Goal: Task Accomplishment & Management: Manage account settings

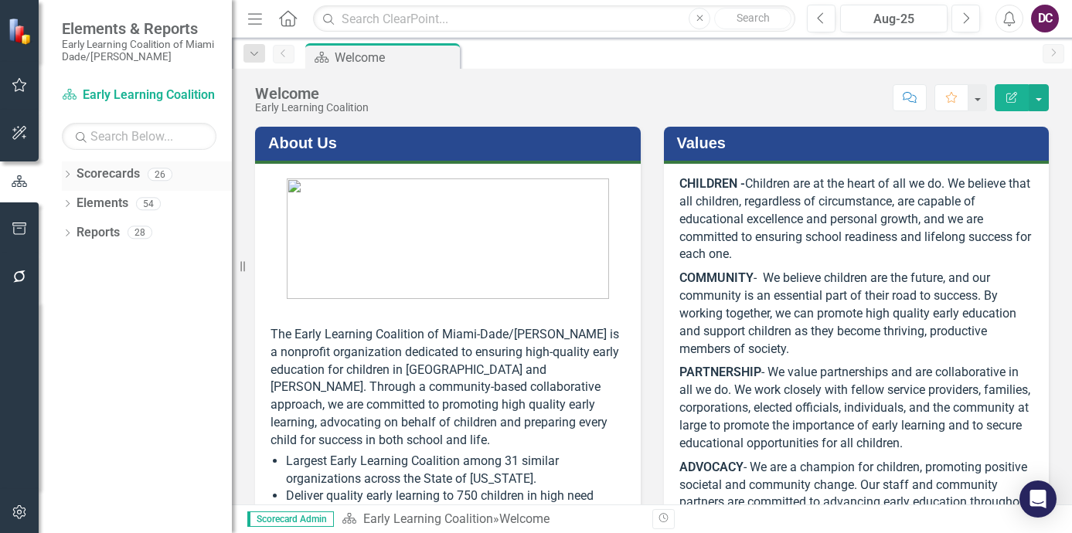
drag, startPoint x: 100, startPoint y: 177, endPoint x: 149, endPoint y: 348, distance: 178.5
click at [100, 178] on link "Scorecards" at bounding box center [107, 174] width 63 height 18
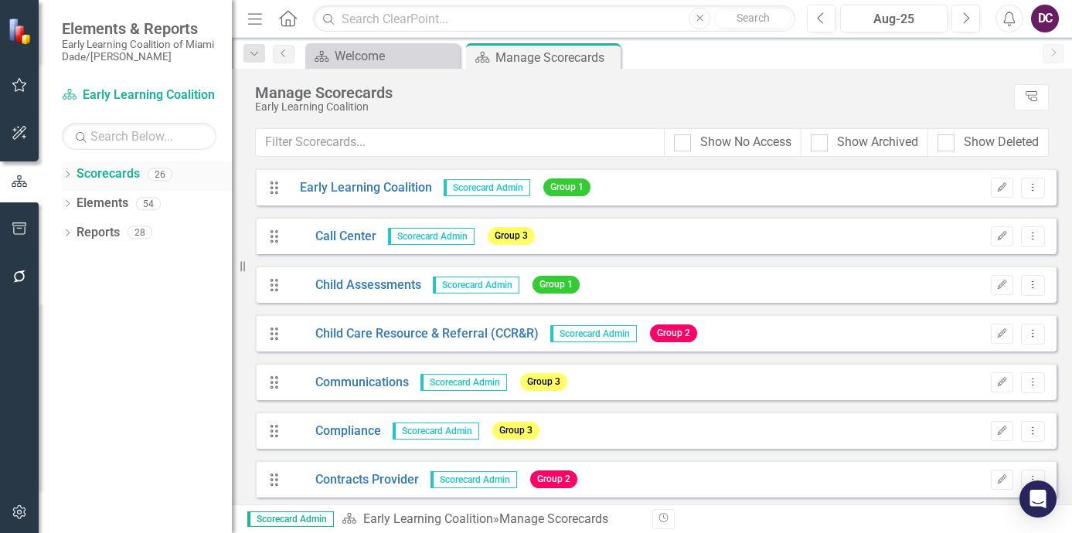
click at [70, 172] on icon "Dropdown" at bounding box center [67, 176] width 11 height 8
click at [76, 199] on icon "Dropdown" at bounding box center [76, 203] width 12 height 9
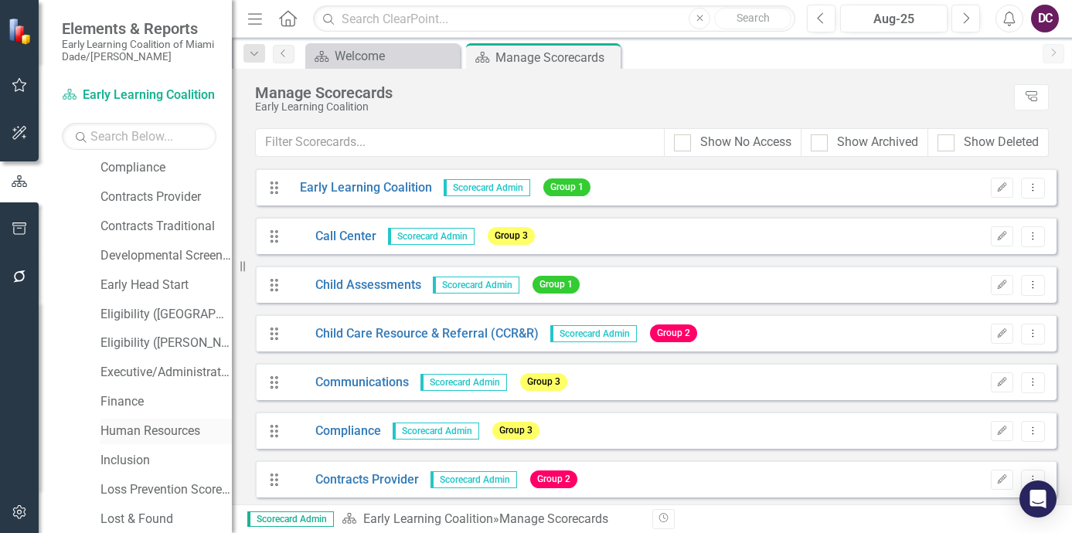
scroll to position [155, 0]
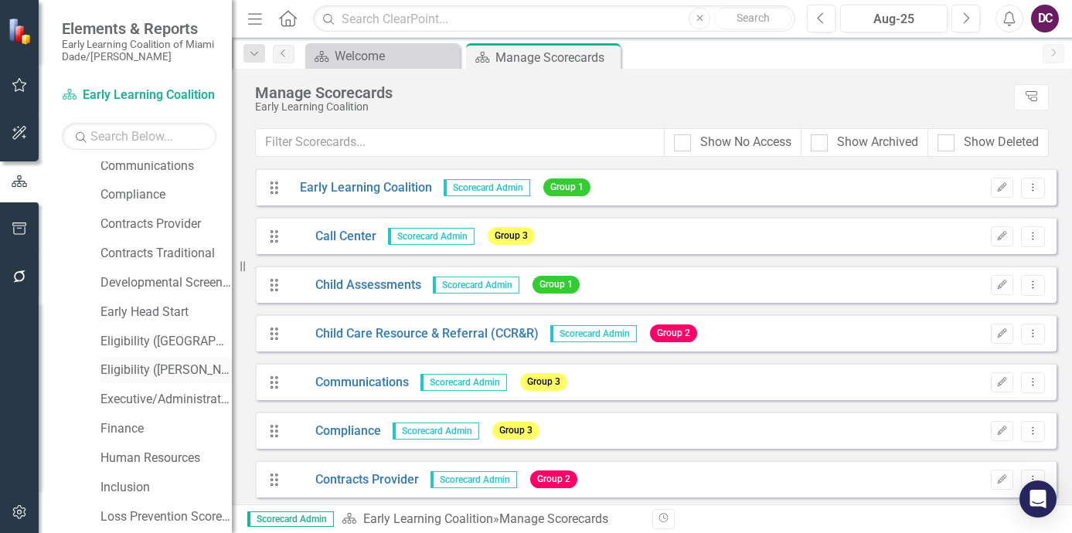
click at [160, 368] on link "Eligibility ([PERSON_NAME])" at bounding box center [165, 371] width 131 height 18
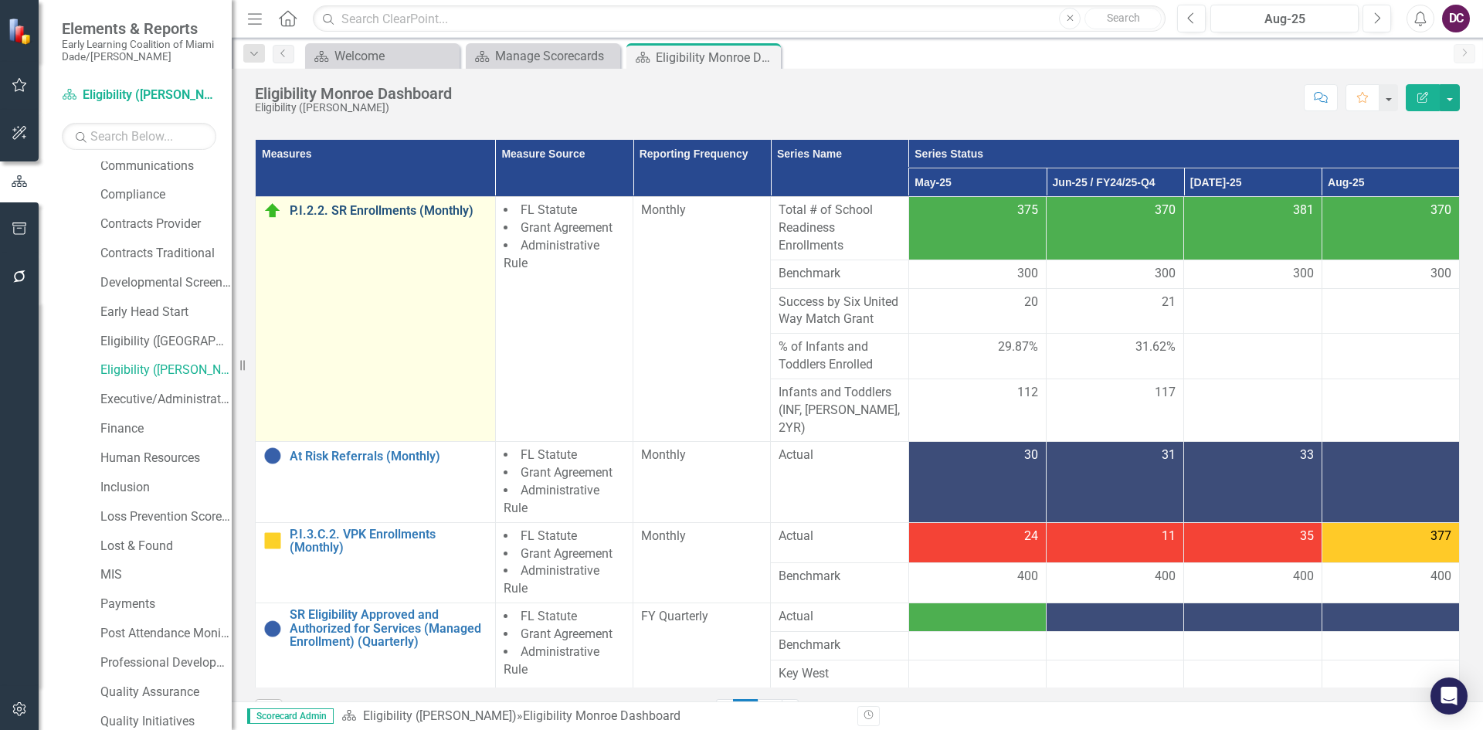
click at [348, 209] on link "P.I.2.2. SR Enrollments (Monthly)" at bounding box center [389, 211] width 198 height 14
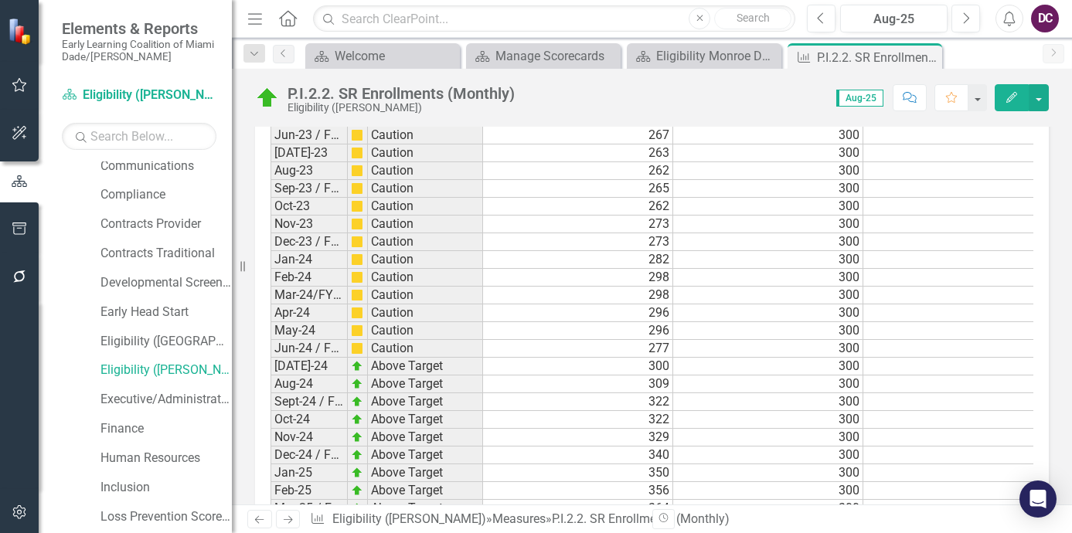
scroll to position [2321, 0]
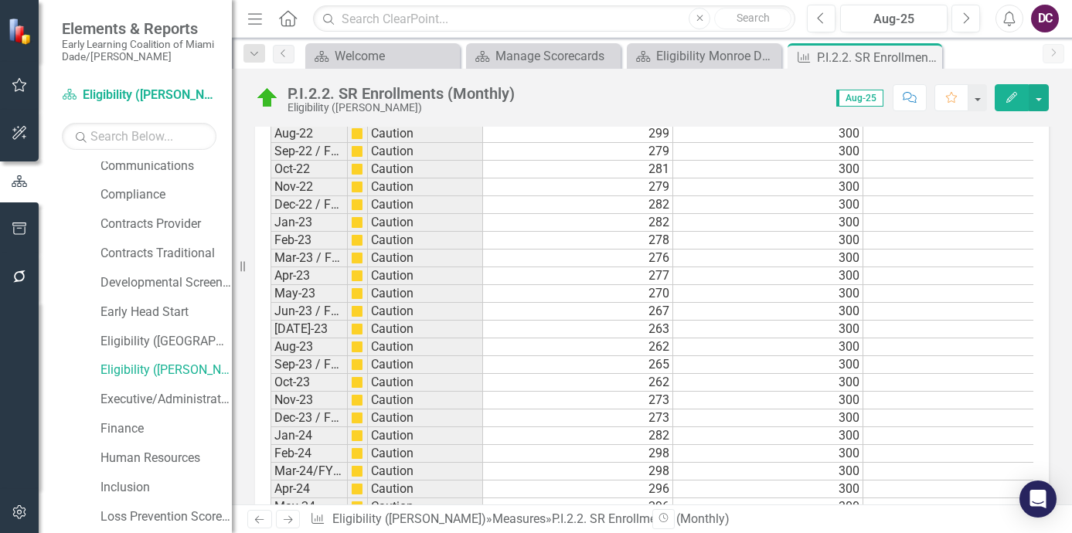
scroll to position [2498, 0]
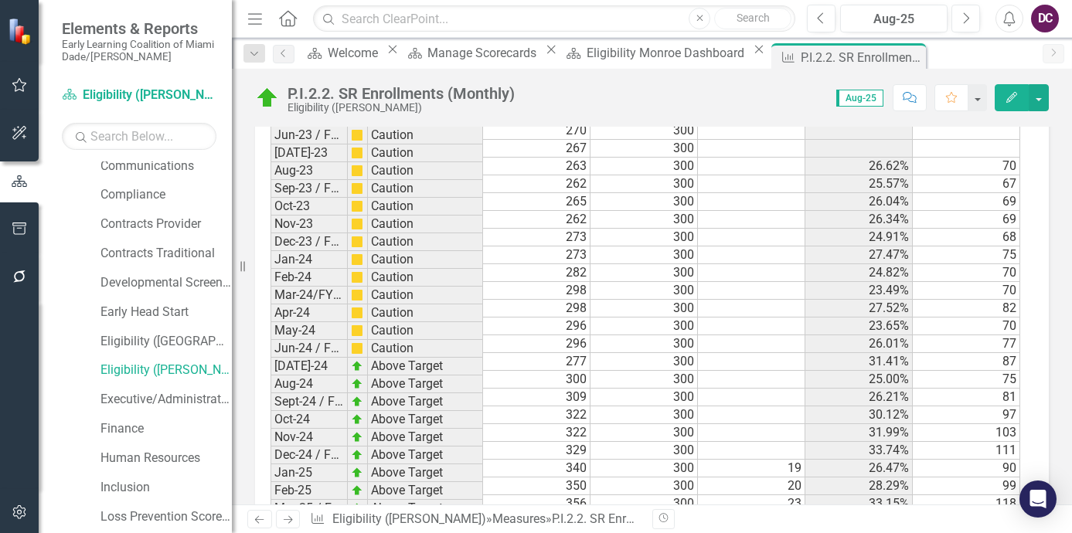
click at [905, 520] on div "Revision History" at bounding box center [1056, 519] width 809 height 20
click at [903, 57] on icon "Close" at bounding box center [910, 57] width 15 height 12
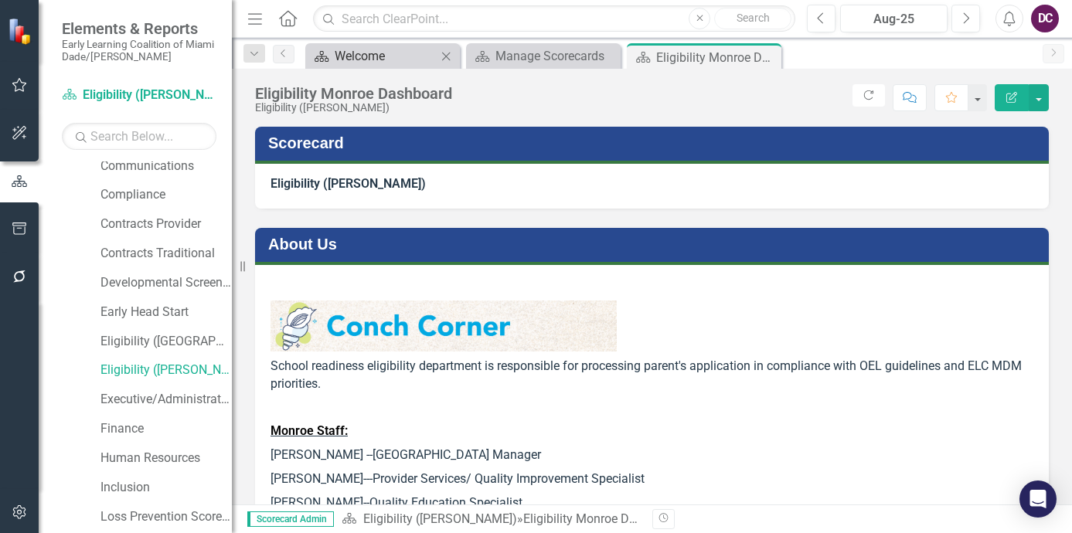
click at [401, 63] on div "Welcome" at bounding box center [386, 55] width 102 height 19
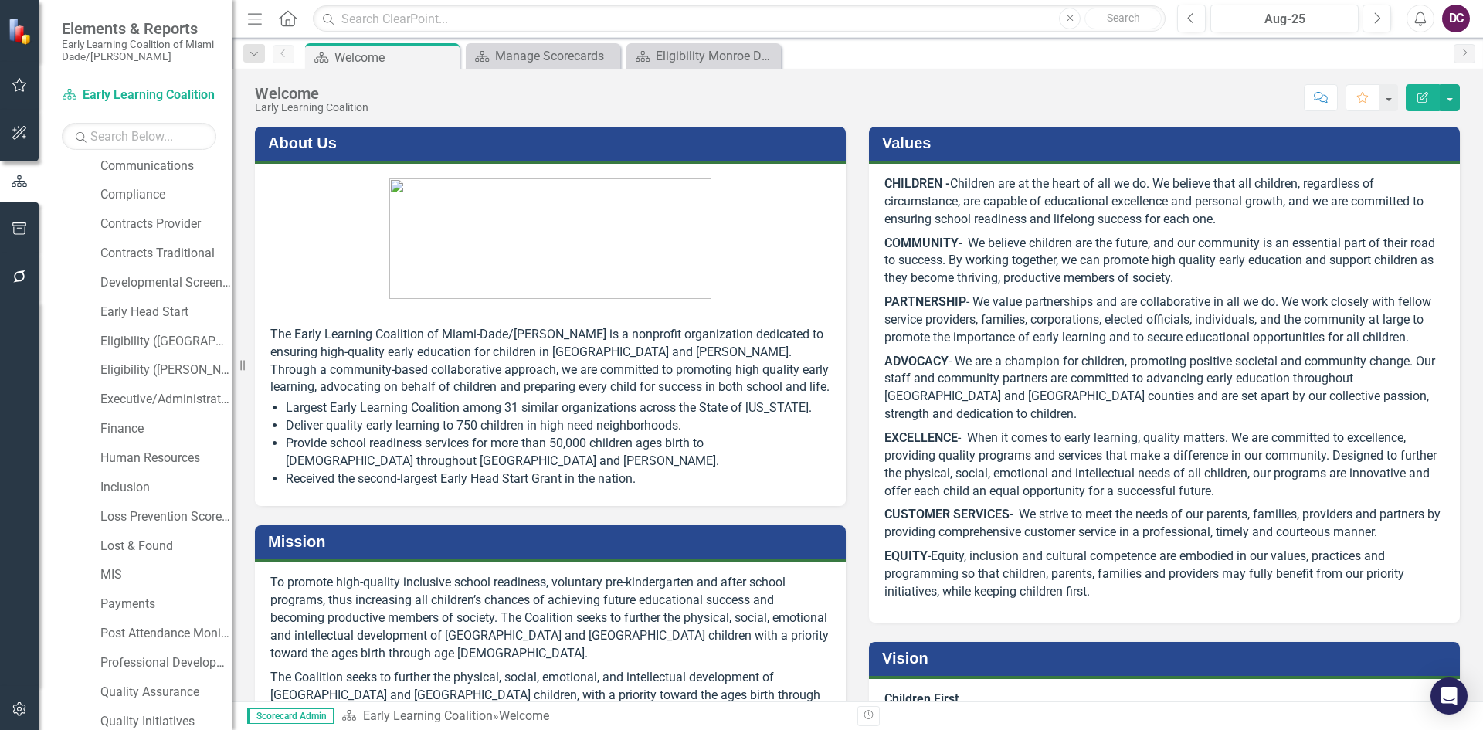
drag, startPoint x: 1455, startPoint y: 13, endPoint x: 1451, endPoint y: 20, distance: 8.4
click at [1071, 15] on div "DC" at bounding box center [1456, 19] width 28 height 28
click at [1071, 189] on link "Logout Log Out" at bounding box center [1408, 195] width 122 height 29
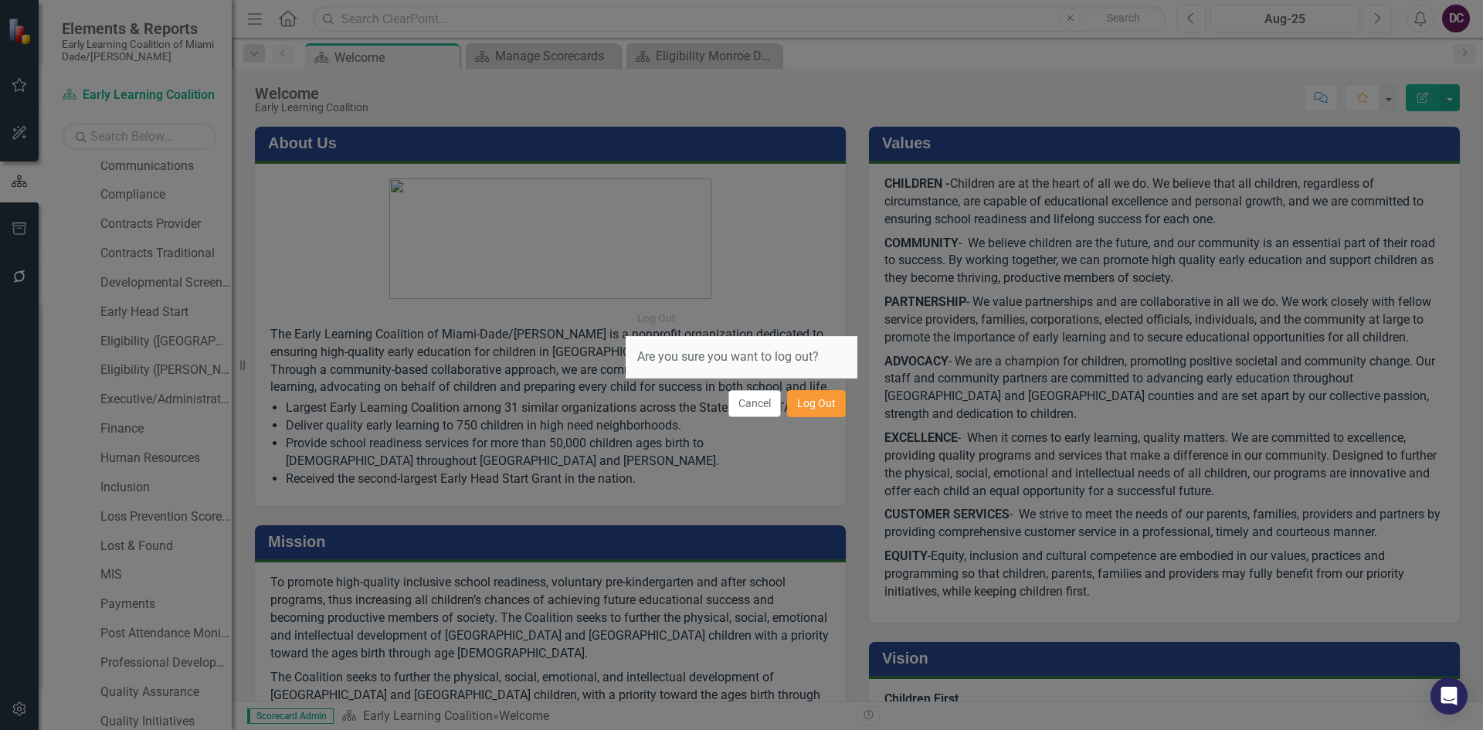
click at [824, 403] on button "Log Out" at bounding box center [816, 403] width 59 height 27
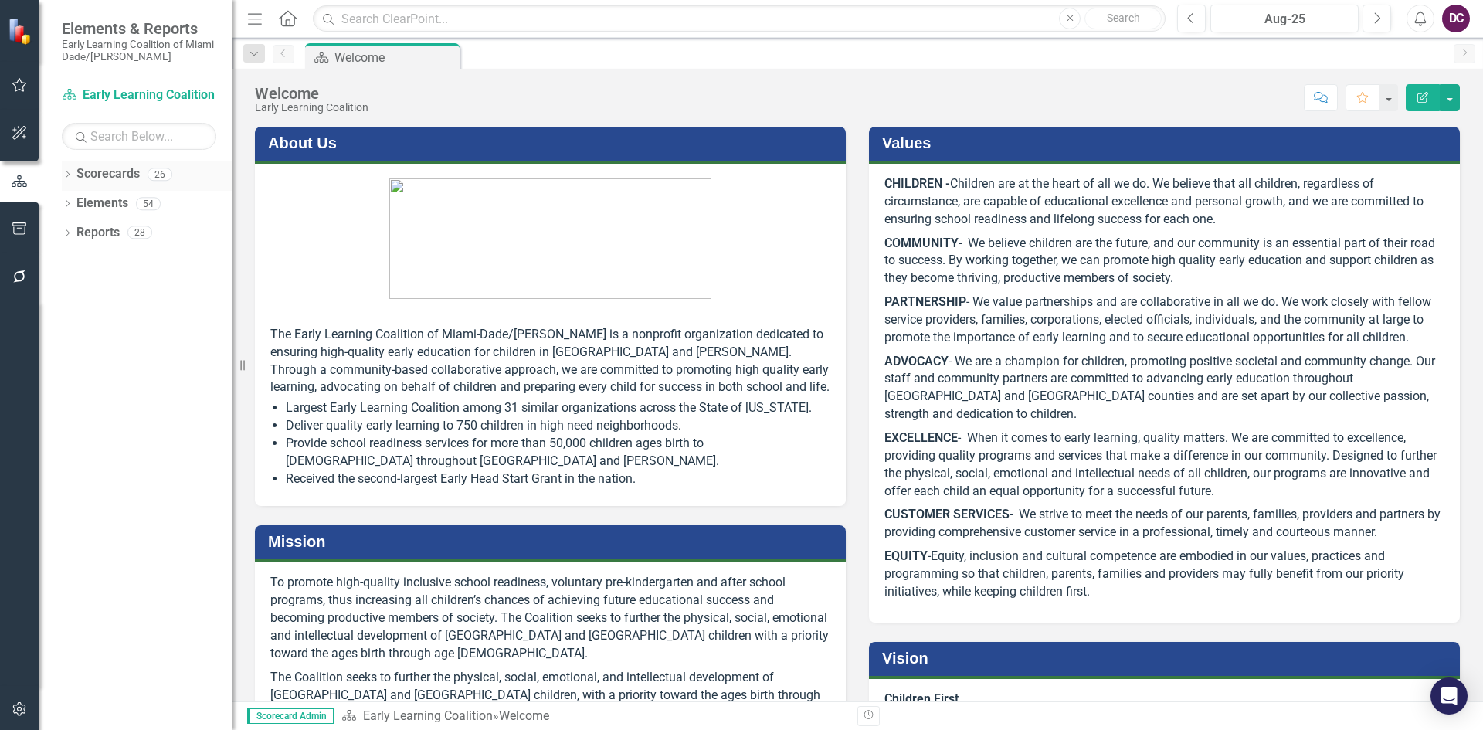
click at [114, 181] on link "Scorecards" at bounding box center [107, 174] width 63 height 18
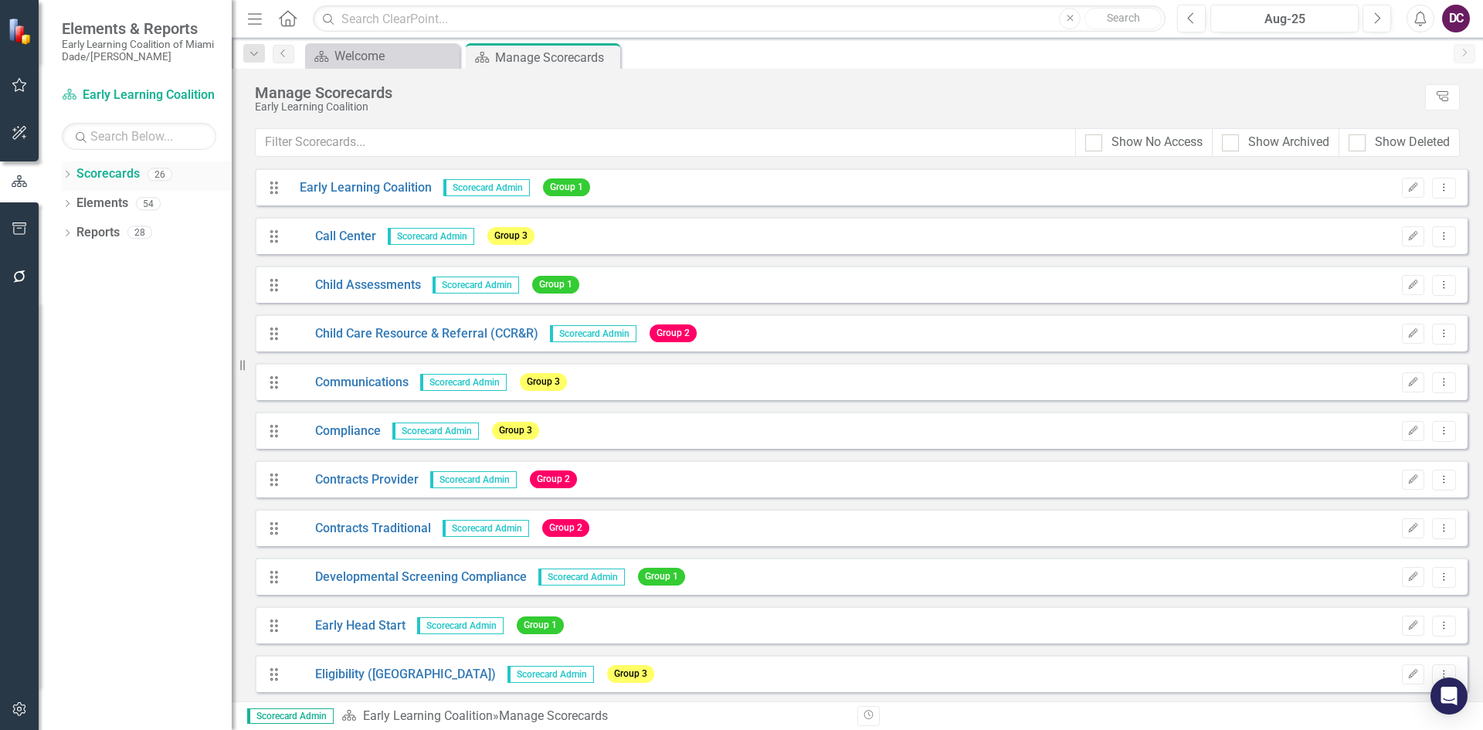
click at [67, 175] on icon "Dropdown" at bounding box center [67, 176] width 11 height 8
click at [70, 202] on icon "Dropdown" at bounding box center [76, 203] width 12 height 9
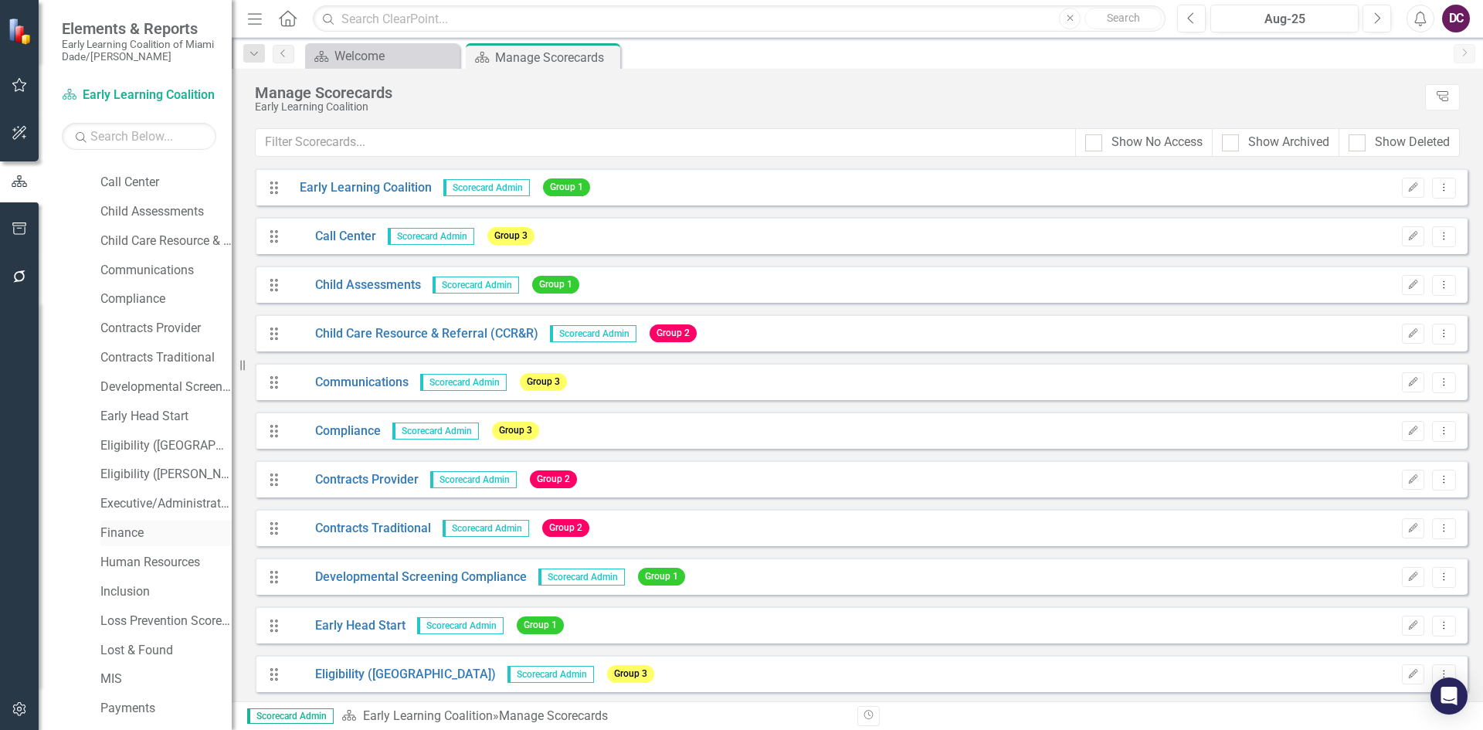
scroll to position [77, 0]
click at [158, 417] on link "Eligibility ([GEOGRAPHIC_DATA])" at bounding box center [165, 419] width 131 height 18
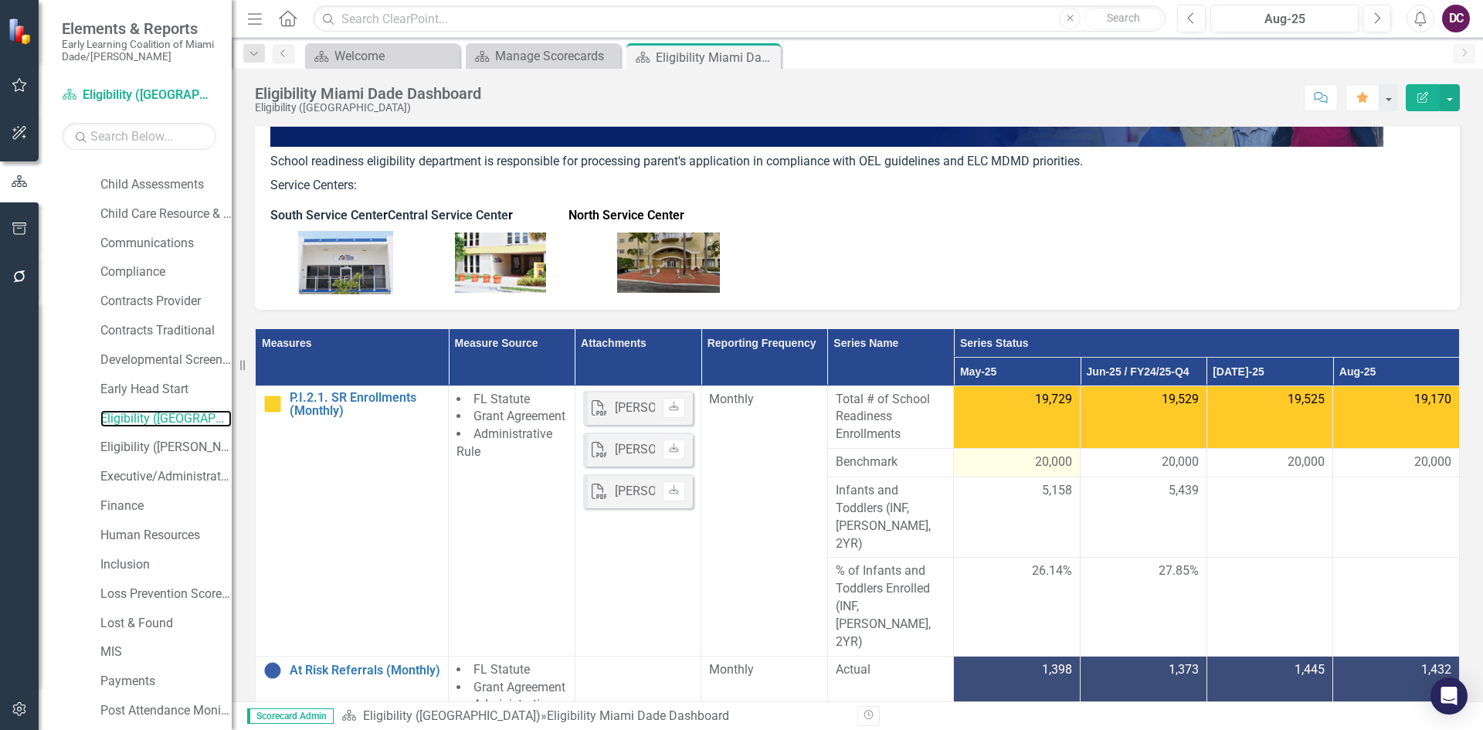
scroll to position [155, 0]
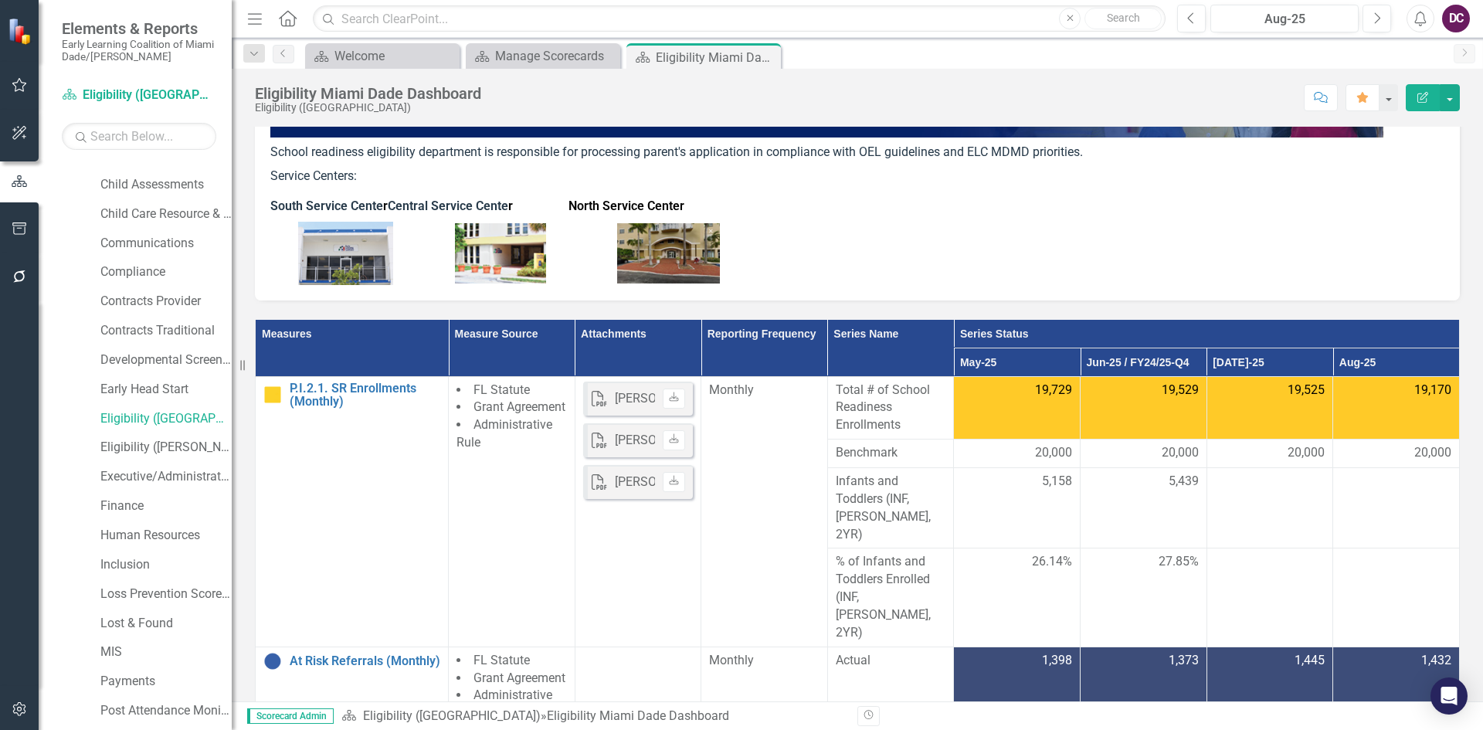
click at [1168, 229] on p at bounding box center [857, 252] width 1174 height 66
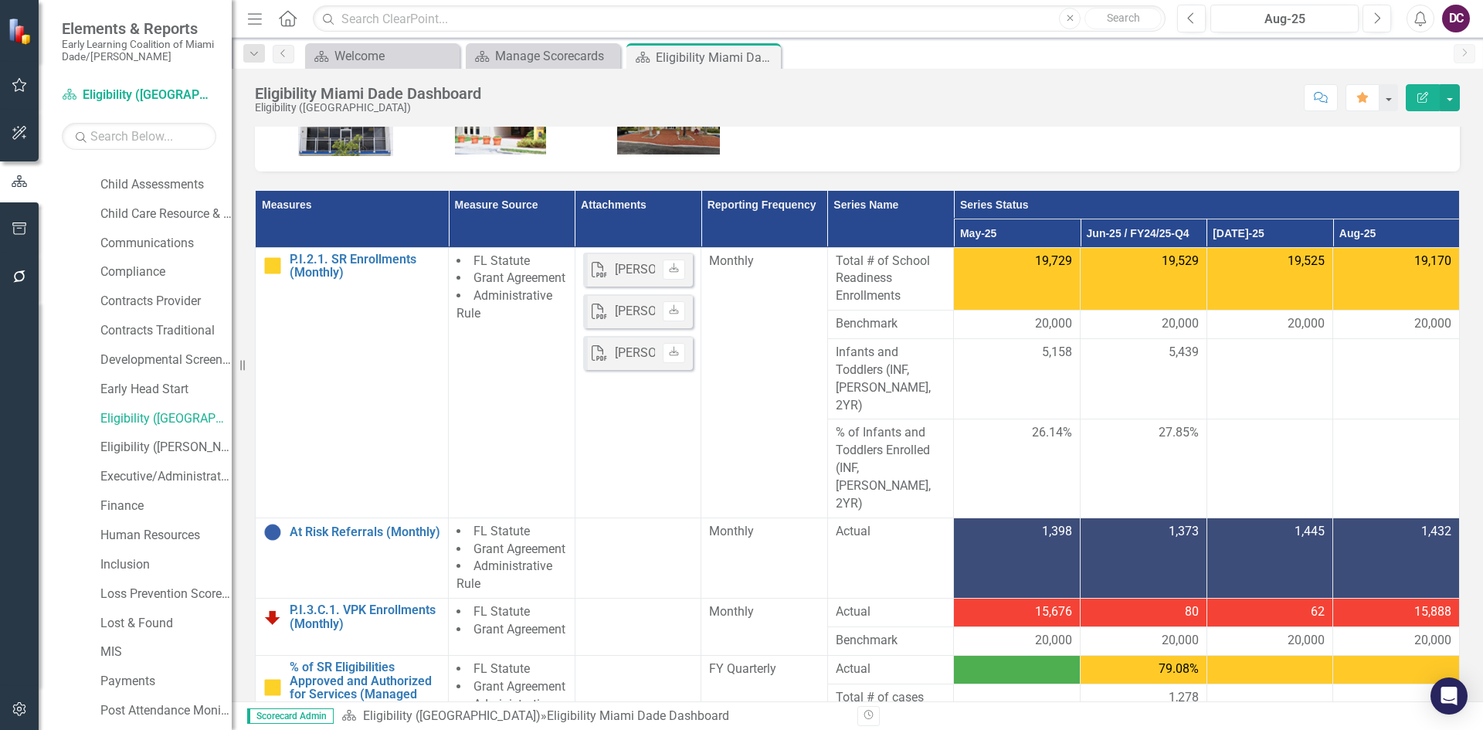
scroll to position [309, 0]
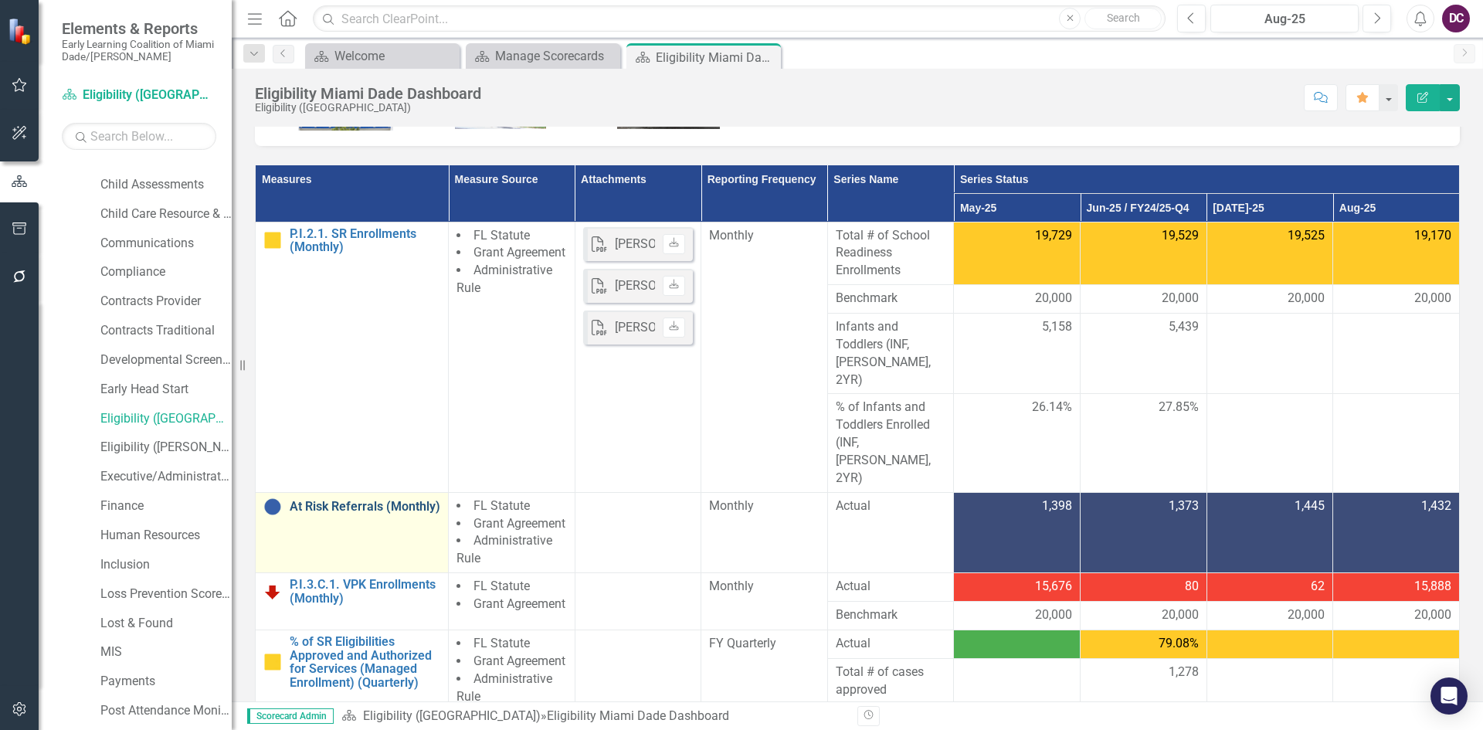
click at [312, 500] on link "At Risk Referrals (Monthly)" at bounding box center [365, 507] width 151 height 14
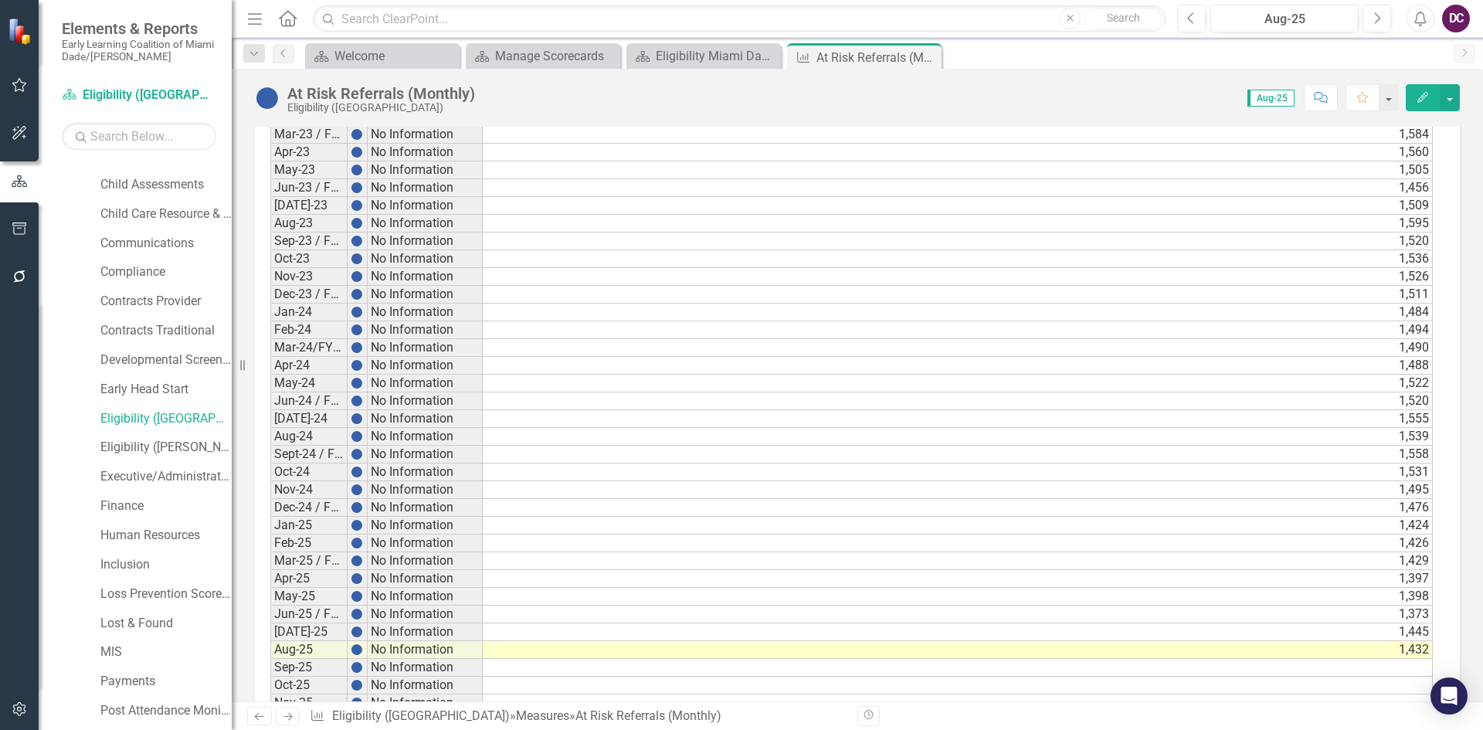
scroll to position [2846, 0]
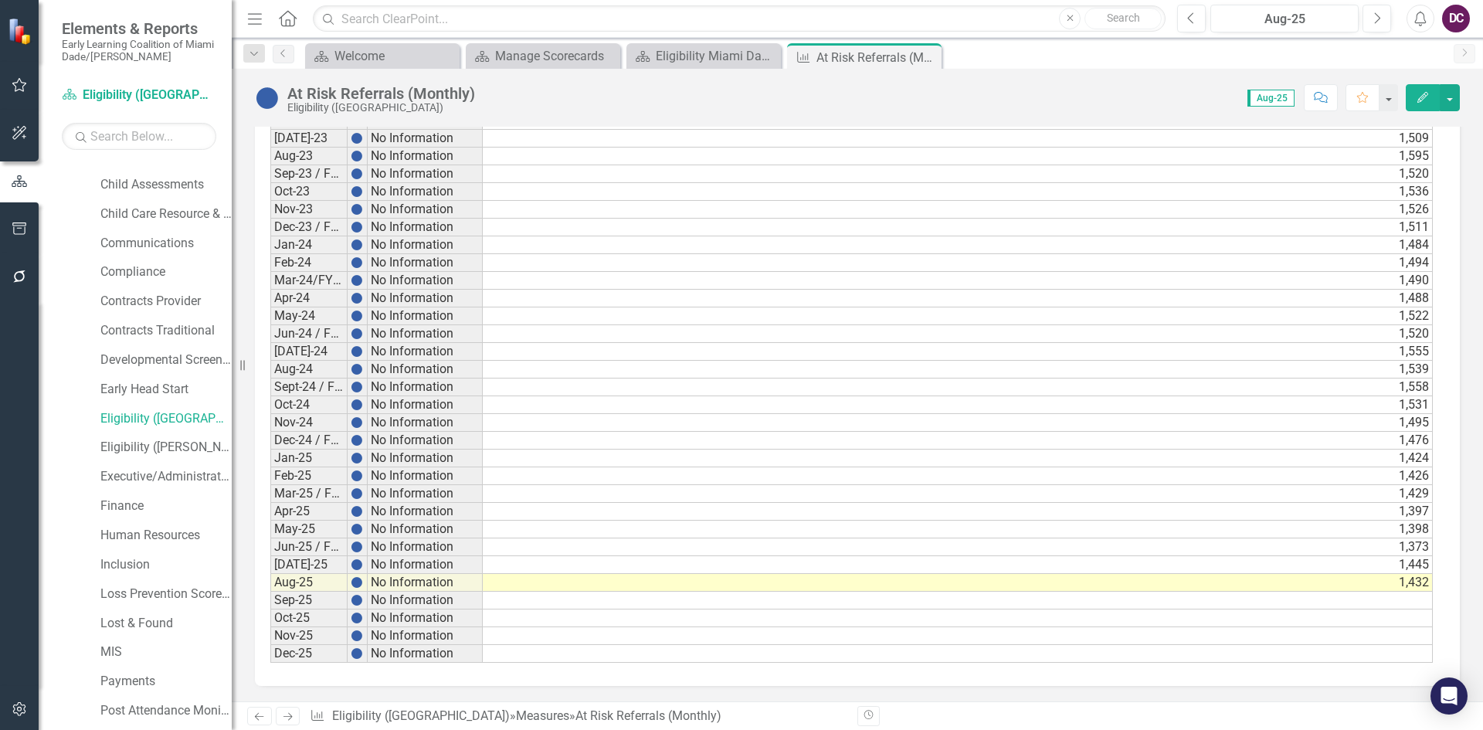
click at [540, 582] on td "1,432" at bounding box center [958, 583] width 950 height 18
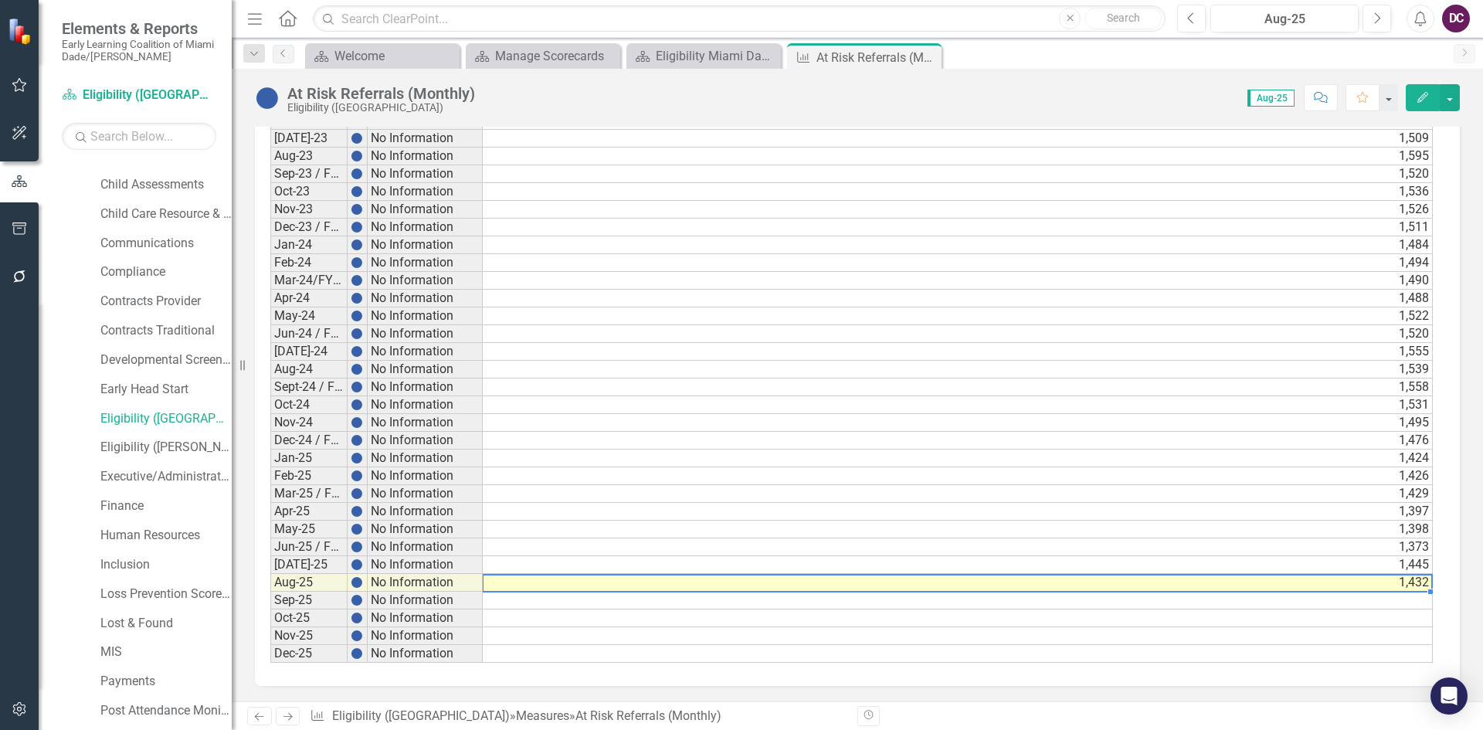
click at [530, 579] on td "1,432" at bounding box center [958, 583] width 950 height 18
click at [1331, 583] on td "1,432" at bounding box center [958, 583] width 950 height 18
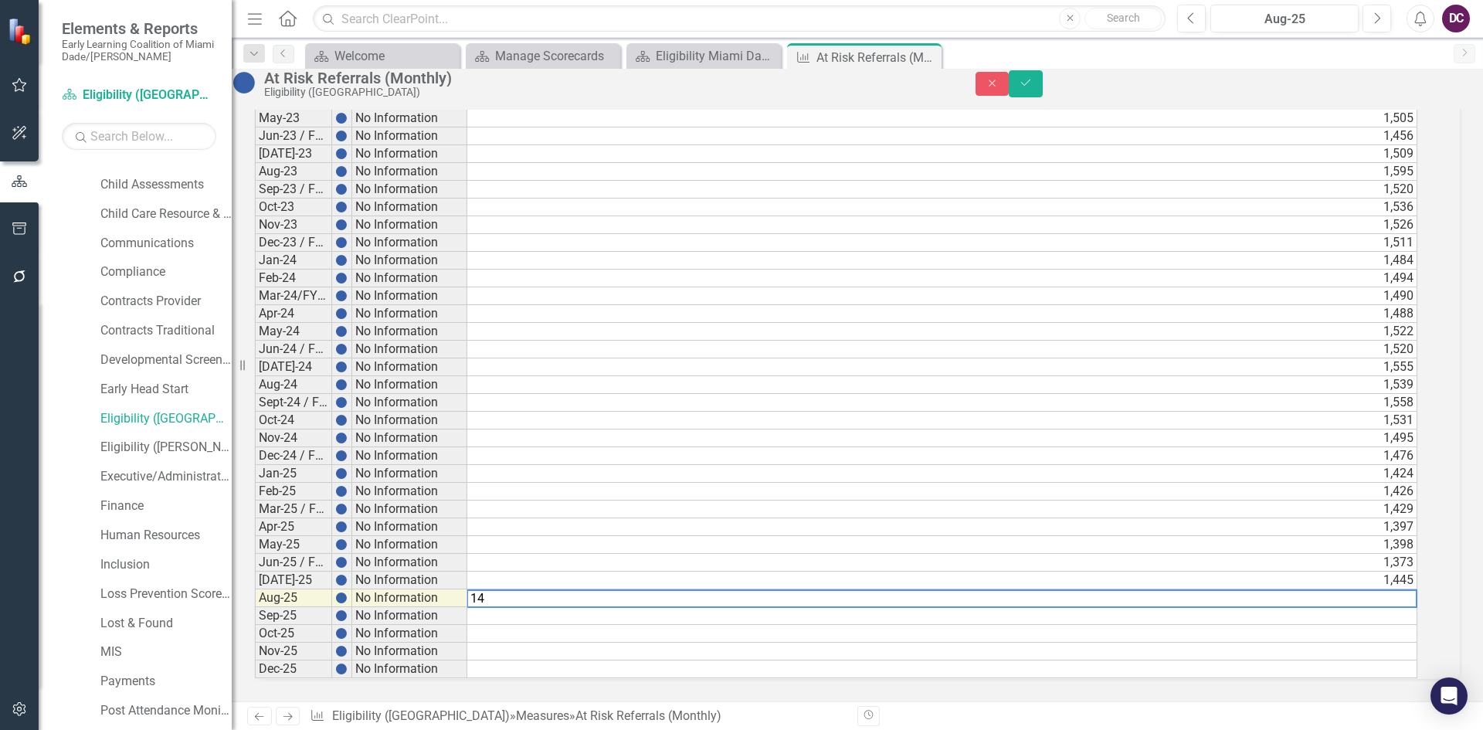
scroll to position [2847, 0]
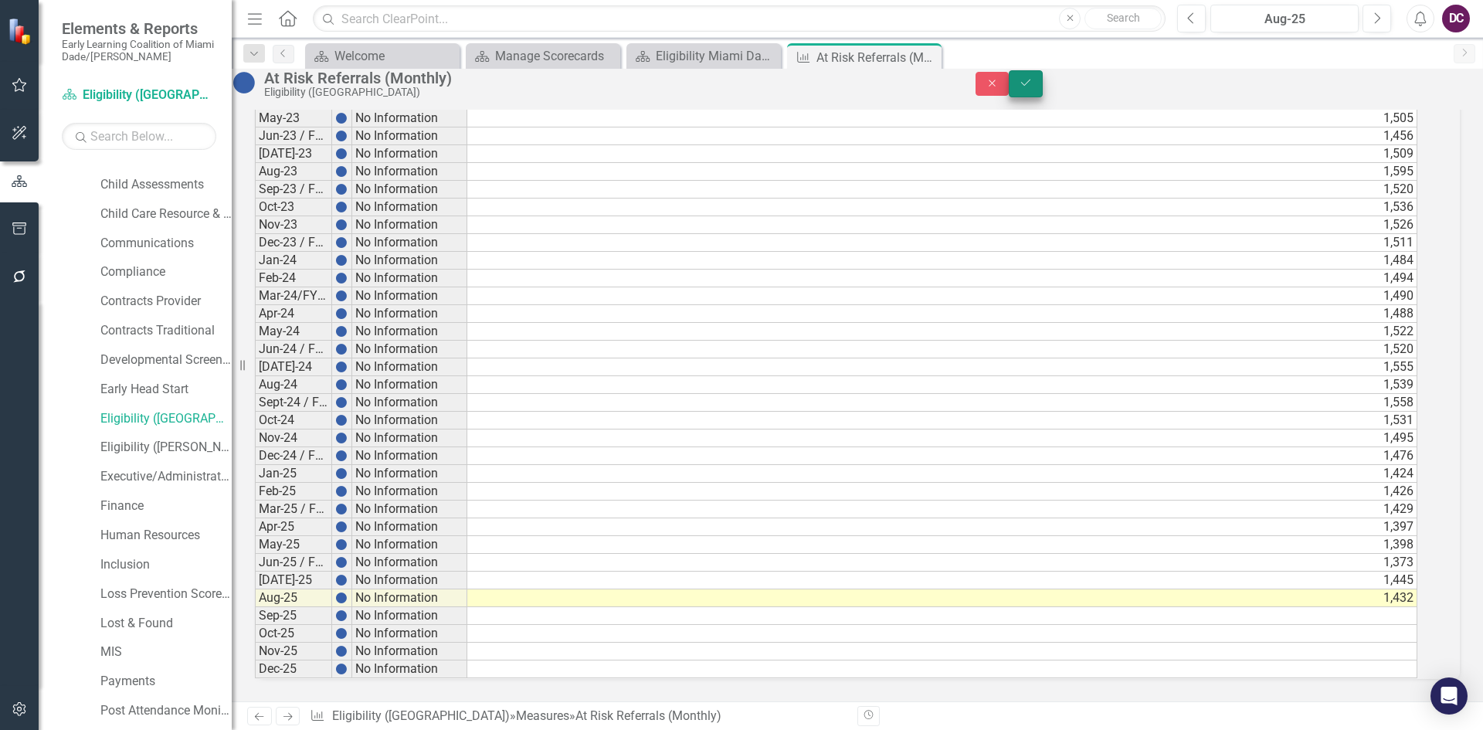
type textarea "1432"
click at [1033, 88] on icon "Save" at bounding box center [1026, 82] width 14 height 11
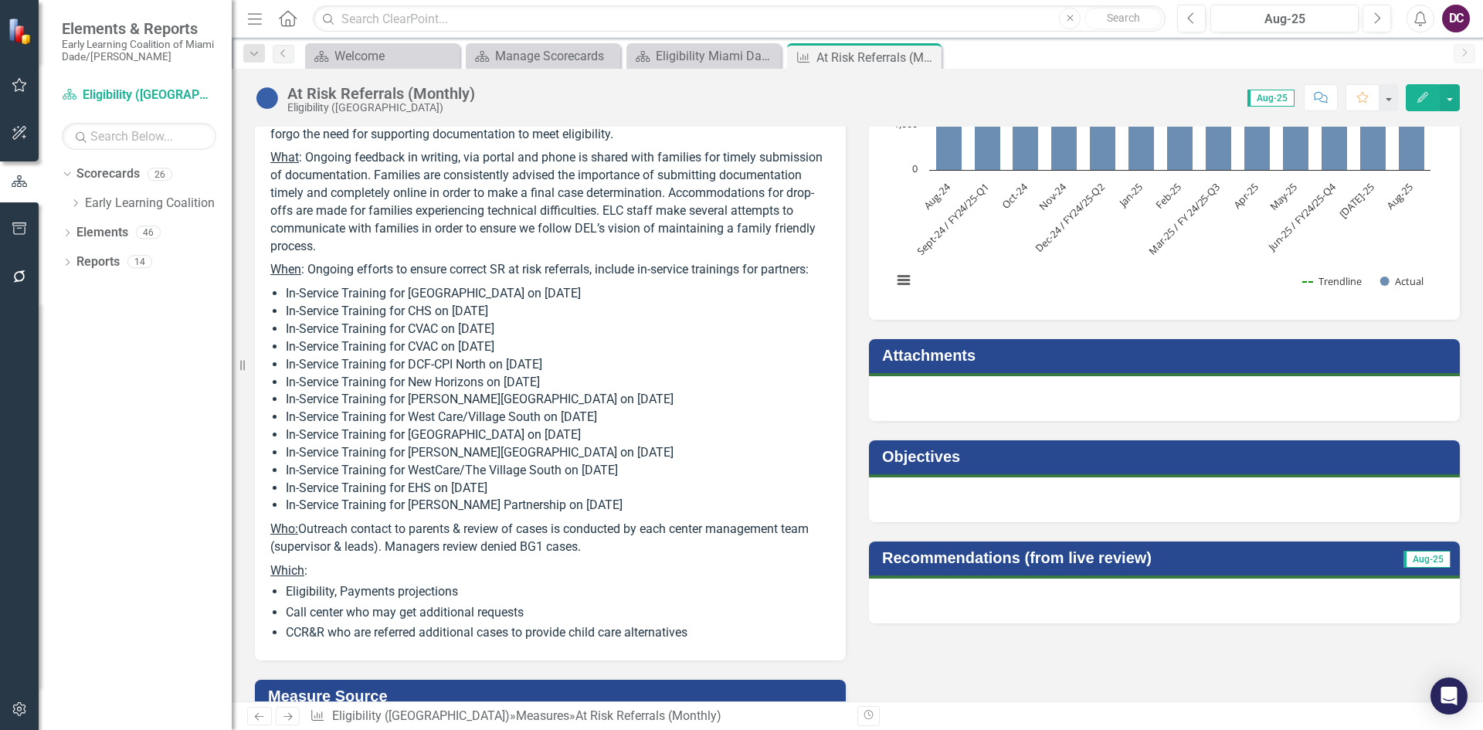
scroll to position [155, 0]
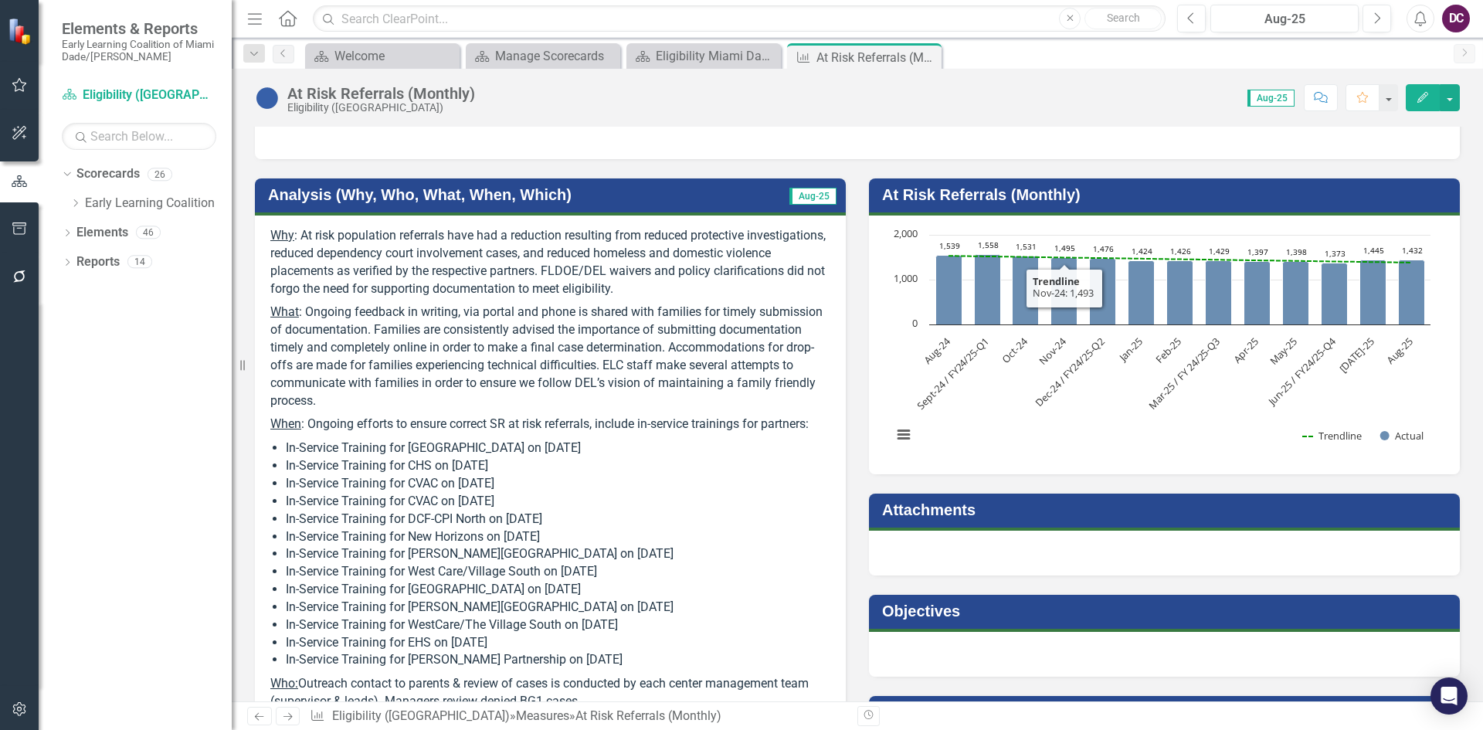
click at [1152, 138] on div at bounding box center [857, 136] width 1205 height 45
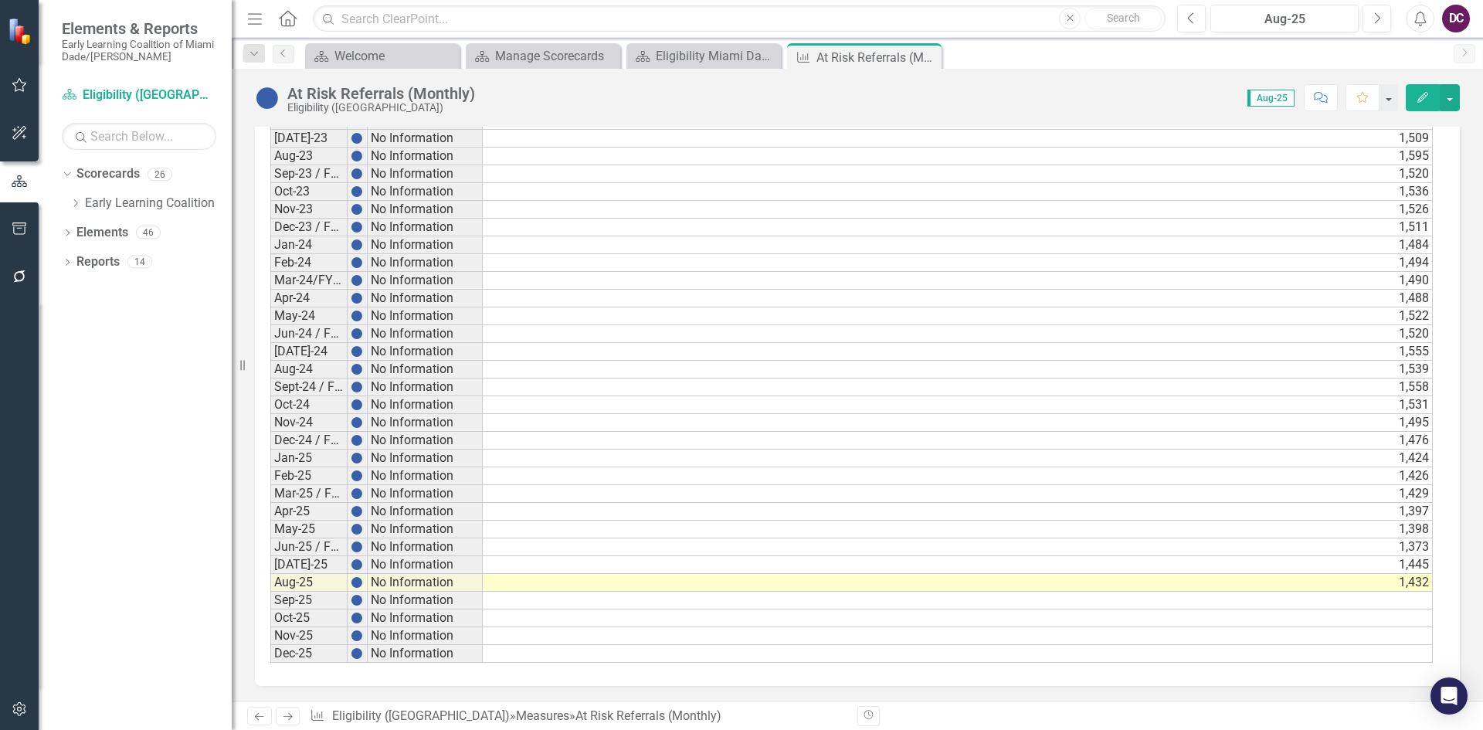
scroll to position [2769, 0]
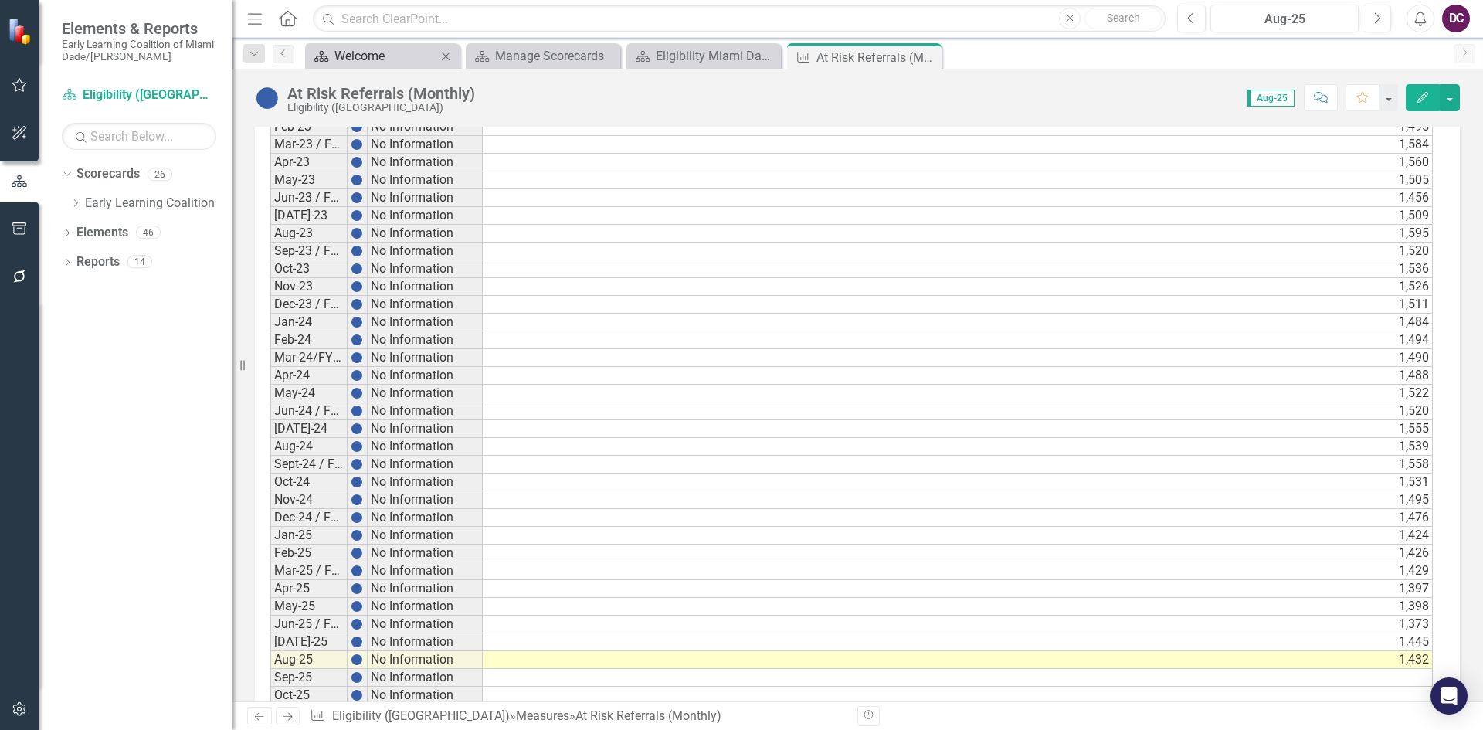
click at [383, 53] on div "Welcome" at bounding box center [386, 55] width 102 height 19
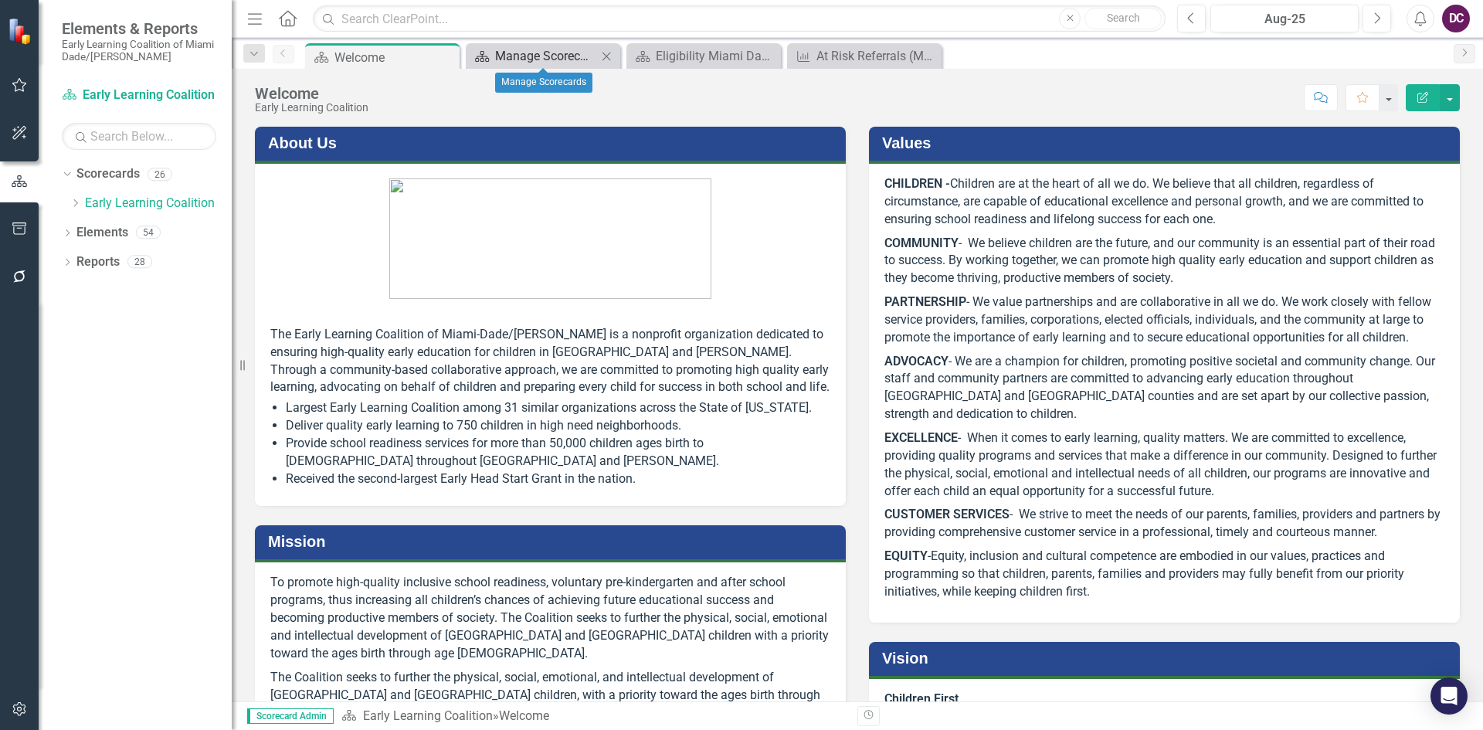
click at [504, 56] on div "Manage Scorecards" at bounding box center [546, 55] width 102 height 19
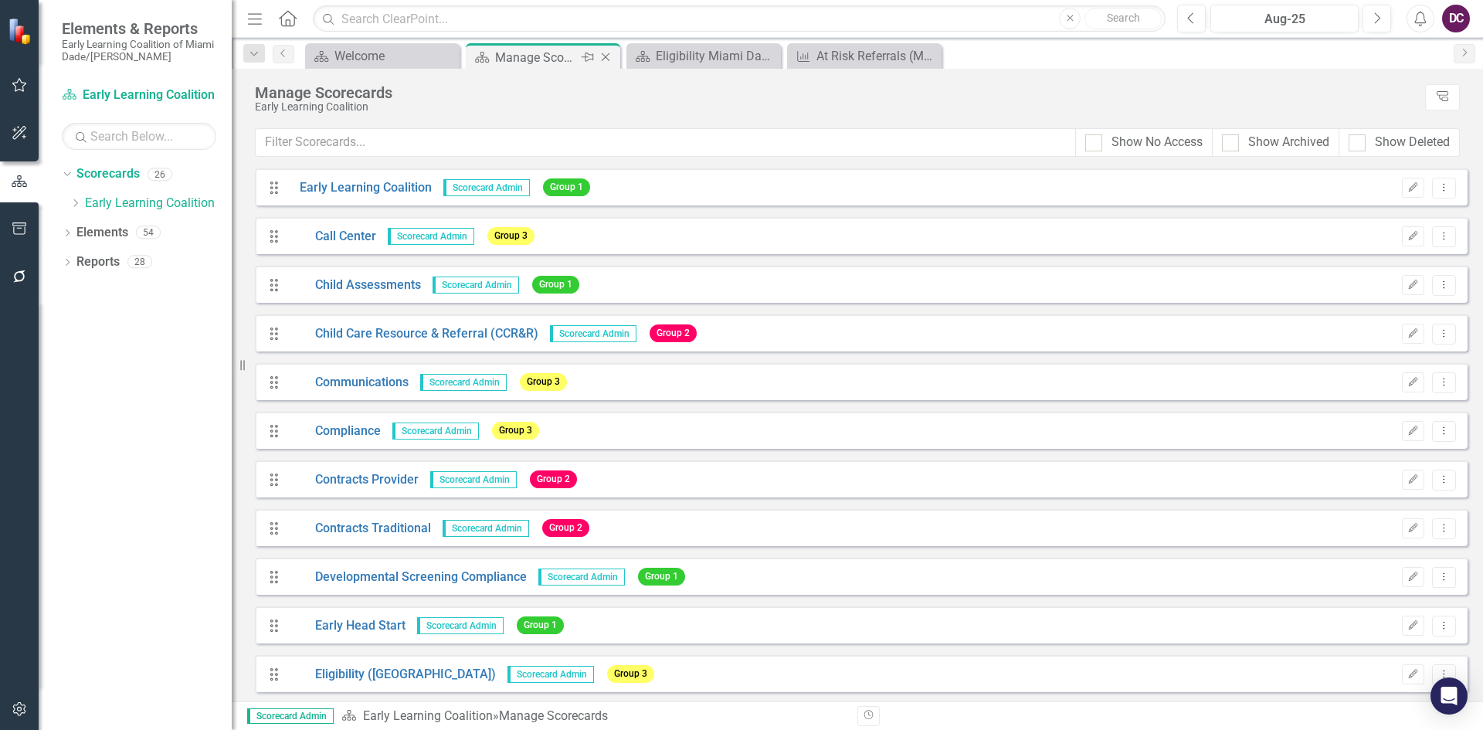
click at [610, 54] on icon "Close" at bounding box center [605, 57] width 15 height 12
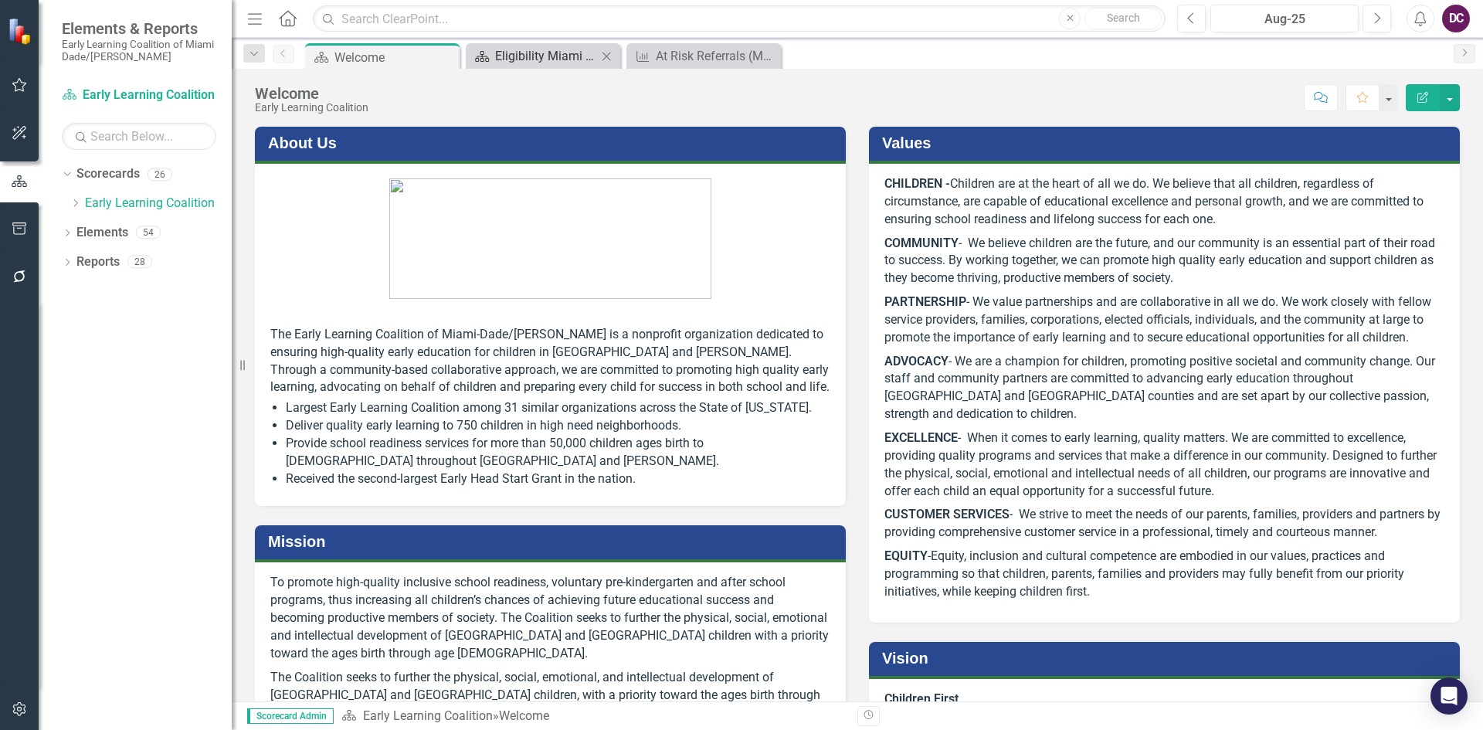
click at [562, 58] on div "Eligibility Miami Dade Dashboard" at bounding box center [546, 55] width 102 height 19
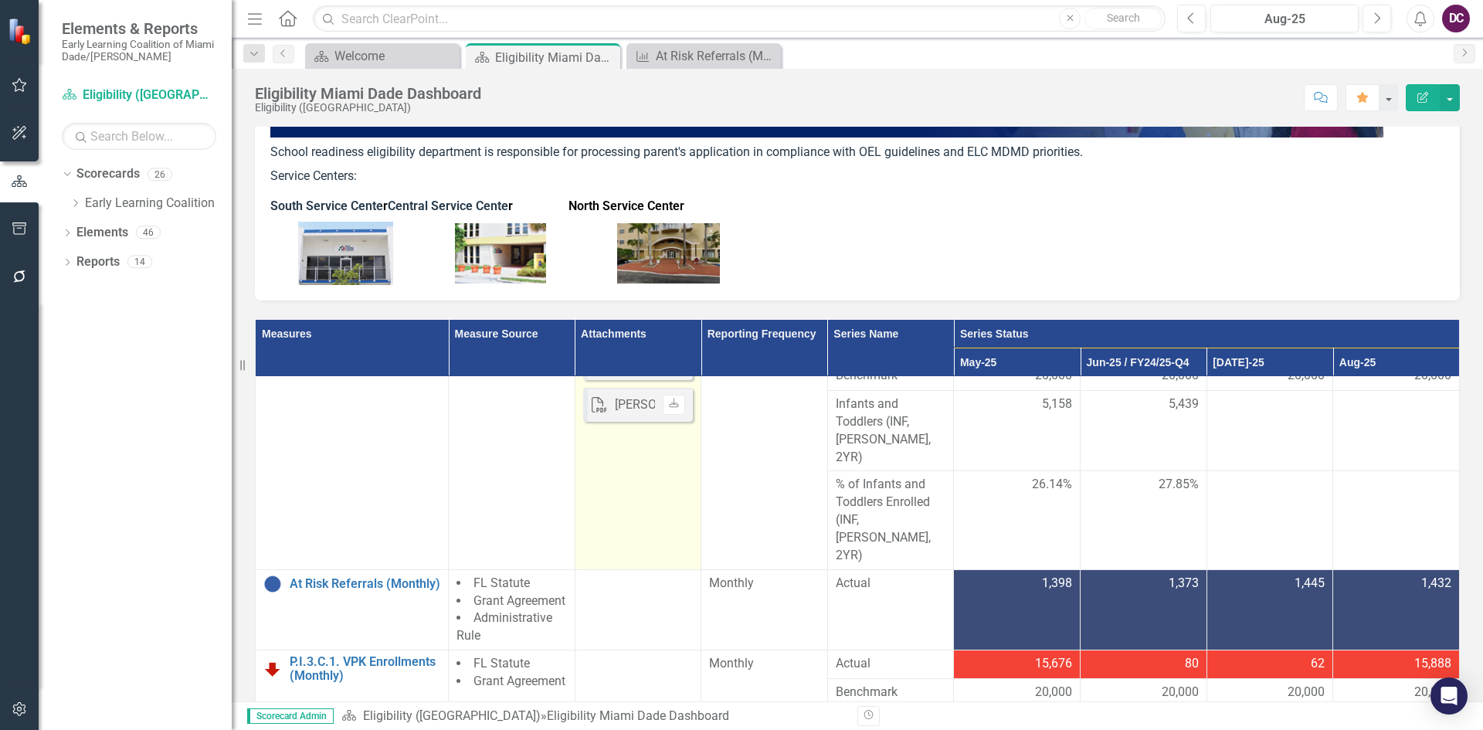
scroll to position [155, 0]
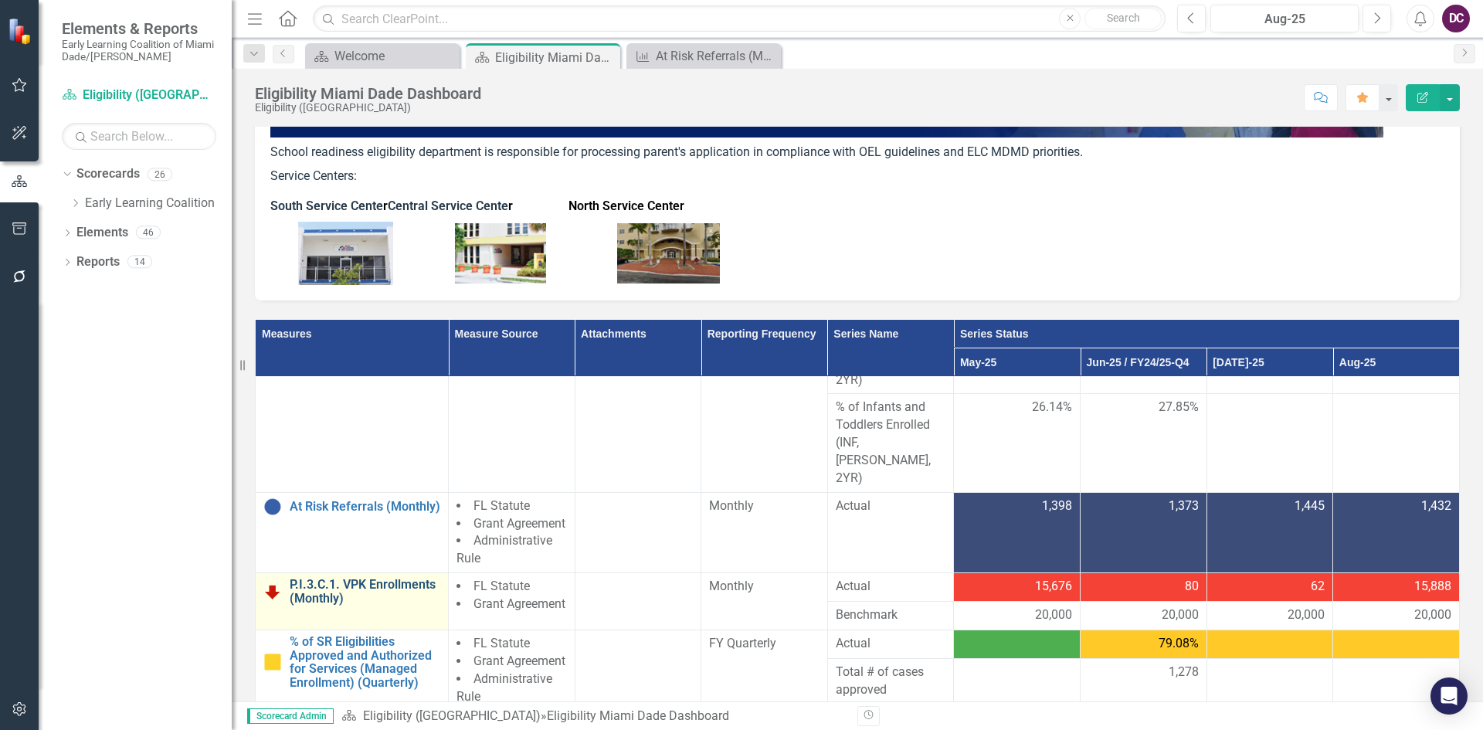
click at [388, 578] on link "P.I.3.C.1. VPK Enrollments (Monthly)" at bounding box center [365, 591] width 151 height 27
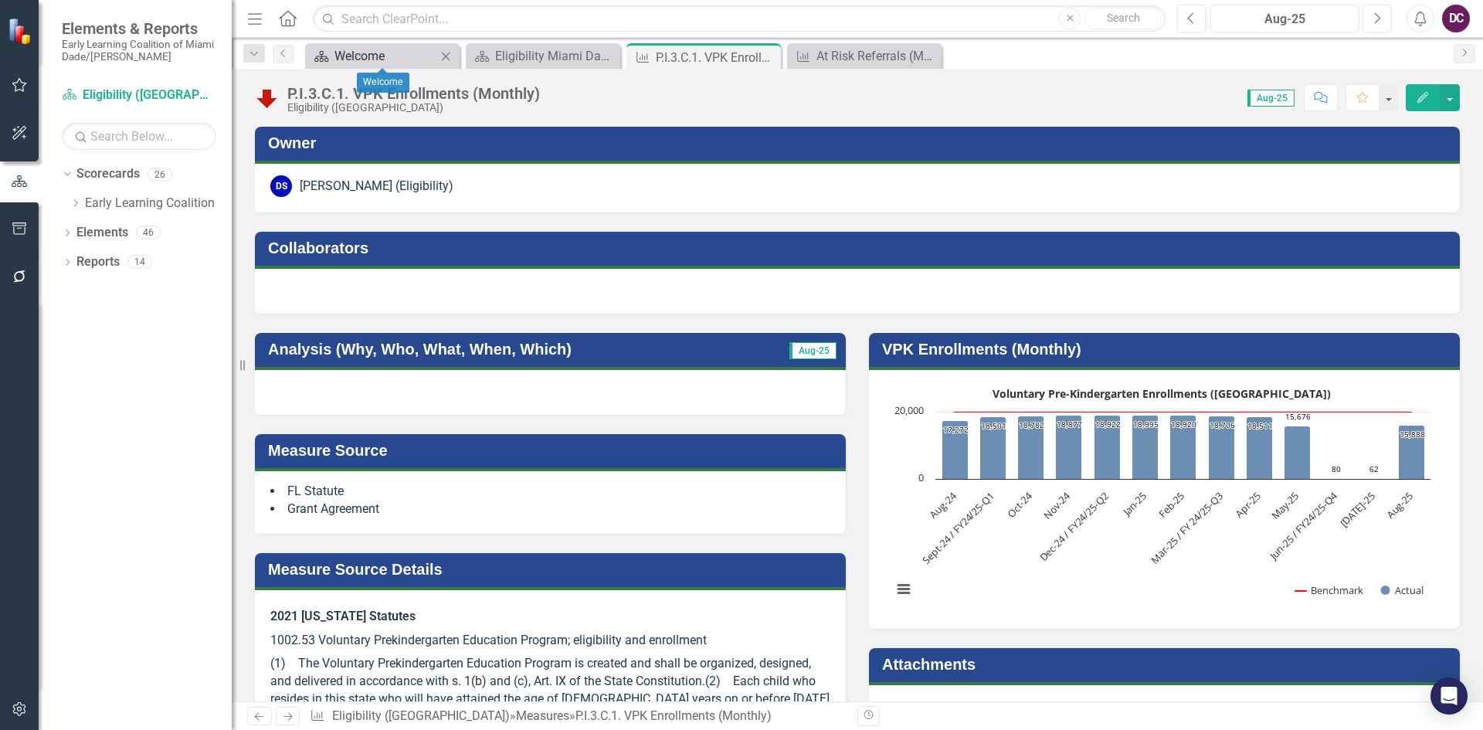
click at [386, 59] on div "Welcome" at bounding box center [386, 55] width 102 height 19
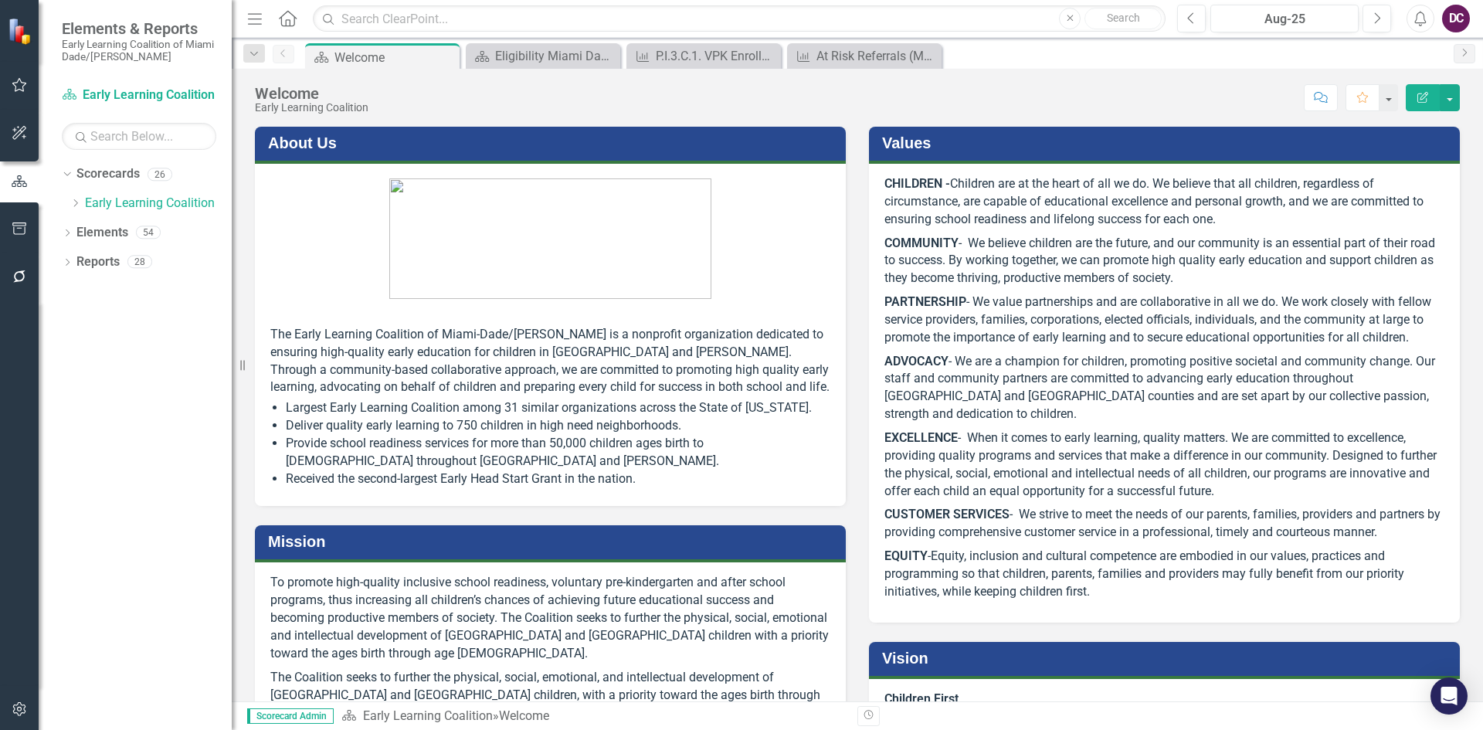
click at [1014, 56] on div "Scorecard Welcome Pin Close Scorecard Eligibility Miami Dade Dashboard Close Me…" at bounding box center [874, 55] width 1144 height 25
click at [80, 204] on icon "Dropdown" at bounding box center [76, 203] width 12 height 9
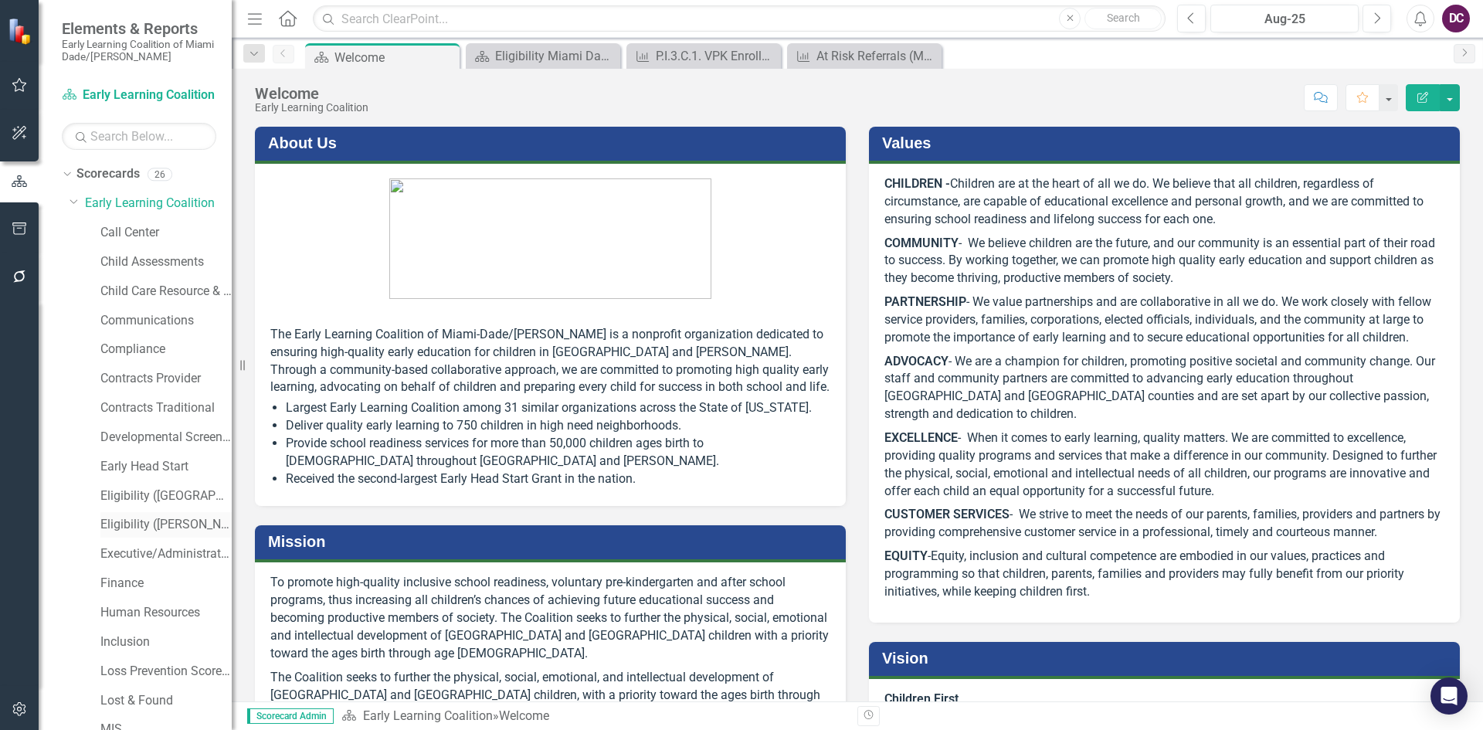
click at [152, 523] on link "Eligibility ([PERSON_NAME])" at bounding box center [165, 525] width 131 height 18
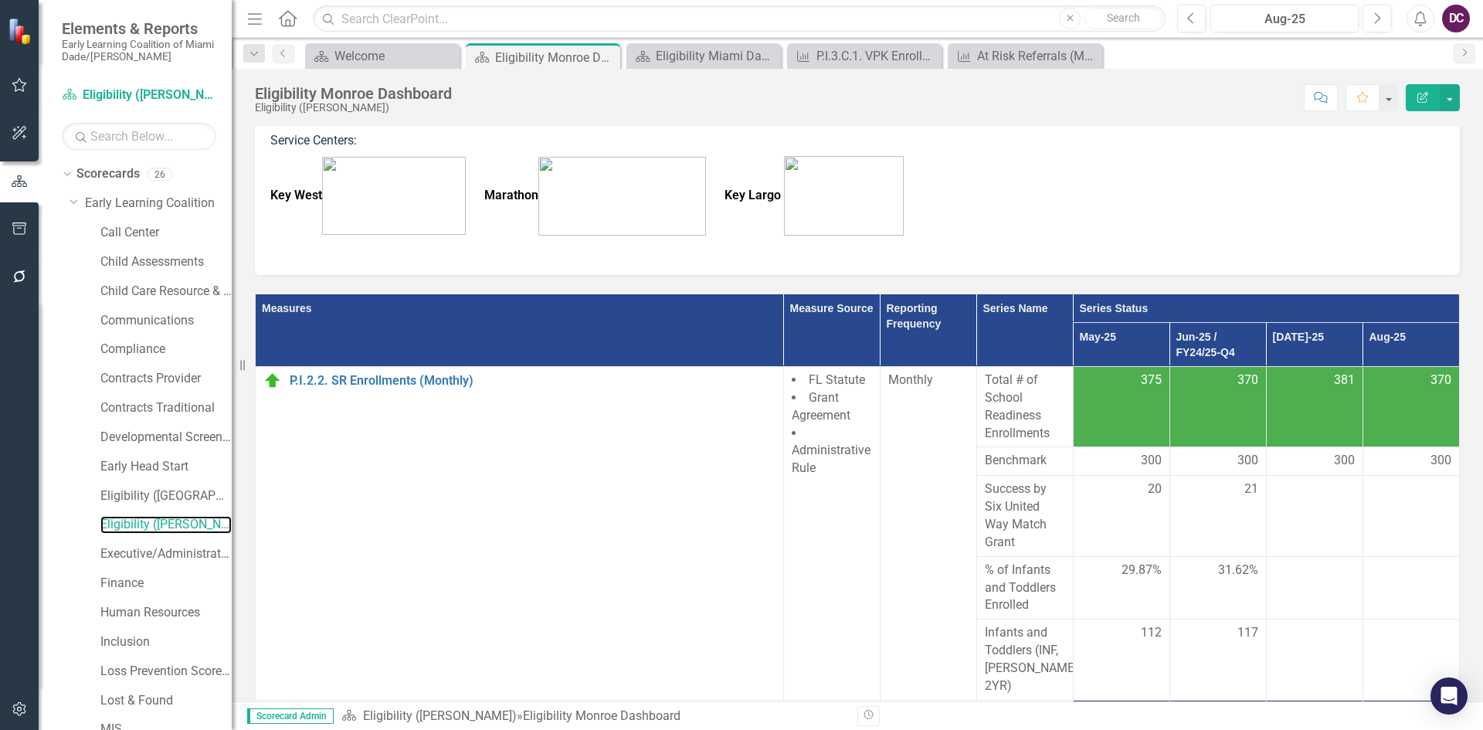
scroll to position [503, 0]
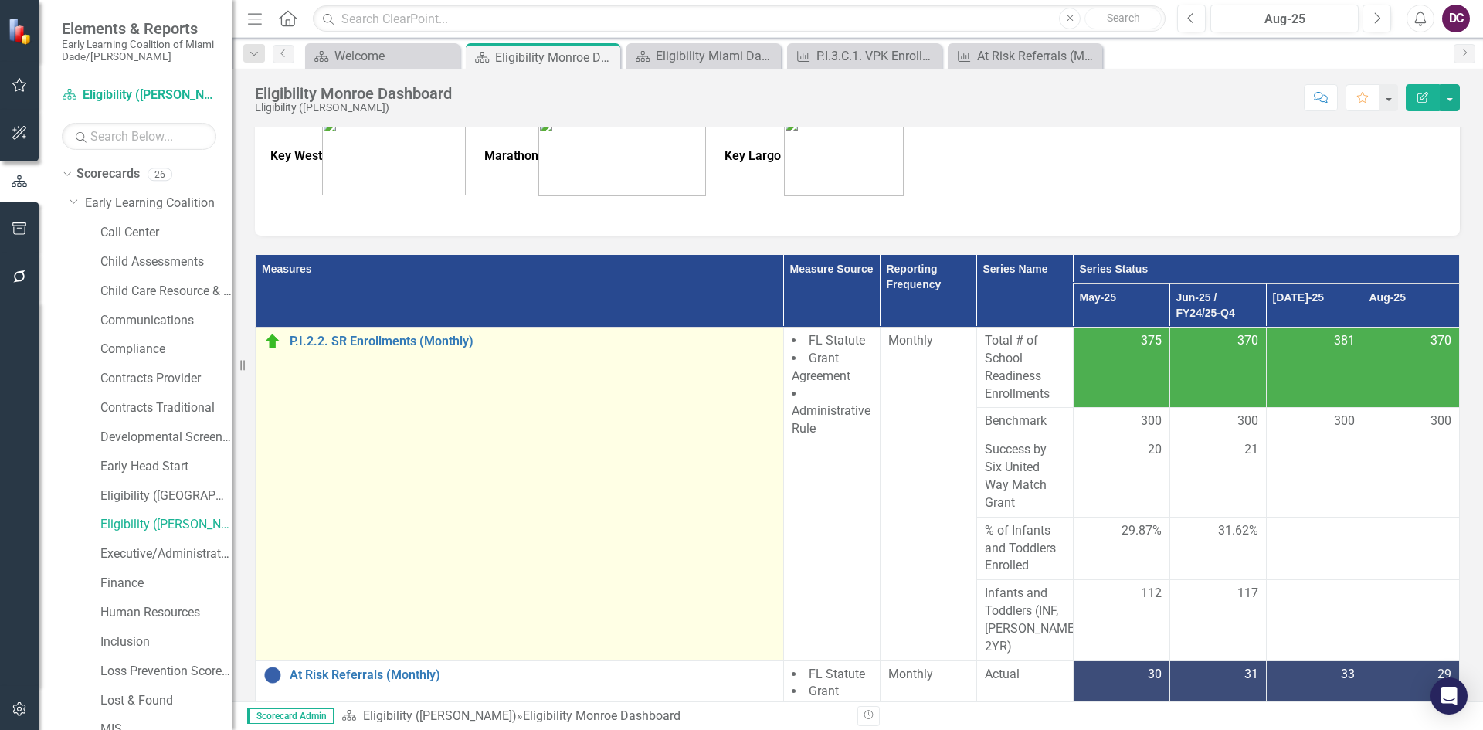
click at [366, 427] on td "P.I.2.2. SR Enrollments (Monthly) Edit Edit Measure Link Open Element" at bounding box center [520, 494] width 528 height 334
click at [332, 335] on link "P.I.2.2. SR Enrollments (Monthly)" at bounding box center [533, 342] width 486 height 14
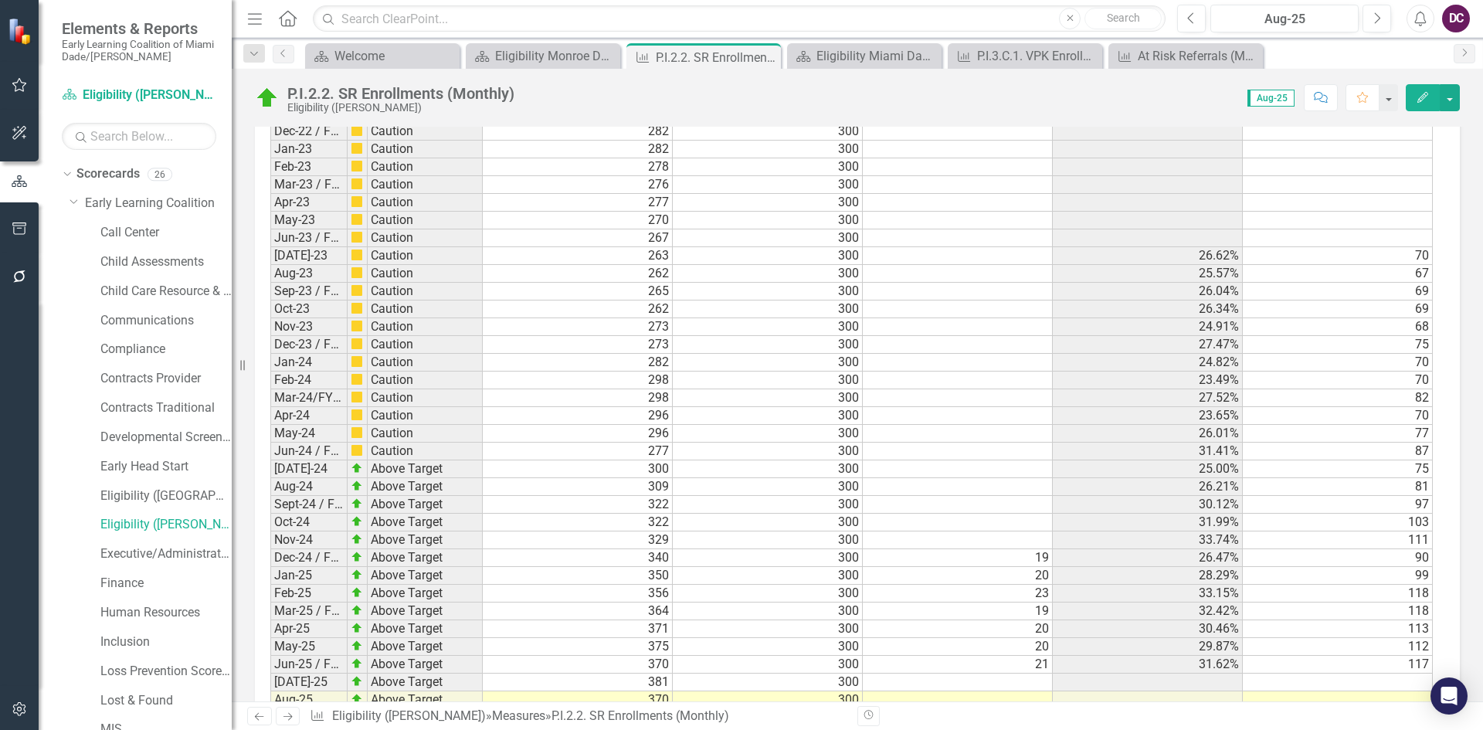
scroll to position [2321, 0]
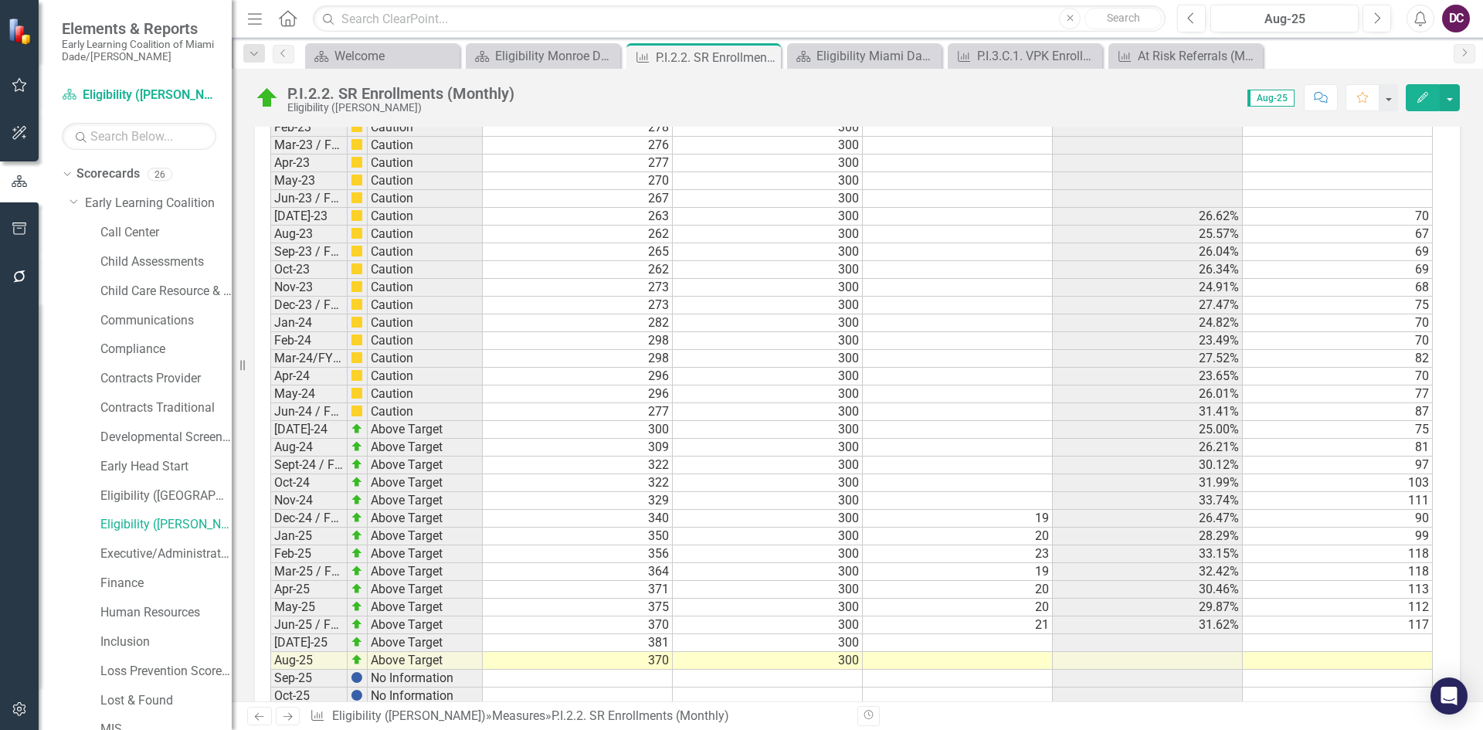
click at [837, 652] on td "300" at bounding box center [768, 661] width 190 height 18
click at [660, 652] on td "370" at bounding box center [578, 661] width 190 height 18
click at [849, 652] on td "300" at bounding box center [768, 661] width 190 height 18
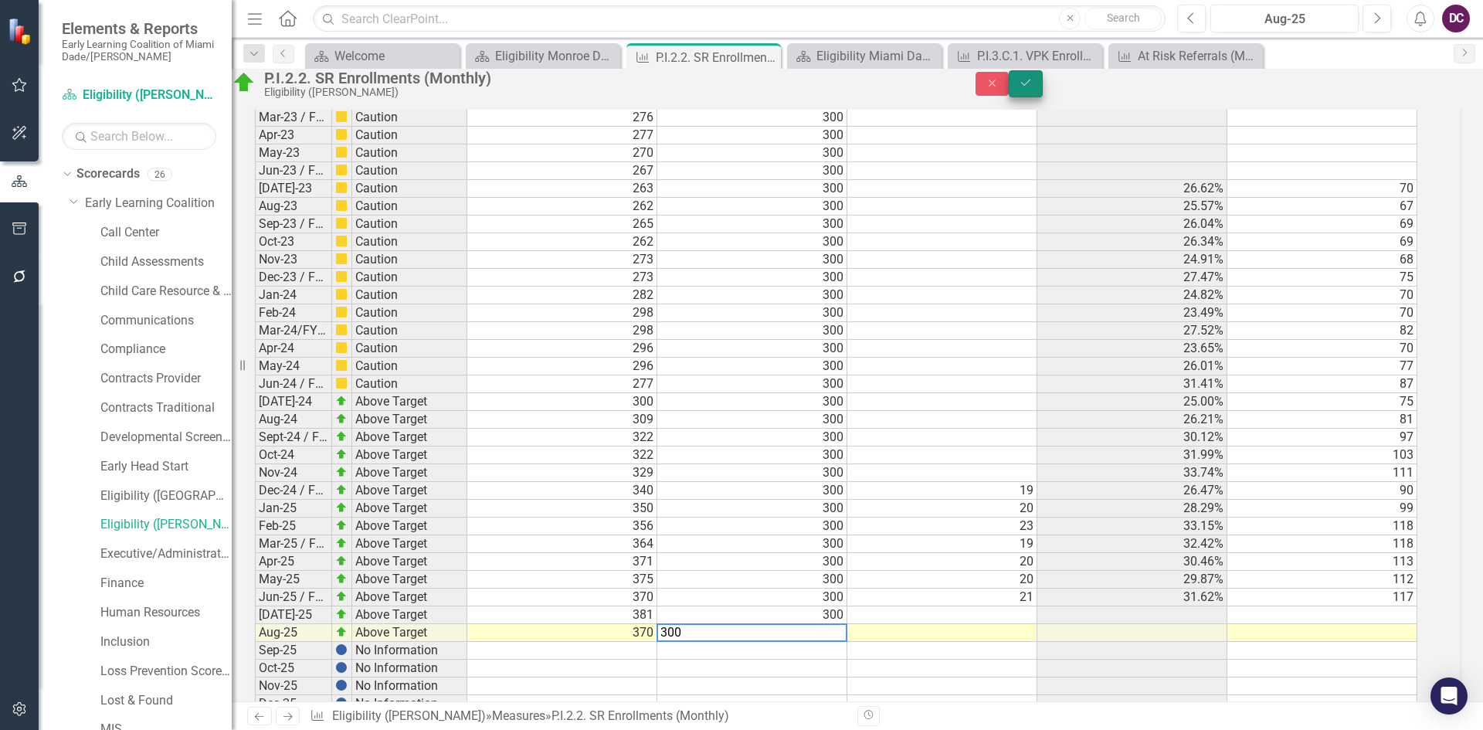
type textarea "300"
click at [1033, 88] on icon "Save" at bounding box center [1026, 82] width 14 height 11
click at [655, 624] on td "370" at bounding box center [562, 633] width 190 height 18
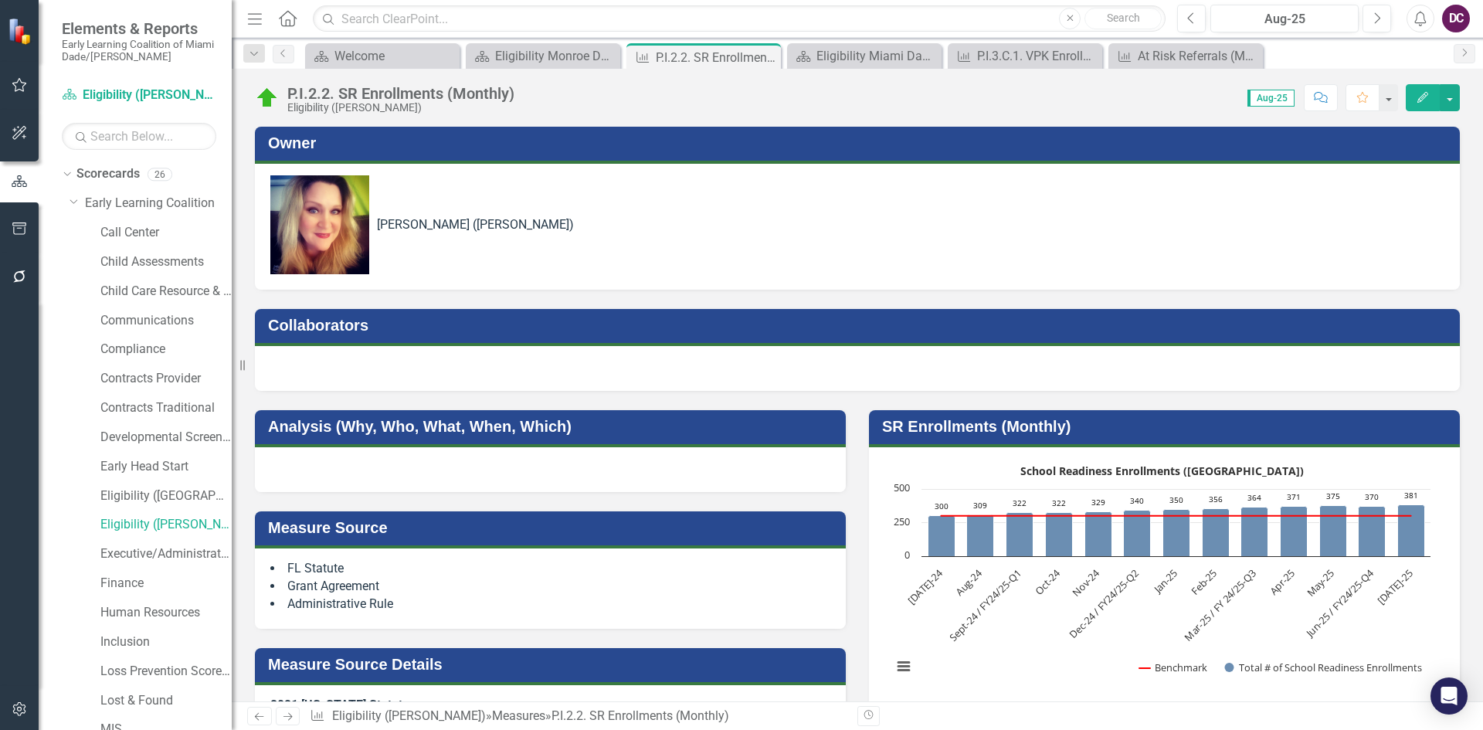
click at [654, 656] on h3 "Measure Source Details" at bounding box center [553, 664] width 570 height 17
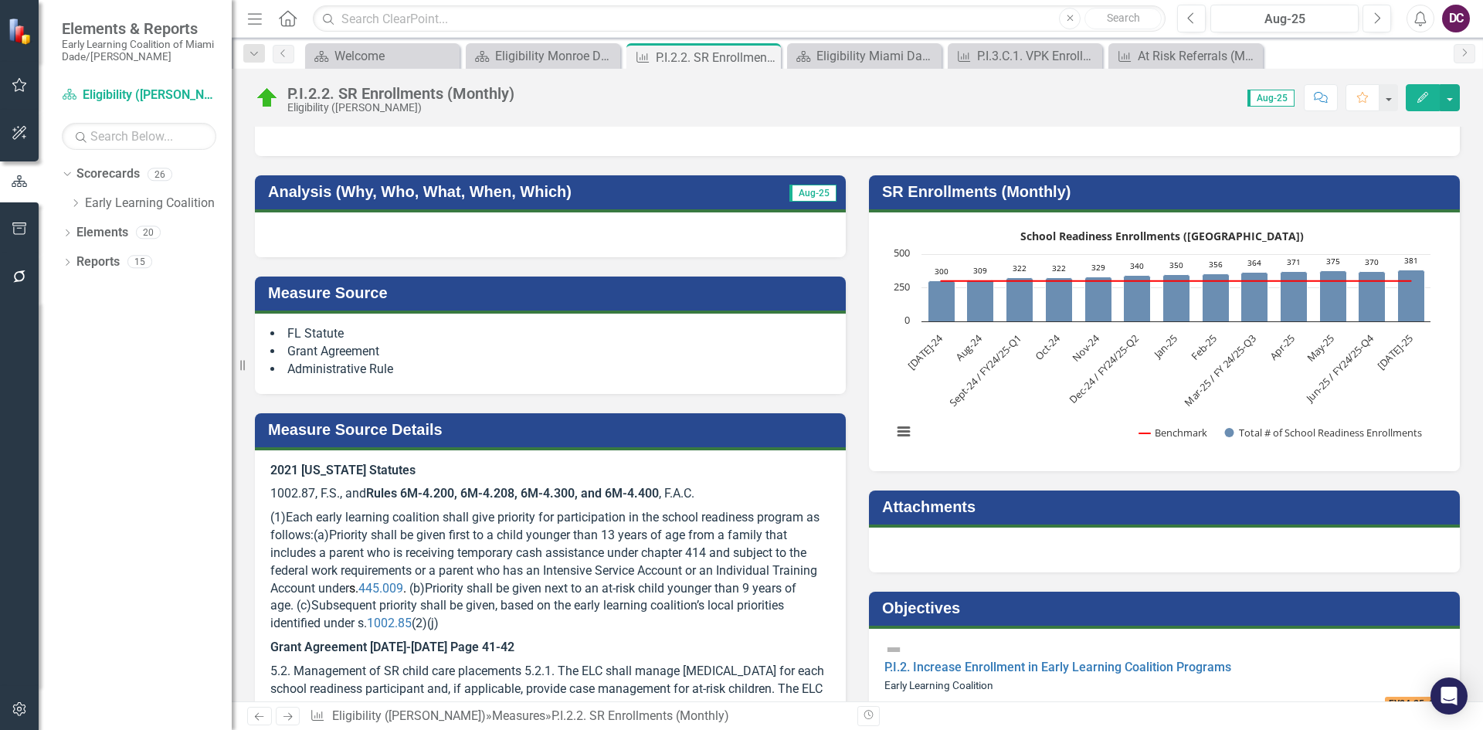
scroll to position [236, 0]
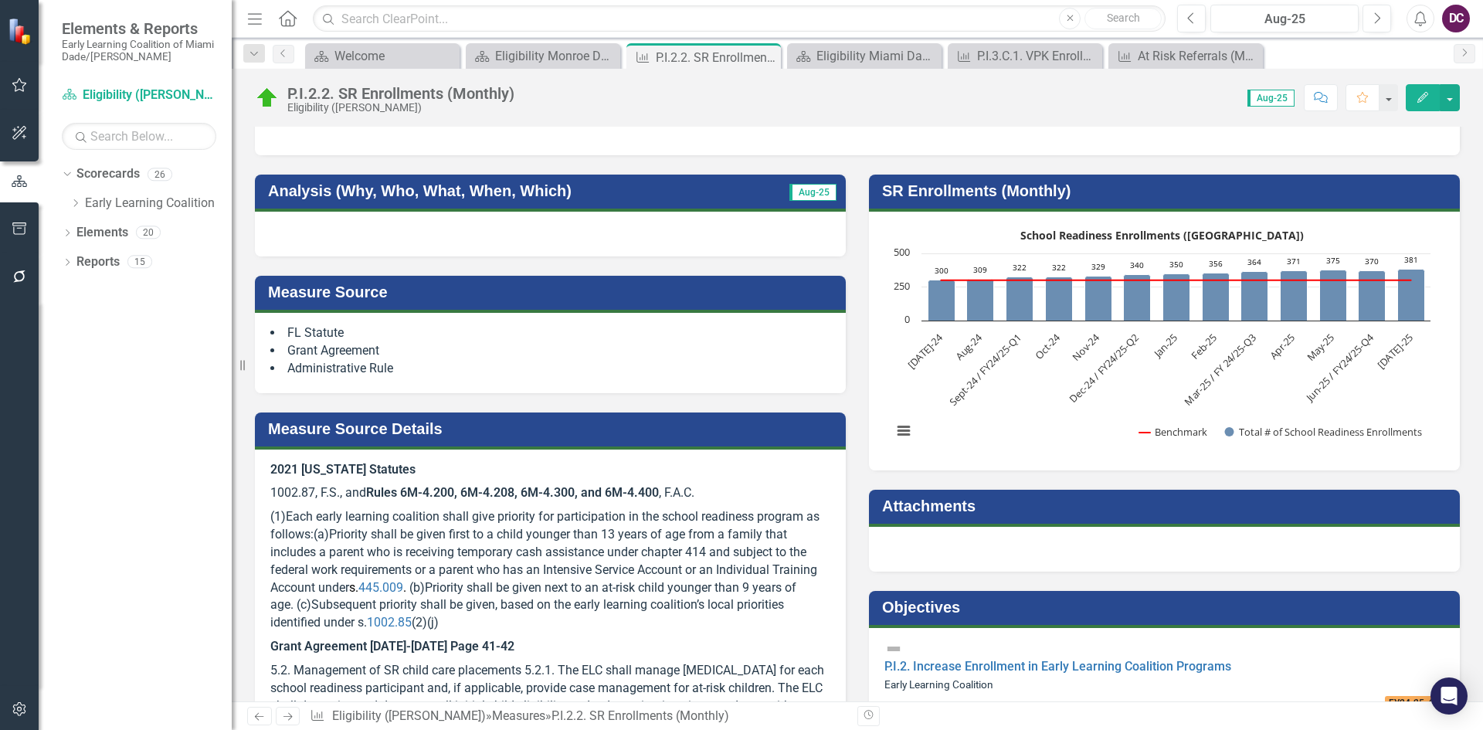
click at [1017, 319] on rect "Interactive chart" at bounding box center [1162, 339] width 554 height 232
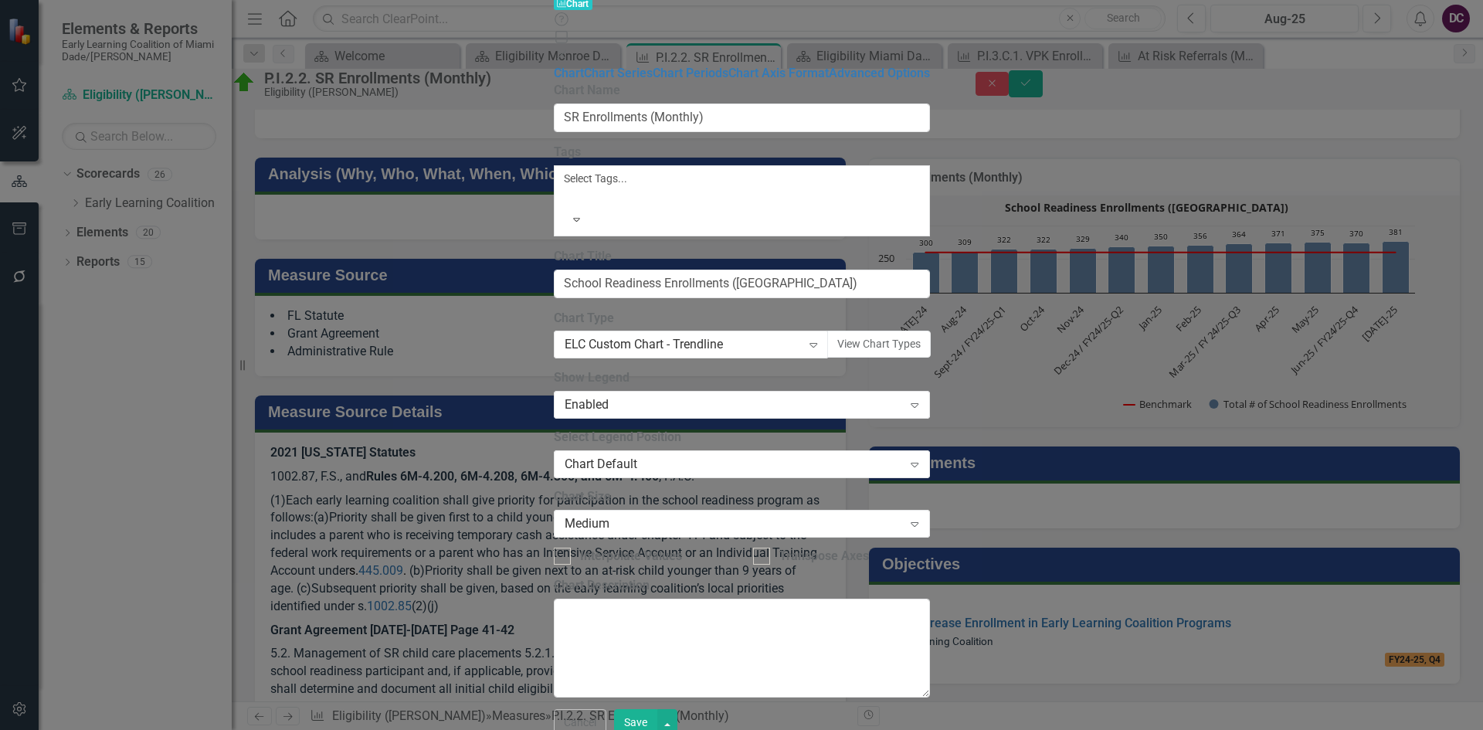
click at [930, 22] on div "Help Maximize Close" at bounding box center [742, 38] width 376 height 53
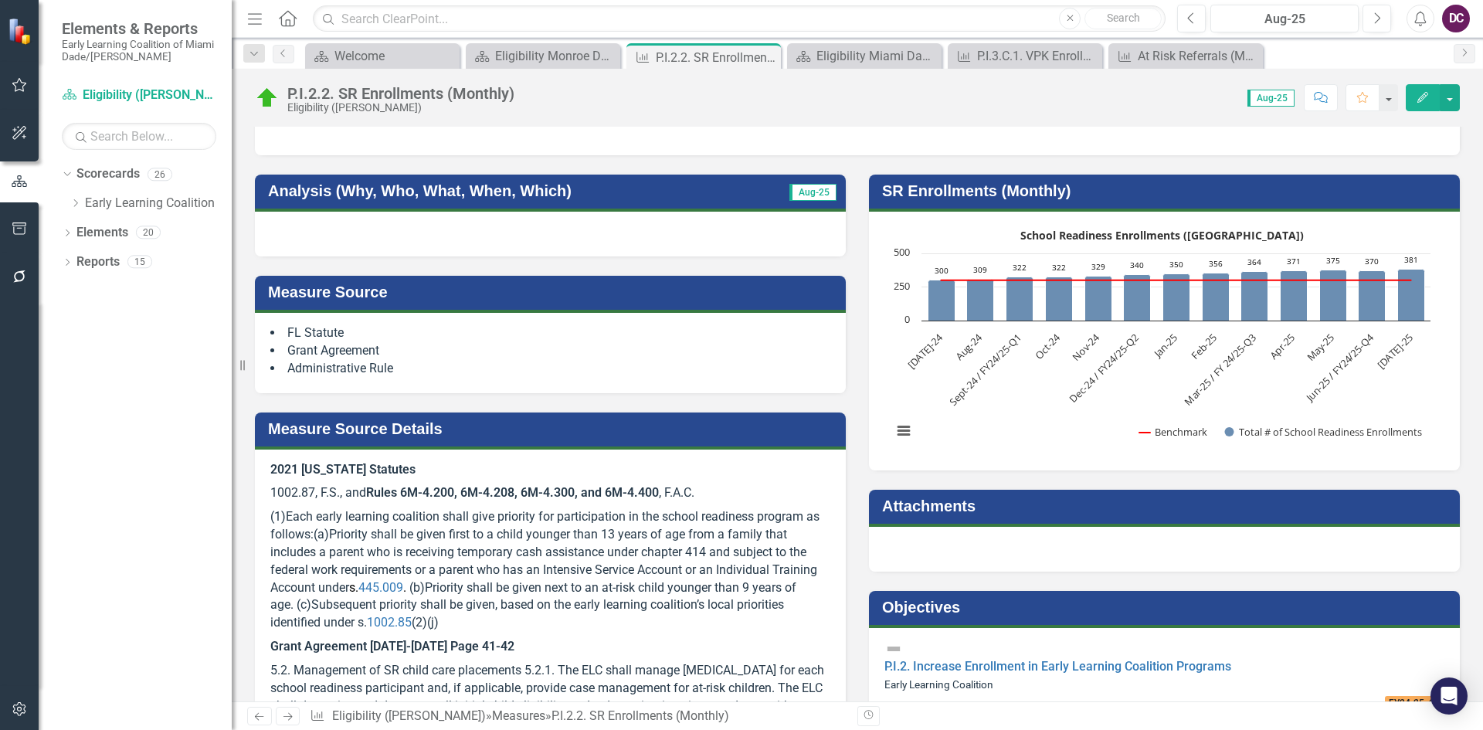
click at [993, 338] on rect "Interactive chart" at bounding box center [1162, 339] width 554 height 232
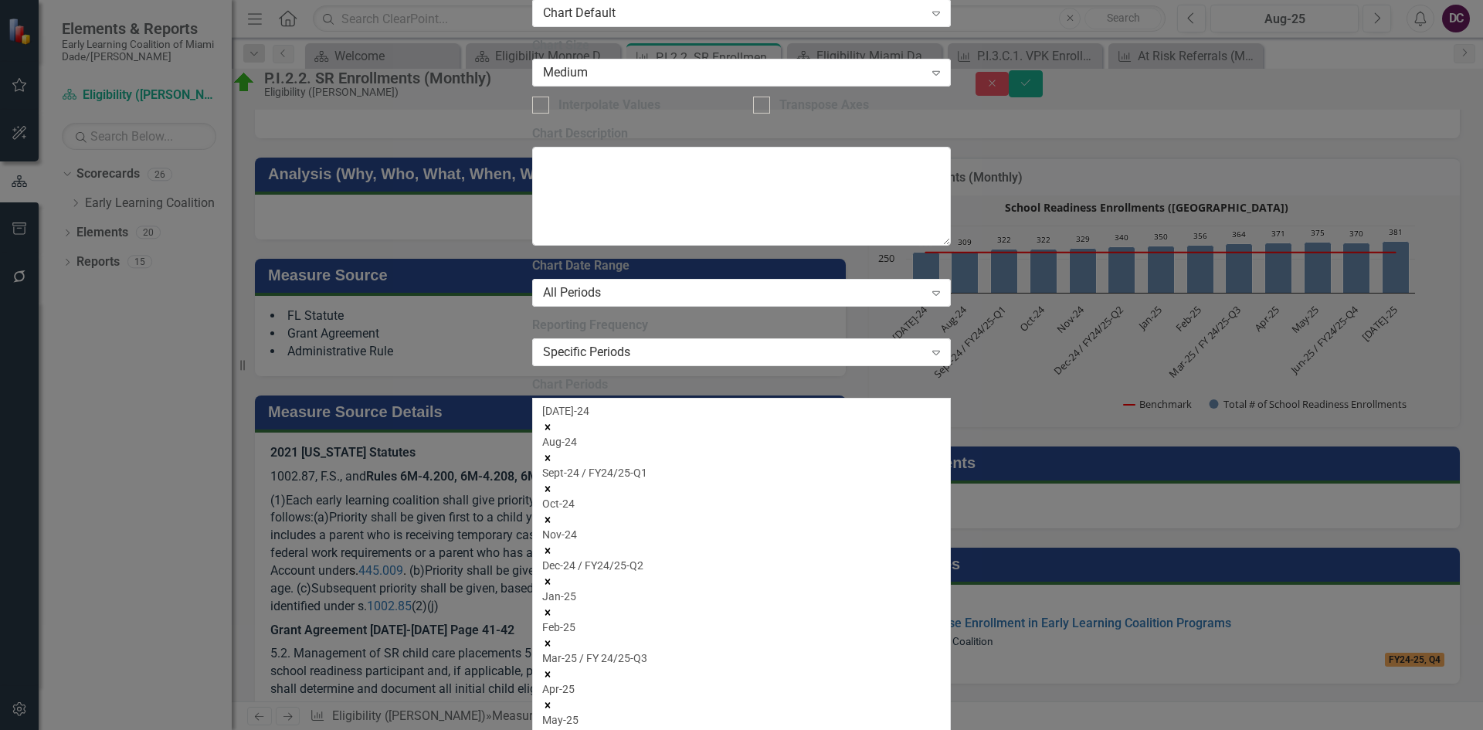
click at [553, 422] on icon "Remove Jul-24" at bounding box center [547, 427] width 11 height 11
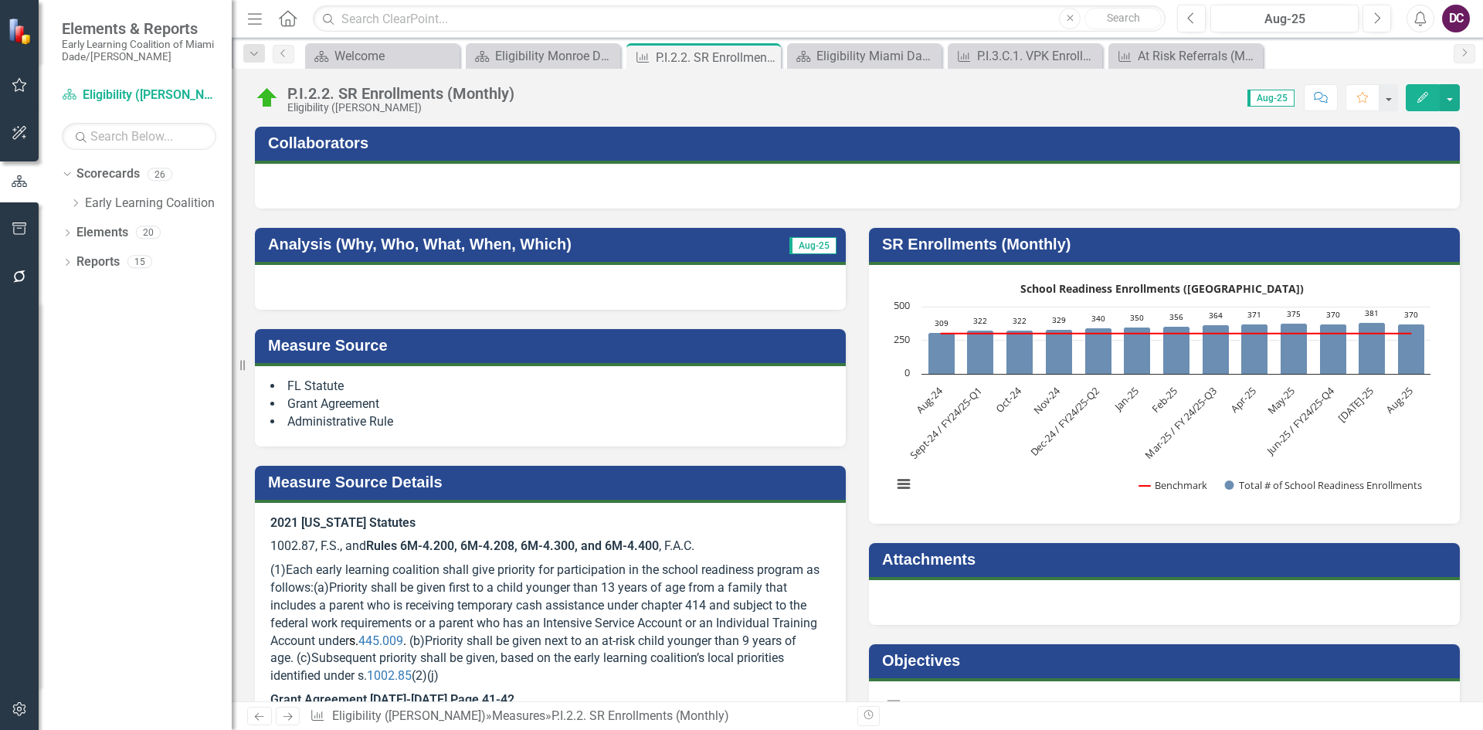
scroll to position [158, 0]
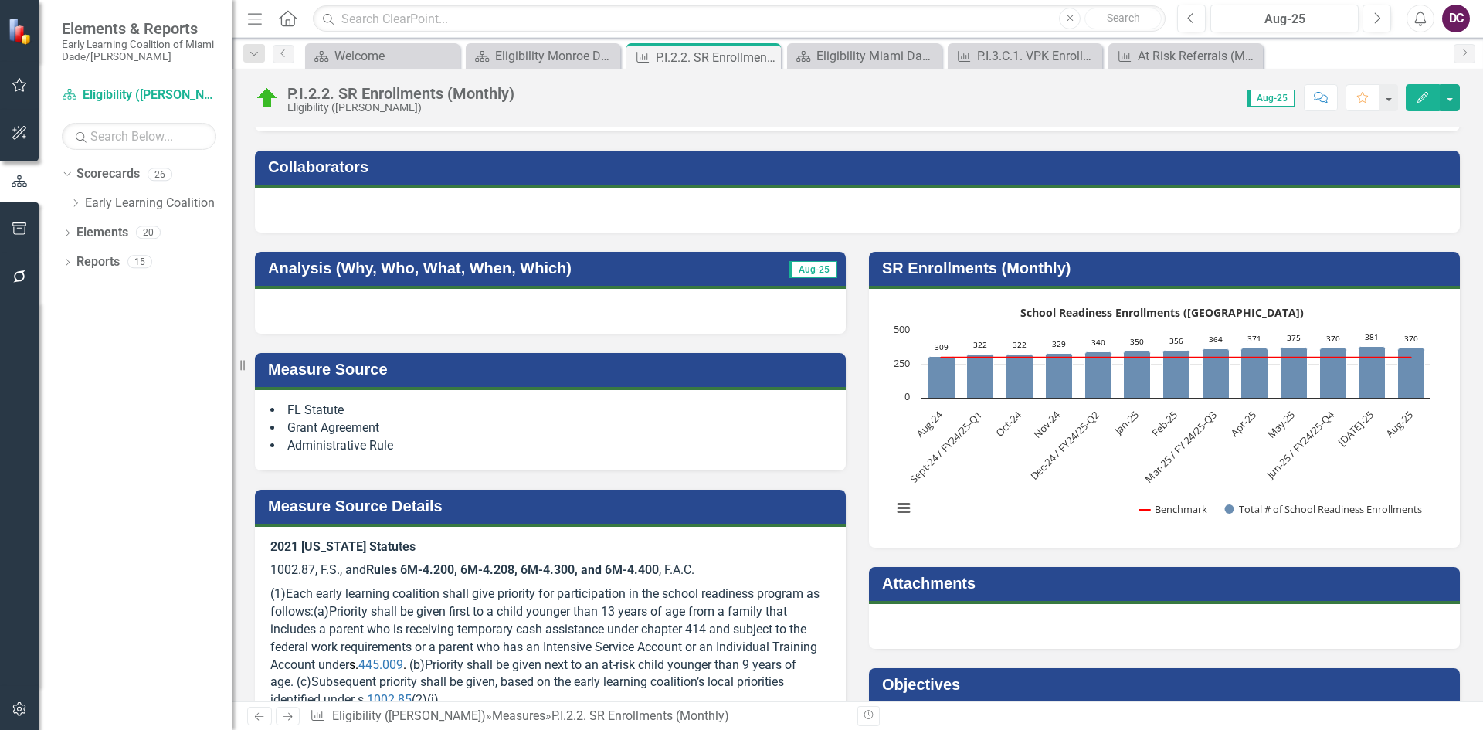
click at [1090, 188] on div at bounding box center [857, 210] width 1205 height 45
click at [515, 52] on div "Eligibility Monroe Dashboard" at bounding box center [546, 55] width 102 height 19
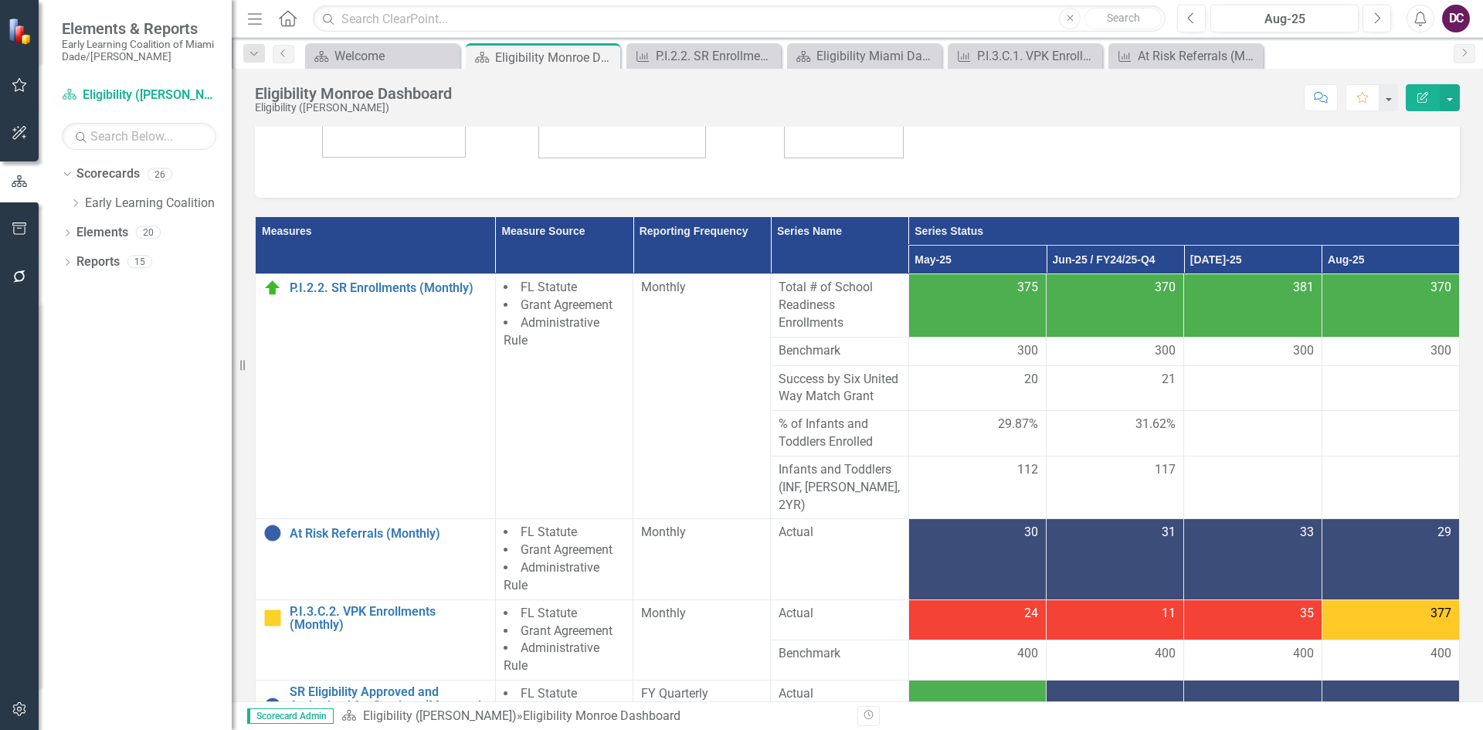
scroll to position [155, 0]
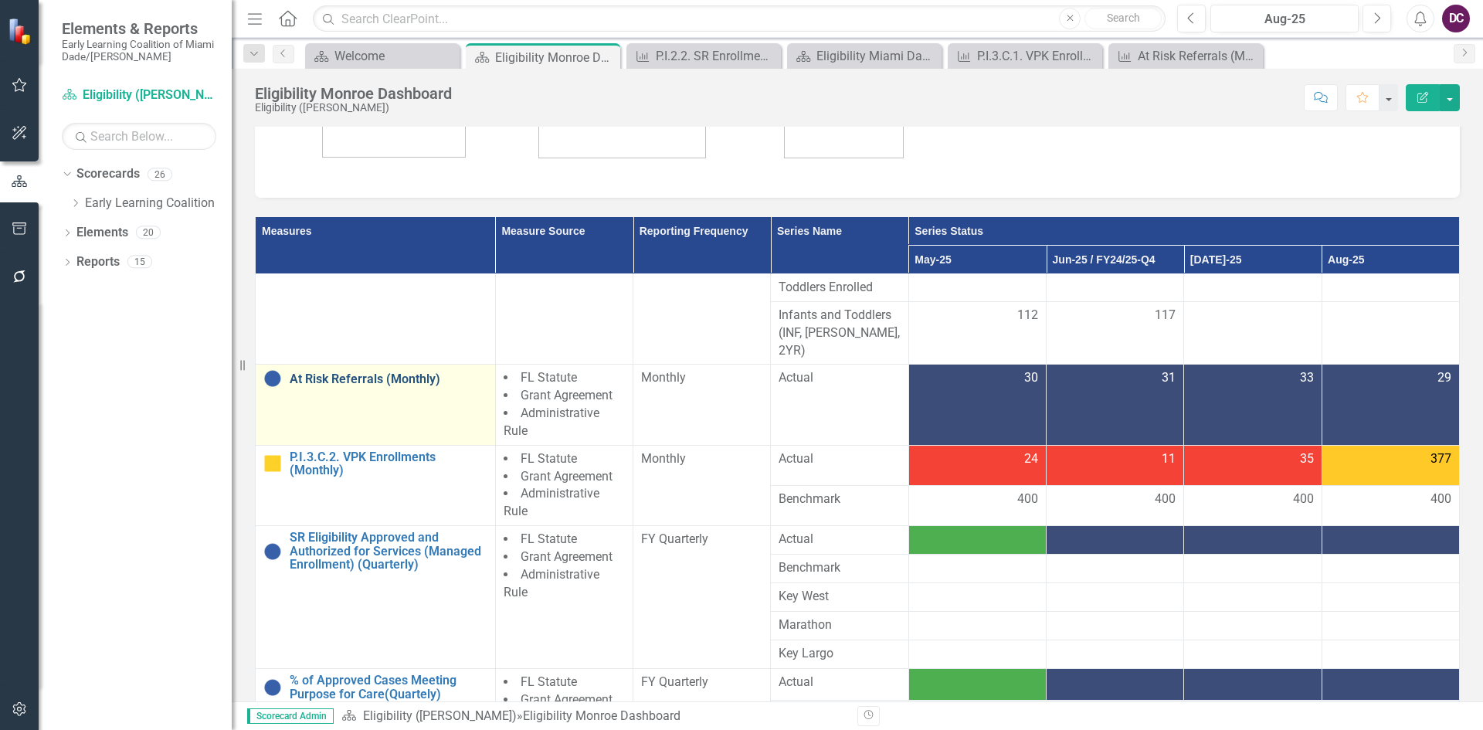
click at [377, 379] on link "At Risk Referrals (Monthly)" at bounding box center [389, 379] width 198 height 14
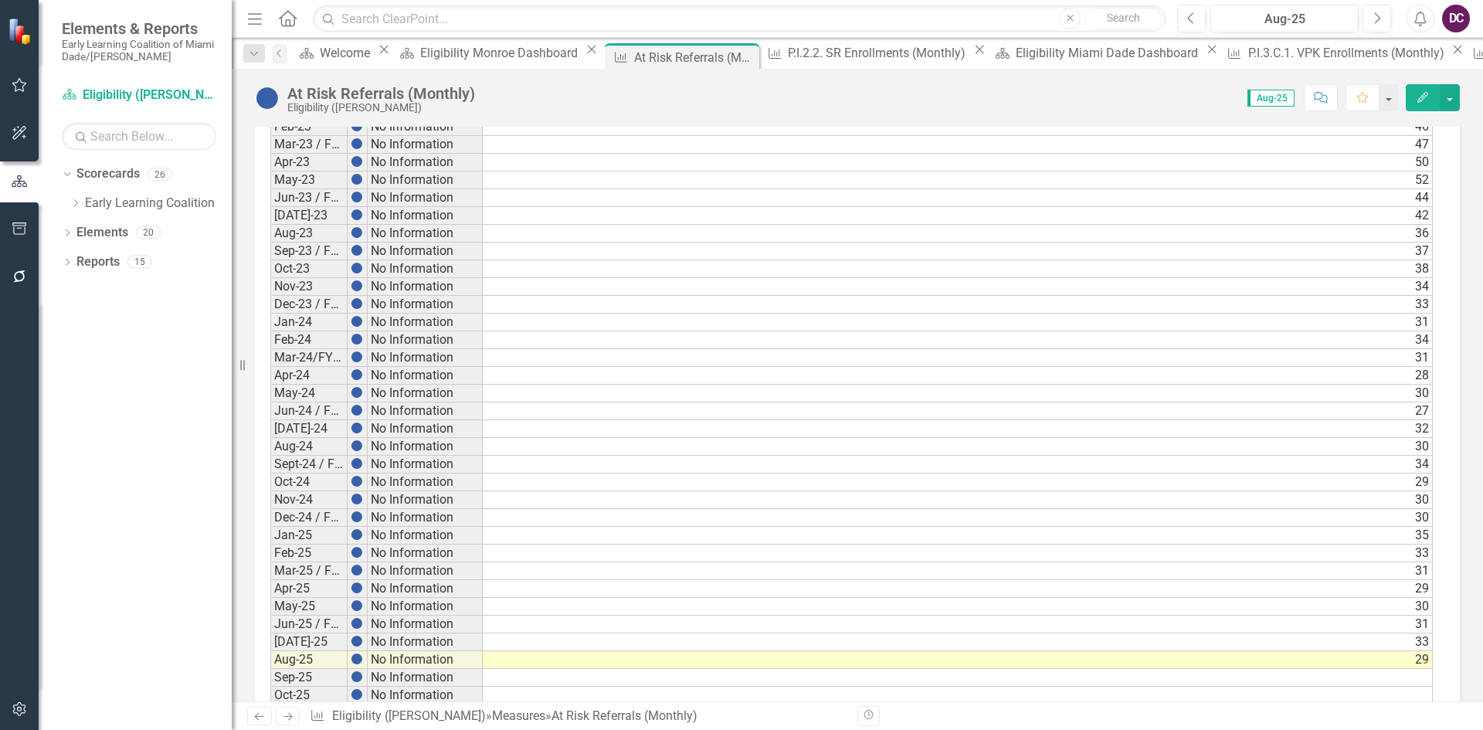
scroll to position [2291, 0]
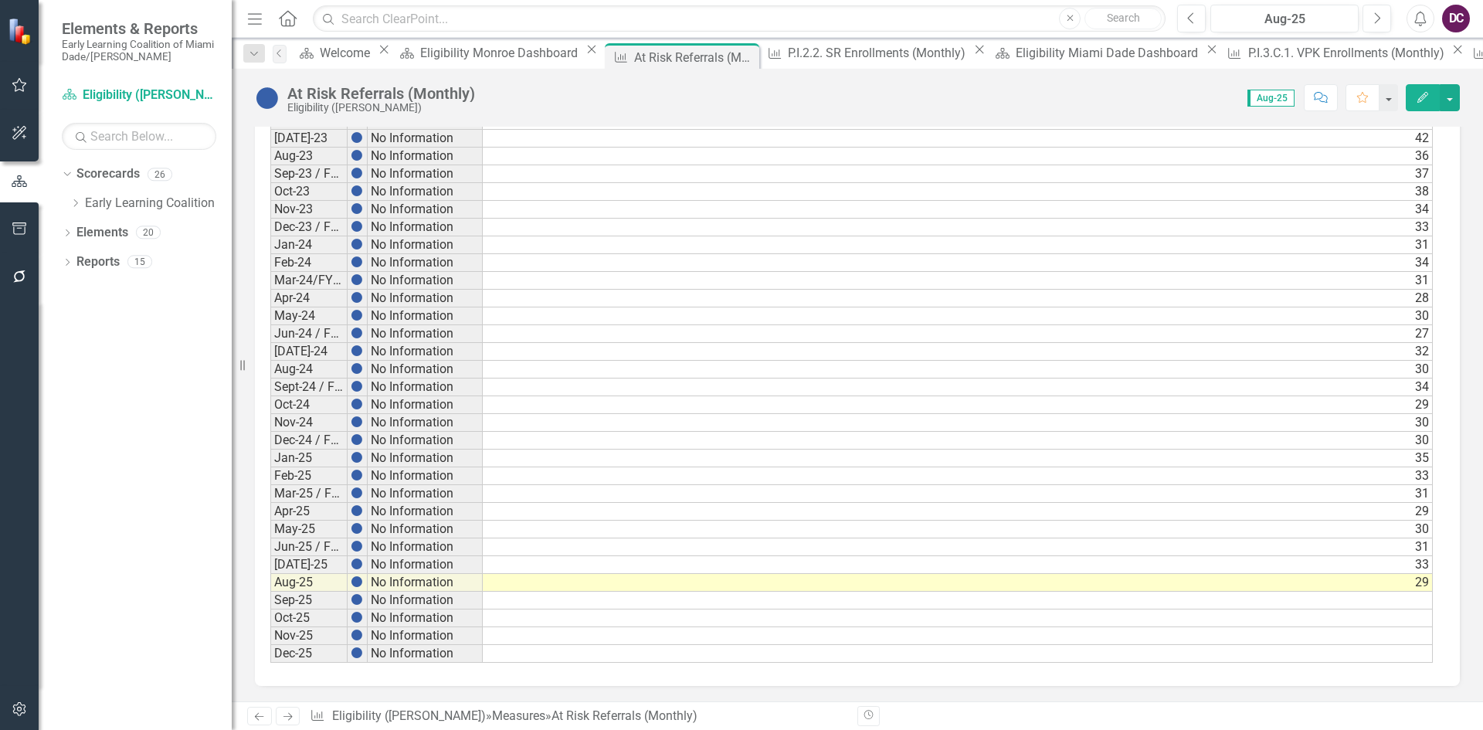
click at [1382, 585] on td "29" at bounding box center [958, 583] width 950 height 18
click at [1382, 586] on td "29" at bounding box center [958, 583] width 950 height 18
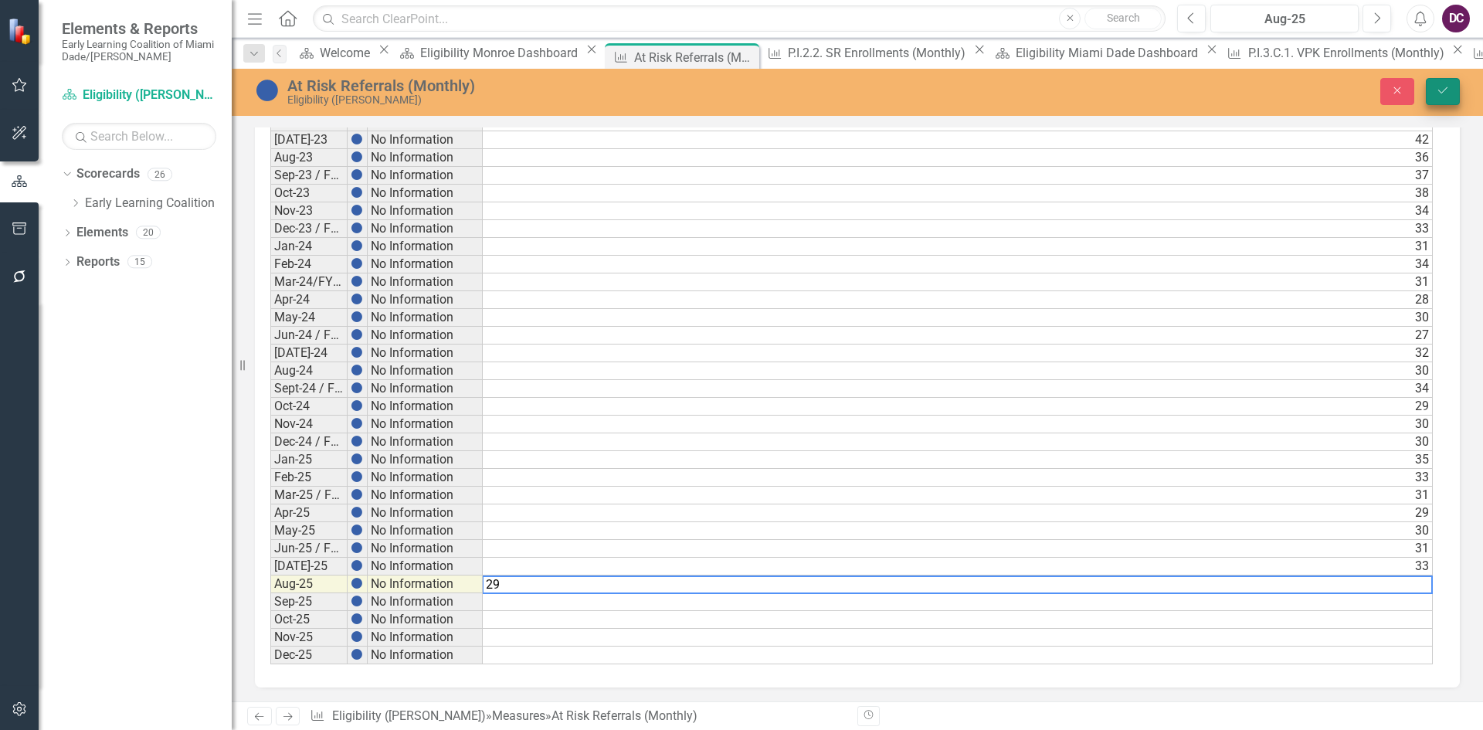
type textarea "29"
drag, startPoint x: 1447, startPoint y: 89, endPoint x: 1000, endPoint y: 528, distance: 626.6
click at [1447, 90] on icon "Save" at bounding box center [1443, 90] width 14 height 11
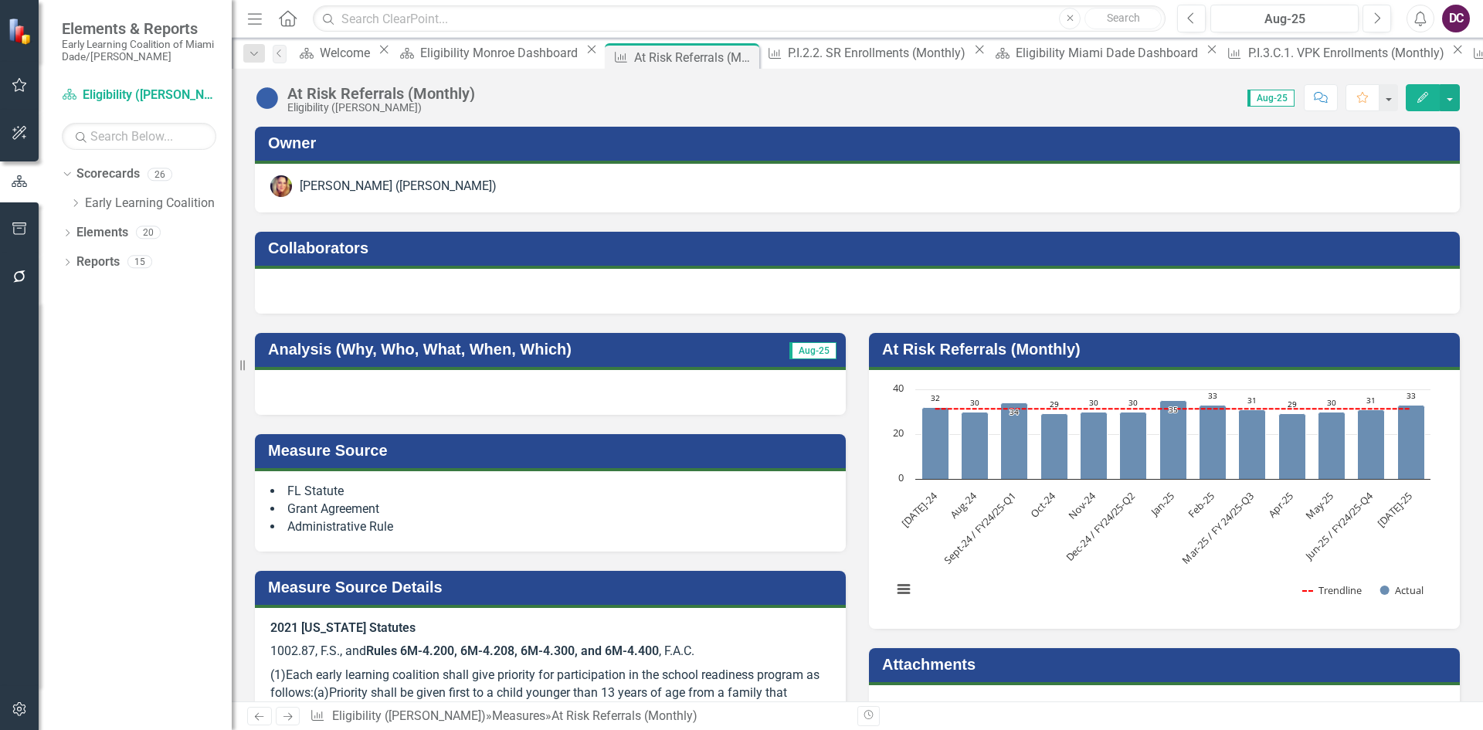
click at [1254, 557] on rect "Interactive chart" at bounding box center [1162, 498] width 554 height 232
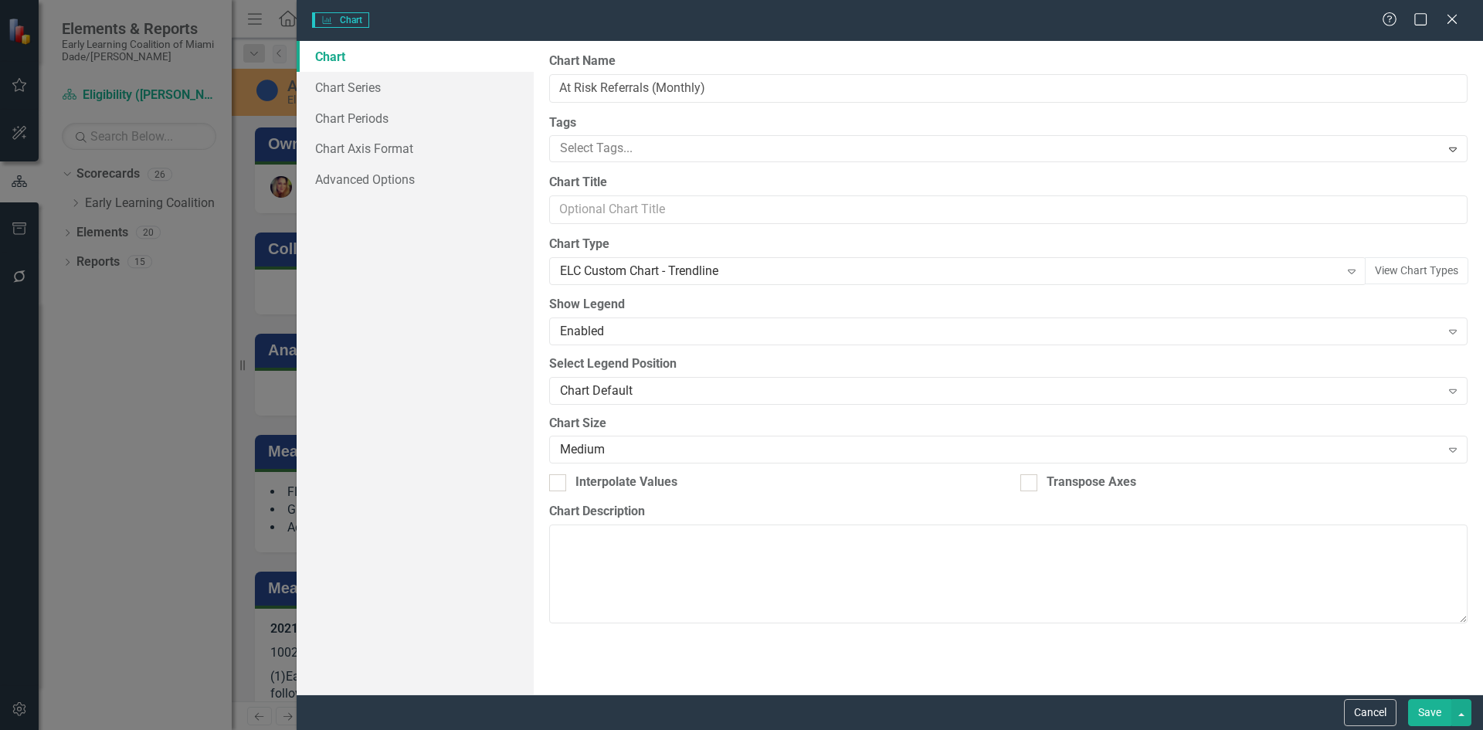
type input "At Risk Referrals (Monthly)"
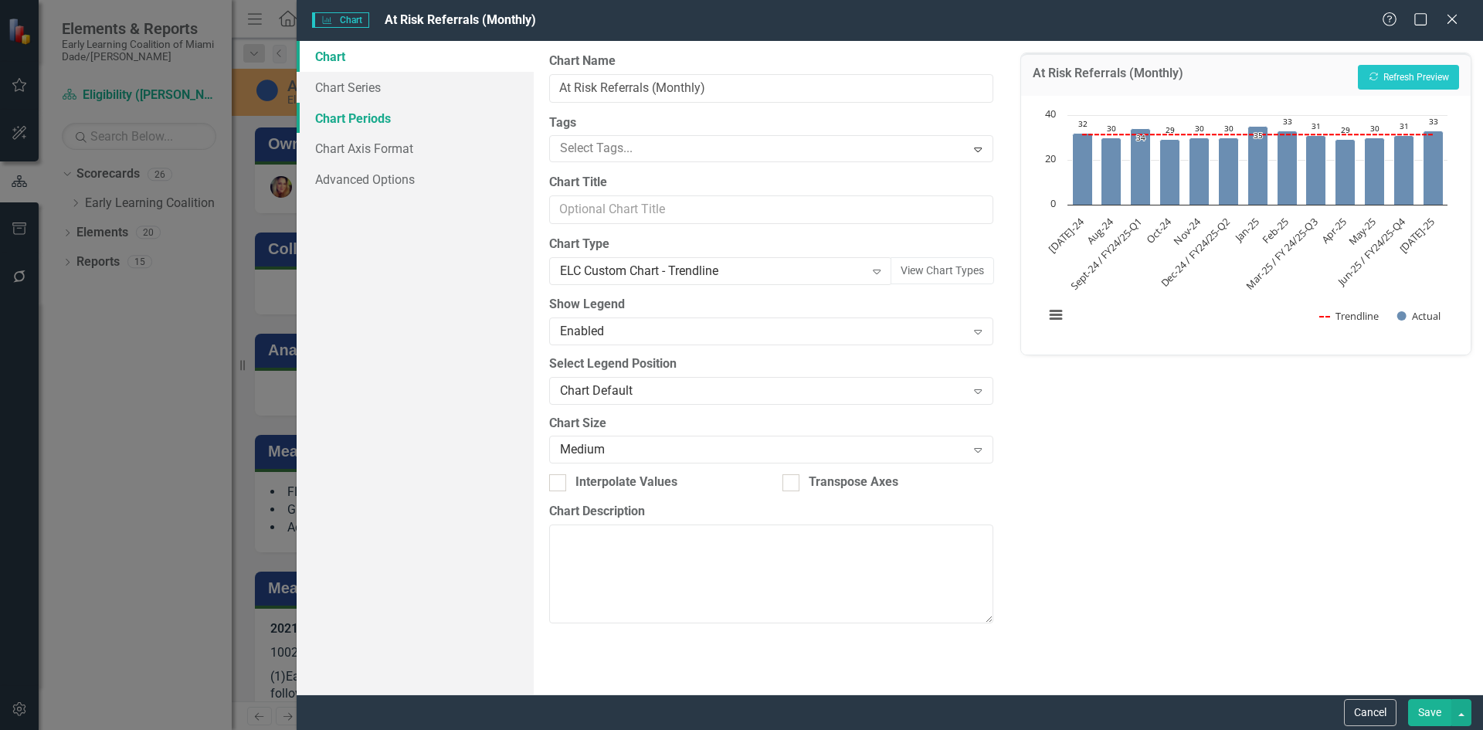
click at [361, 121] on link "Chart Periods" at bounding box center [415, 118] width 237 height 31
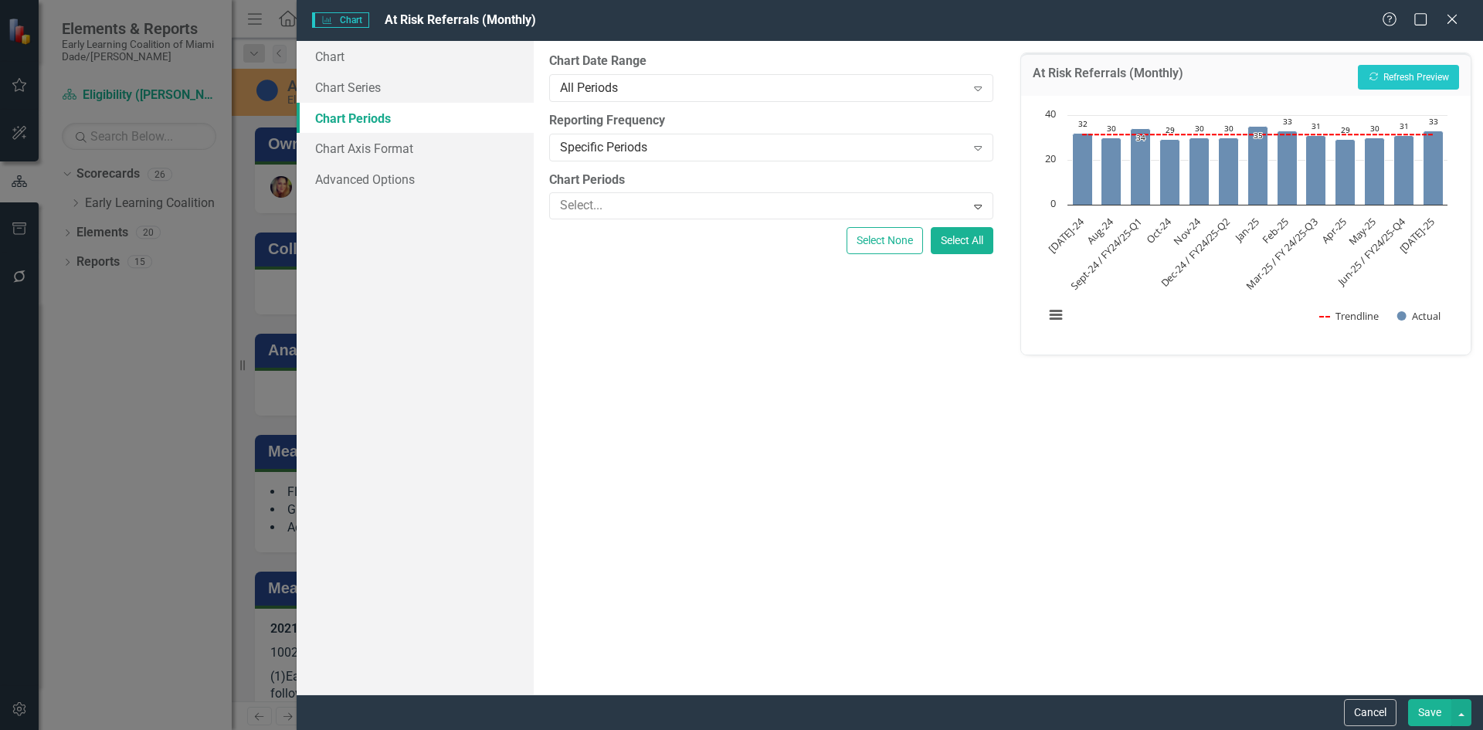
click at [1455, 13] on icon "Close" at bounding box center [1452, 19] width 15 height 12
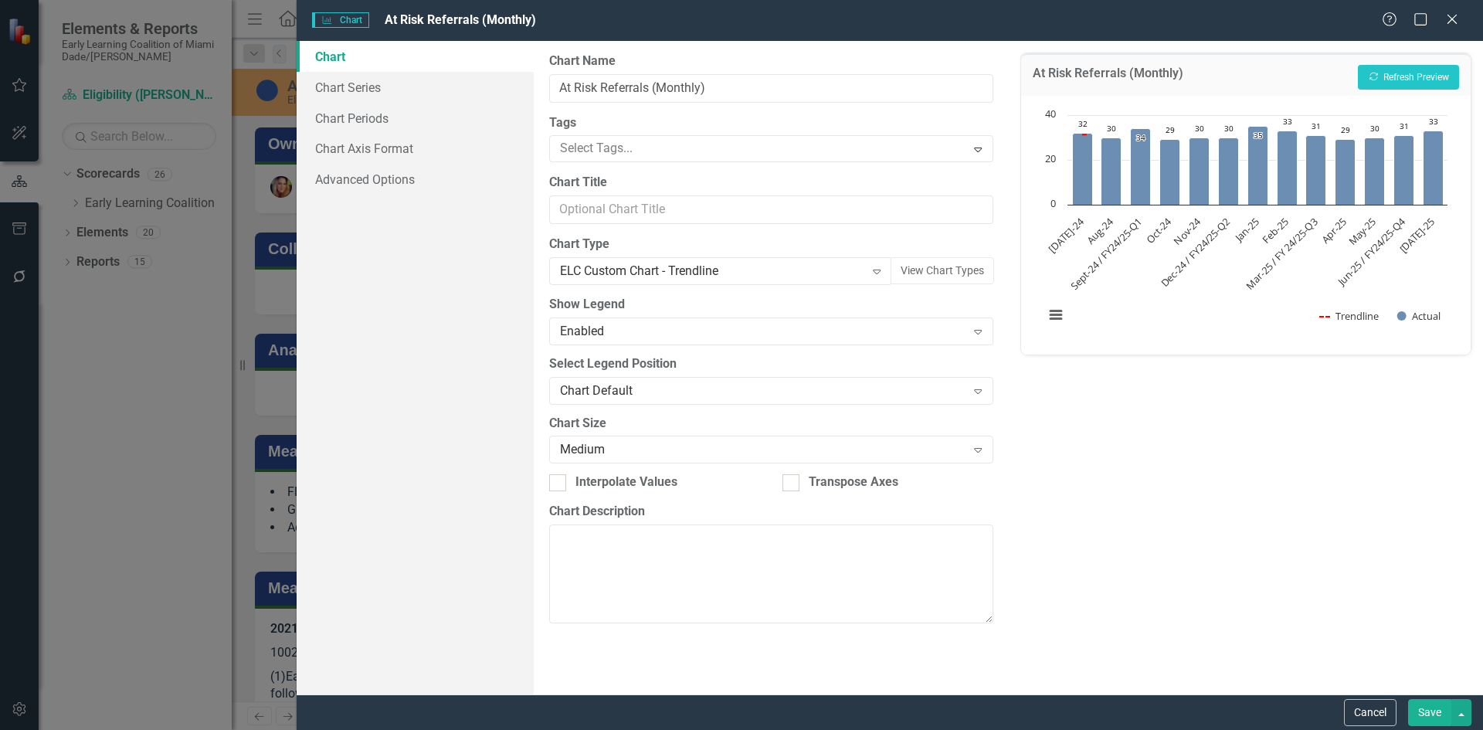
click at [372, 121] on div "Charts Chart At Risk Referrals (Monthly) Help Maximize Close Chart Chart Series…" at bounding box center [741, 365] width 1483 height 730
click at [372, 121] on link "Chart Periods" at bounding box center [415, 118] width 237 height 31
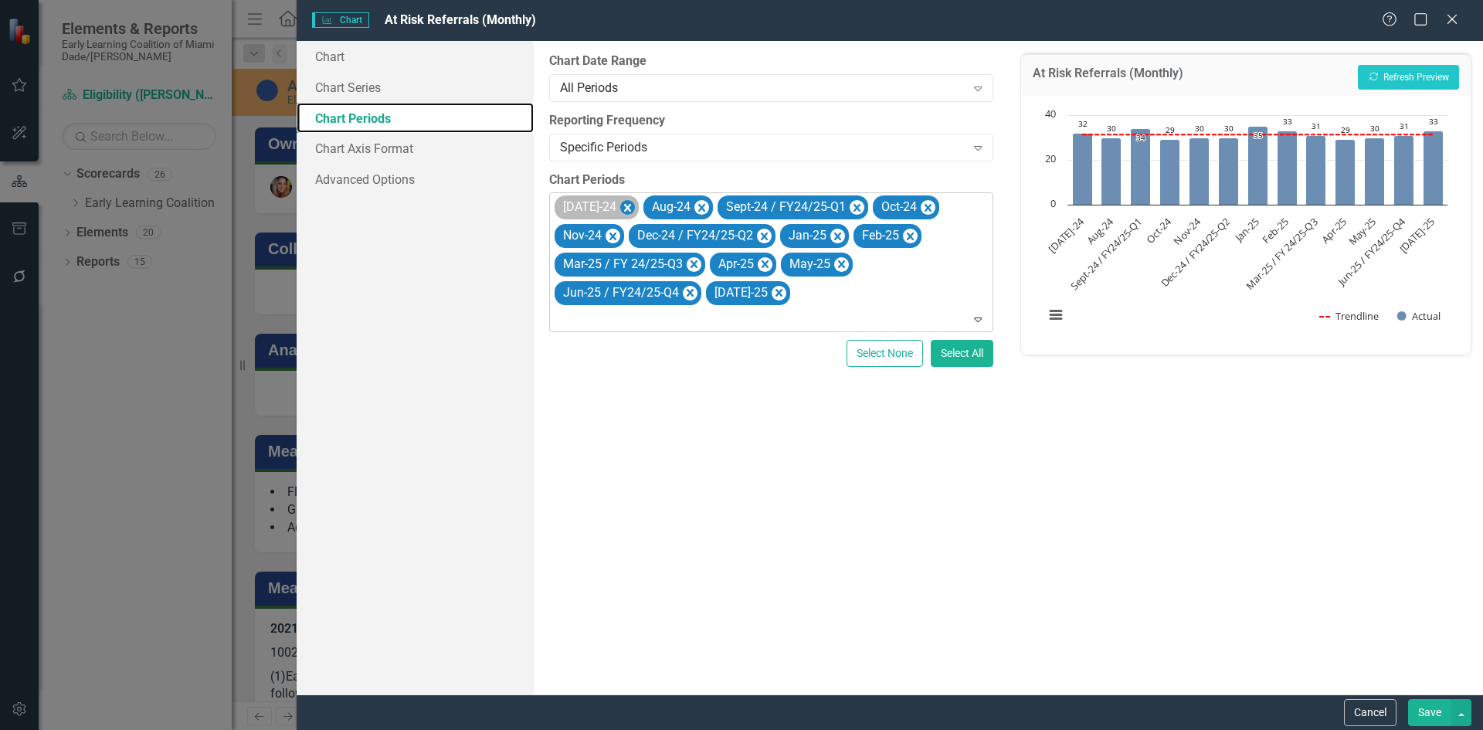
click at [620, 204] on icon "Remove Jul-24" at bounding box center [627, 208] width 15 height 19
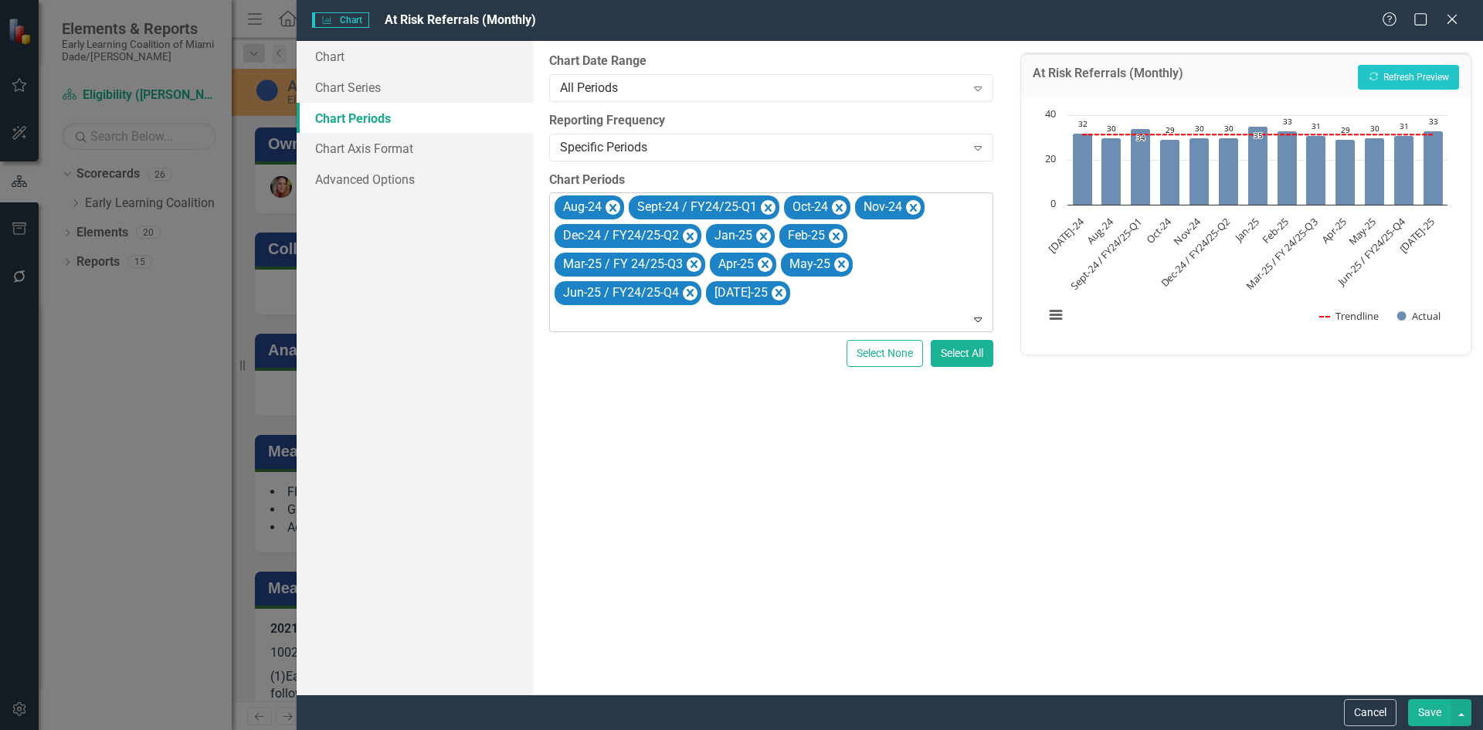
click at [982, 318] on icon at bounding box center [978, 320] width 8 height 5
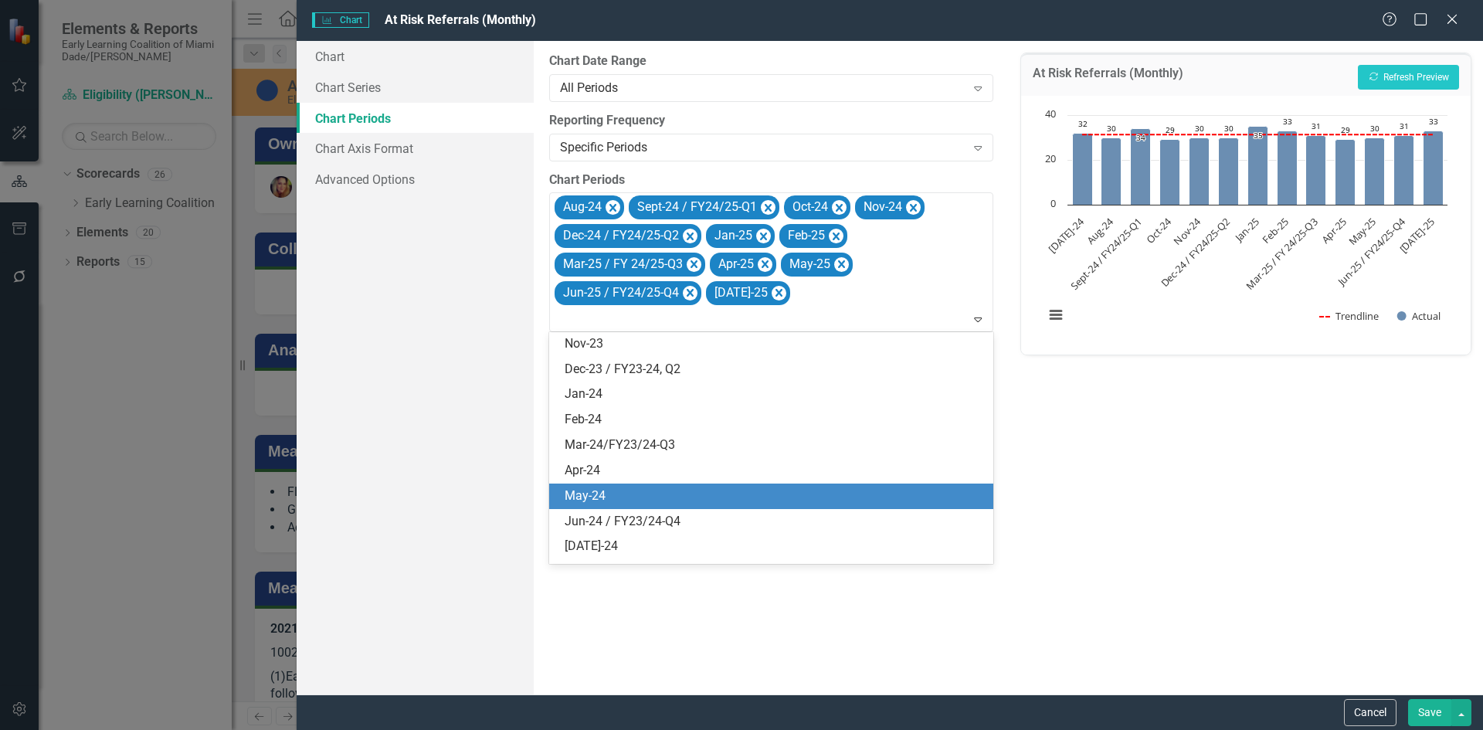
scroll to position [1899, 0]
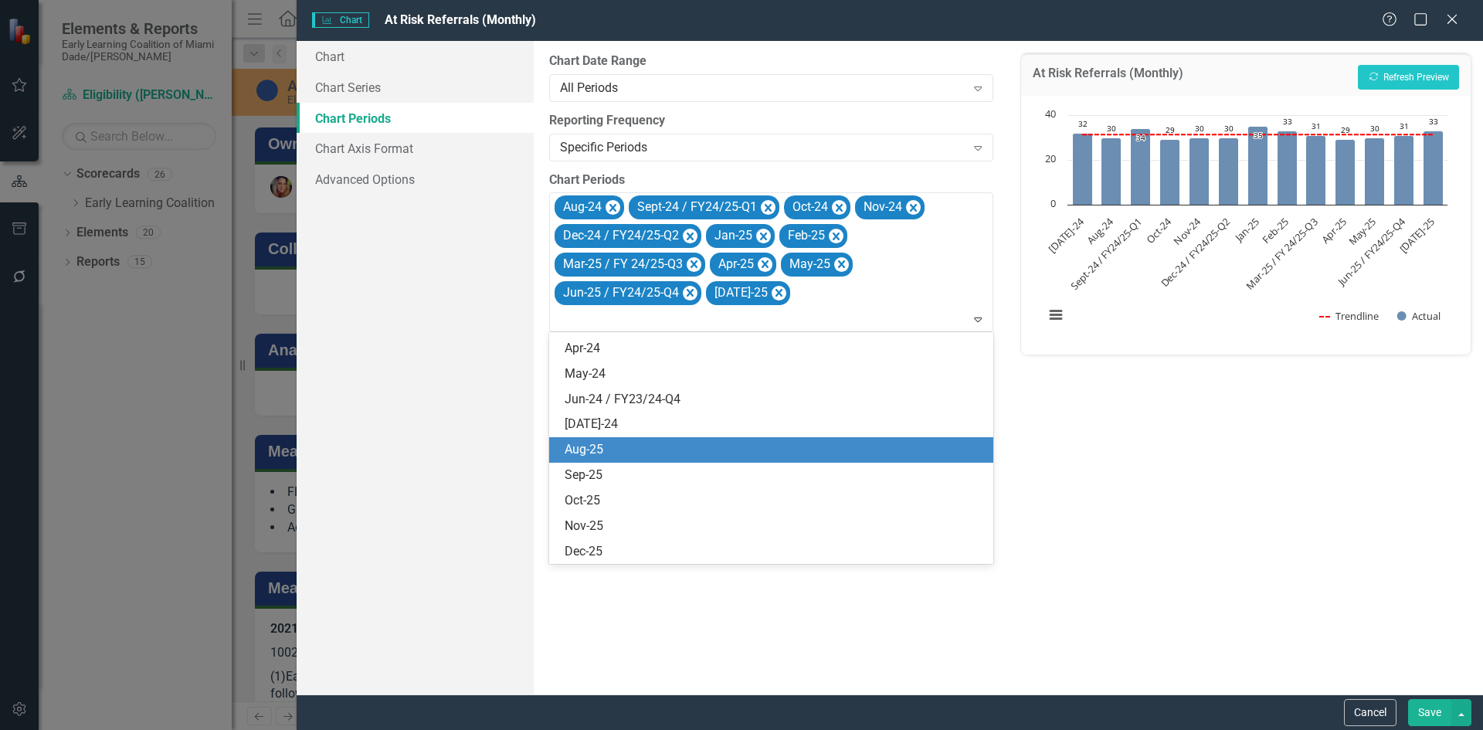
click at [610, 447] on div "Aug-25" at bounding box center [774, 450] width 419 height 18
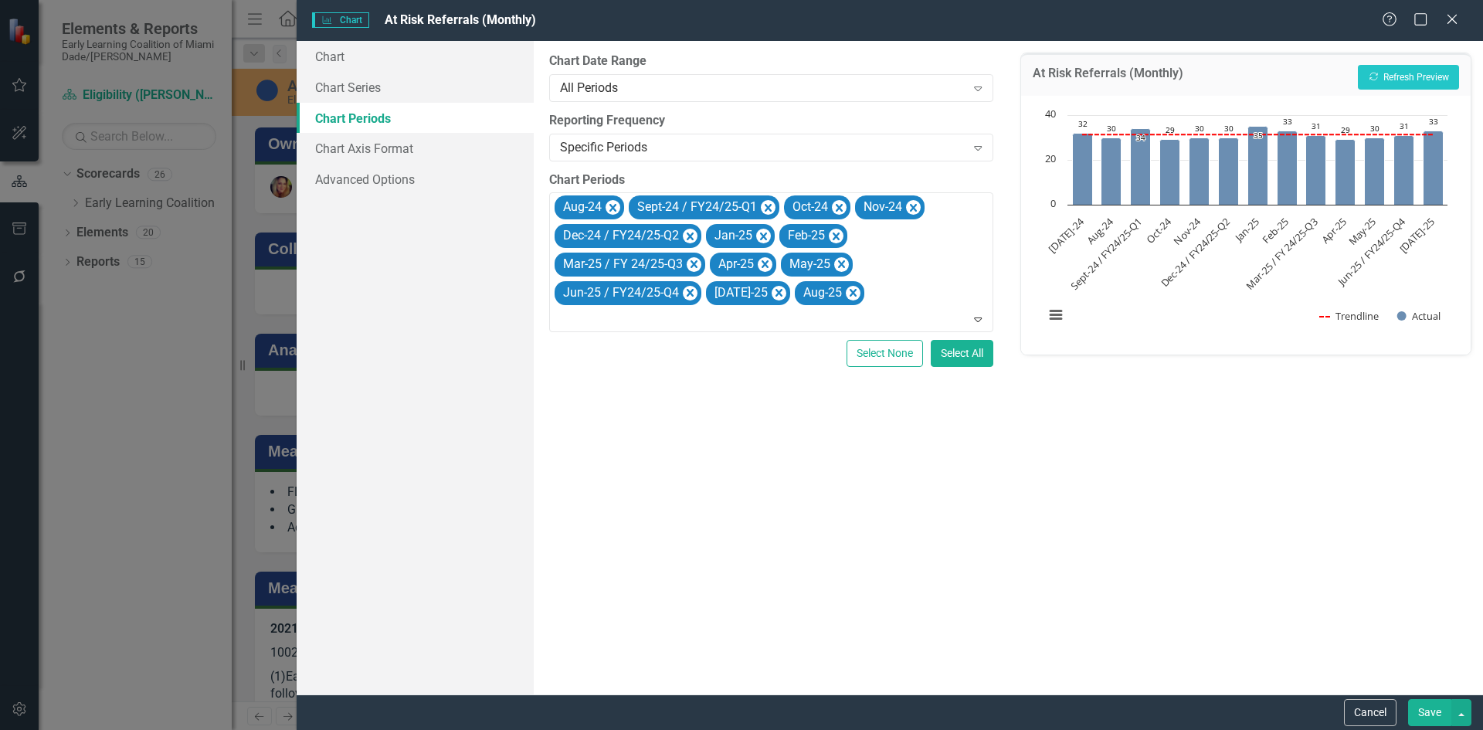
click at [1432, 708] on button "Save" at bounding box center [1429, 712] width 43 height 27
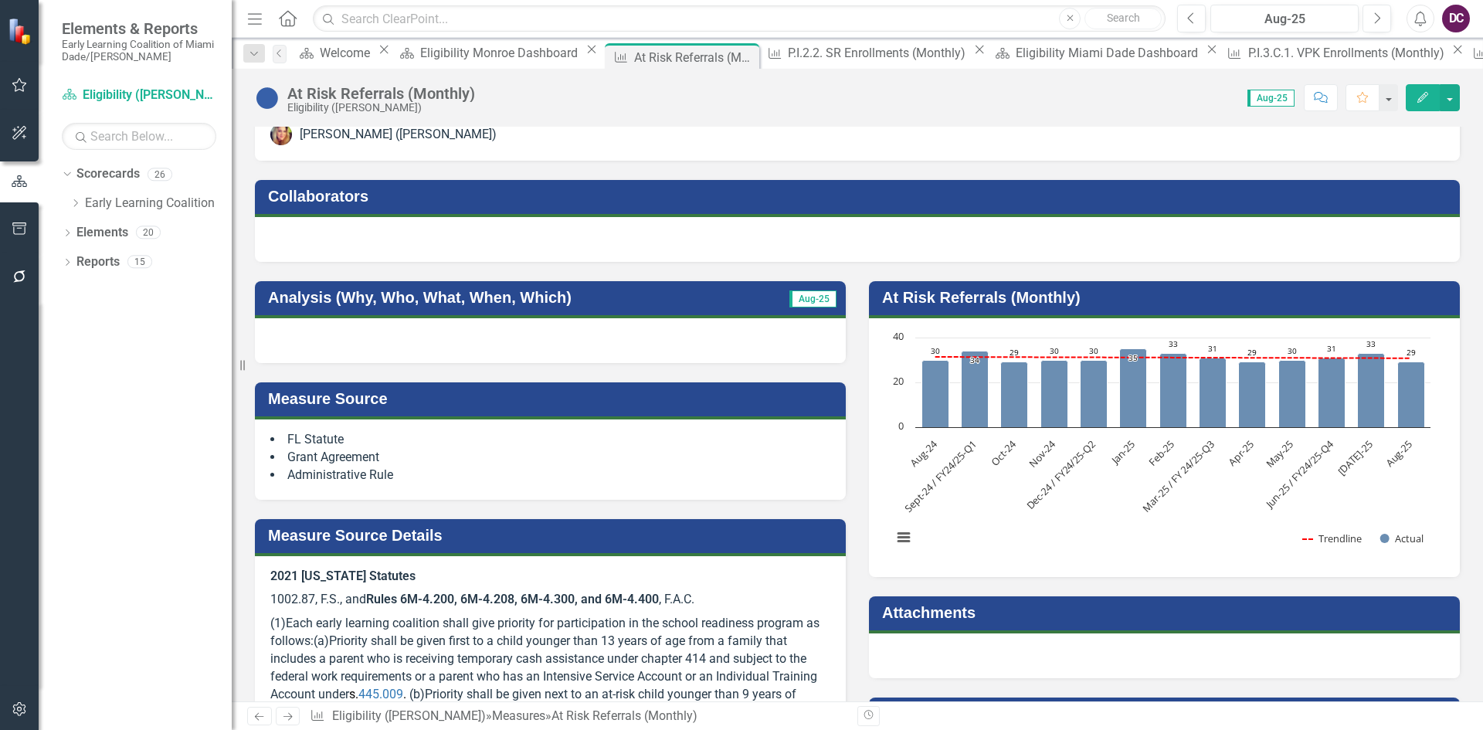
scroll to position [77, 0]
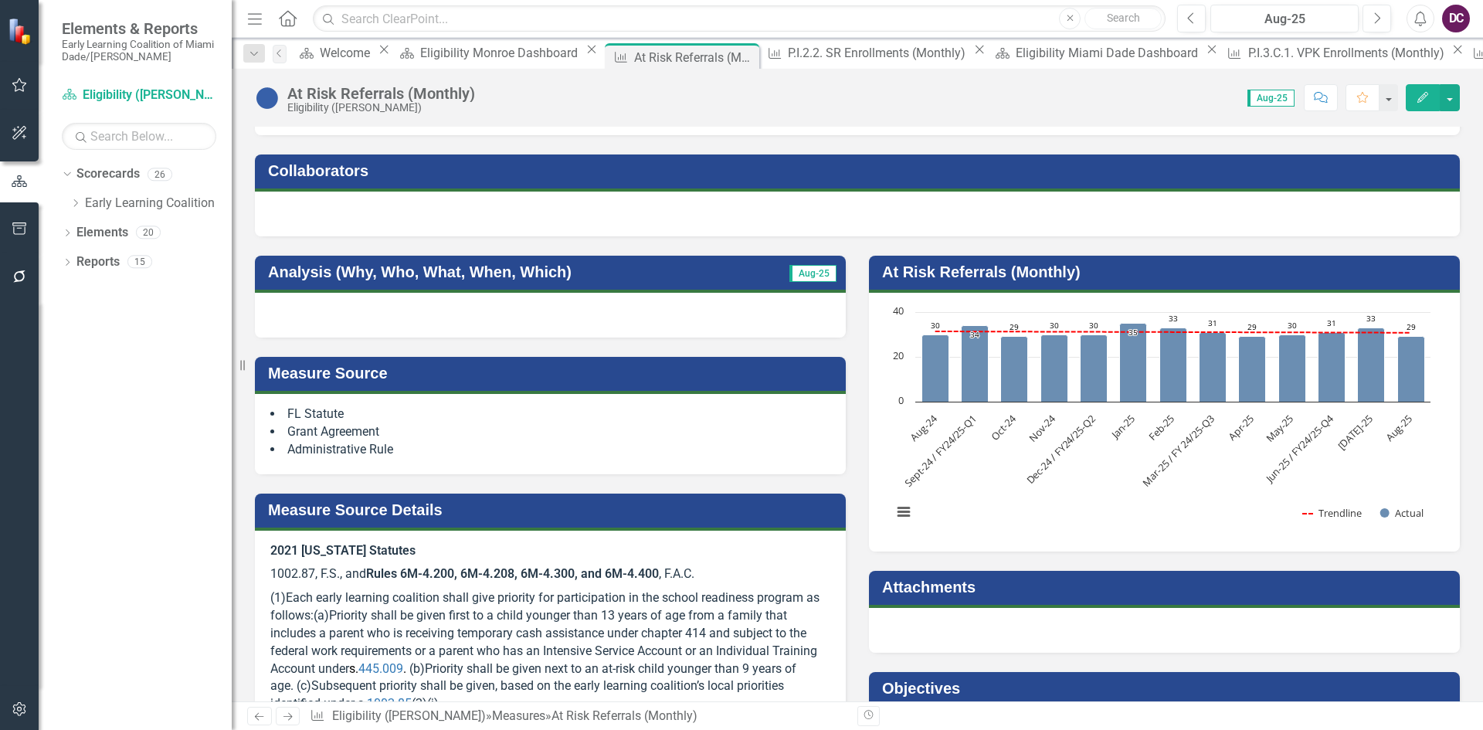
click at [1241, 663] on div "Objectives" at bounding box center [1165, 703] width 614 height 101
click at [530, 50] on div "Eligibility Monroe Dashboard" at bounding box center [501, 52] width 162 height 19
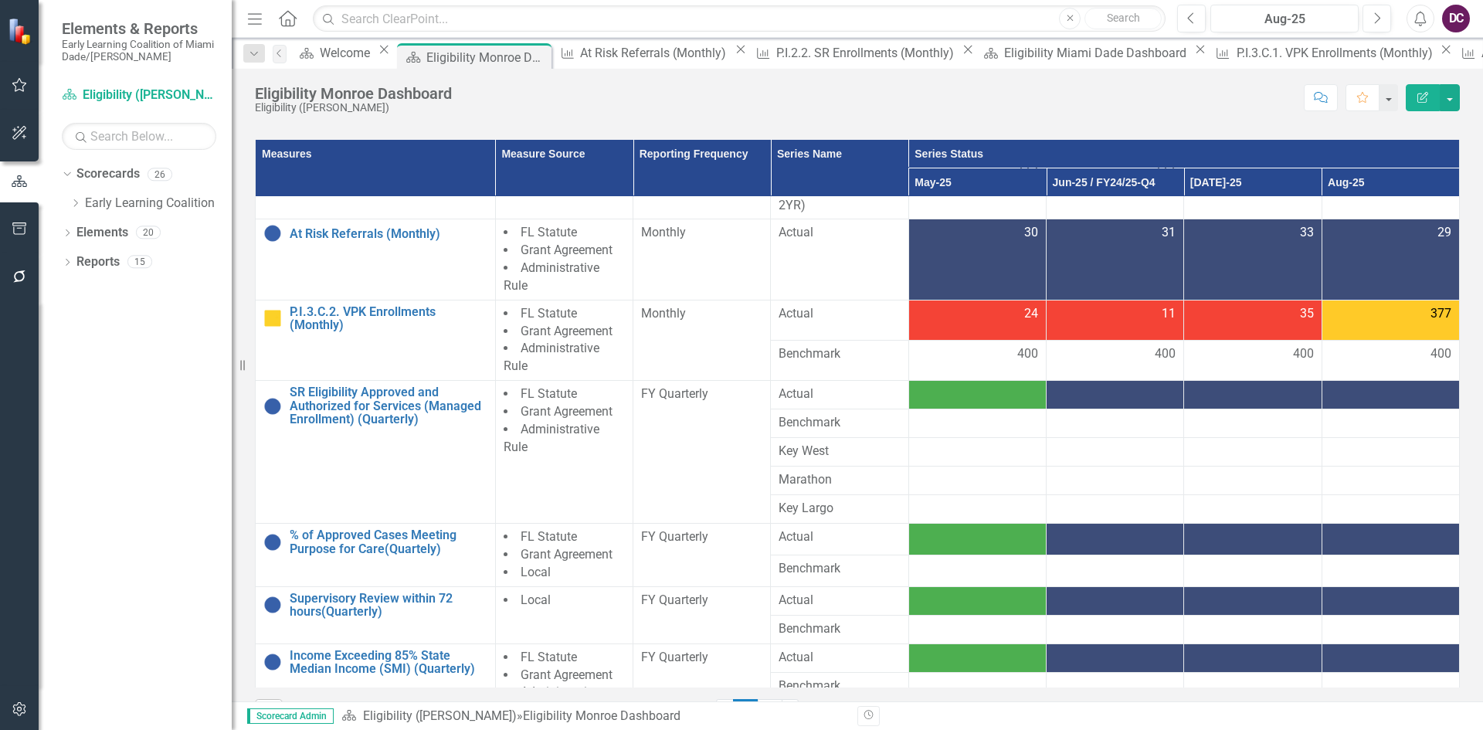
scroll to position [232, 0]
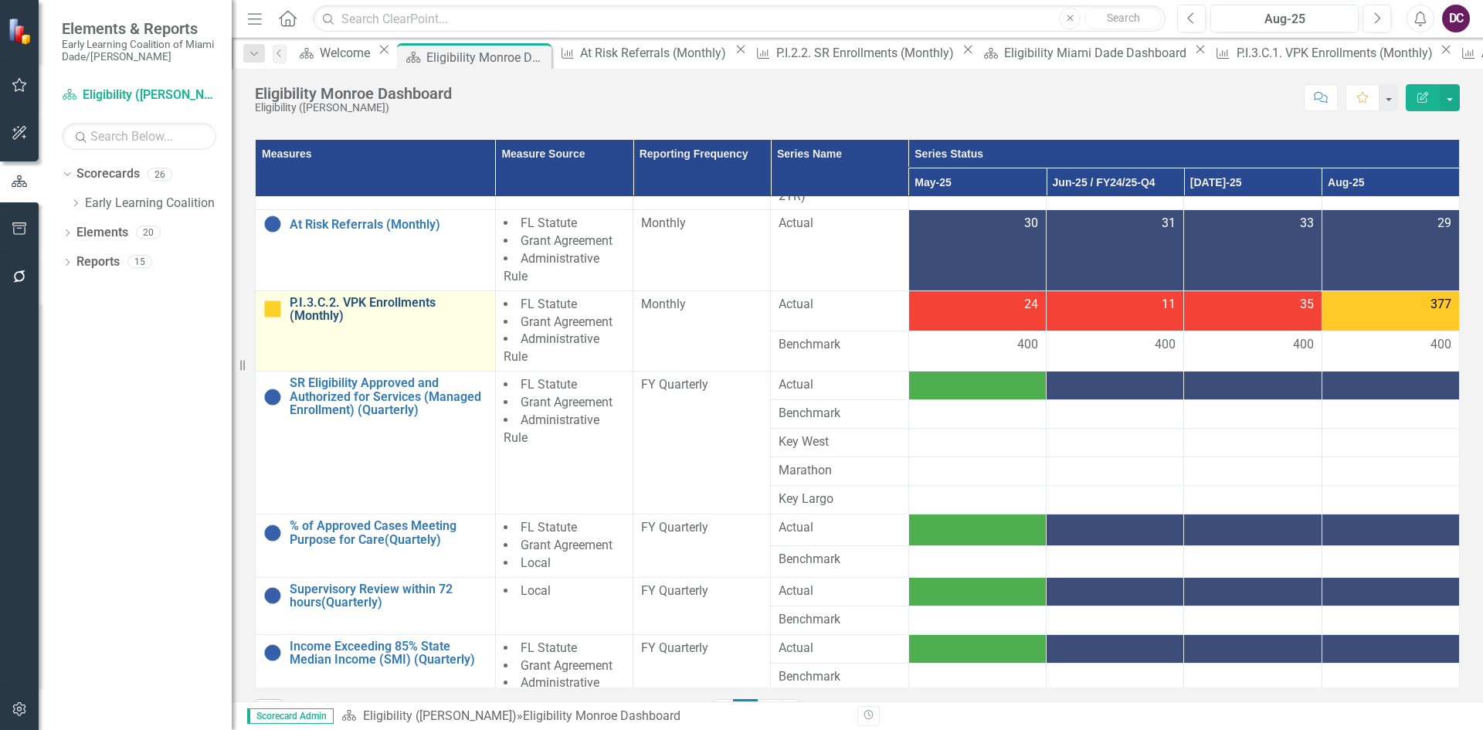
click at [363, 297] on link "P.I.3.C.2. VPK Enrollments (Monthly)" at bounding box center [389, 309] width 198 height 27
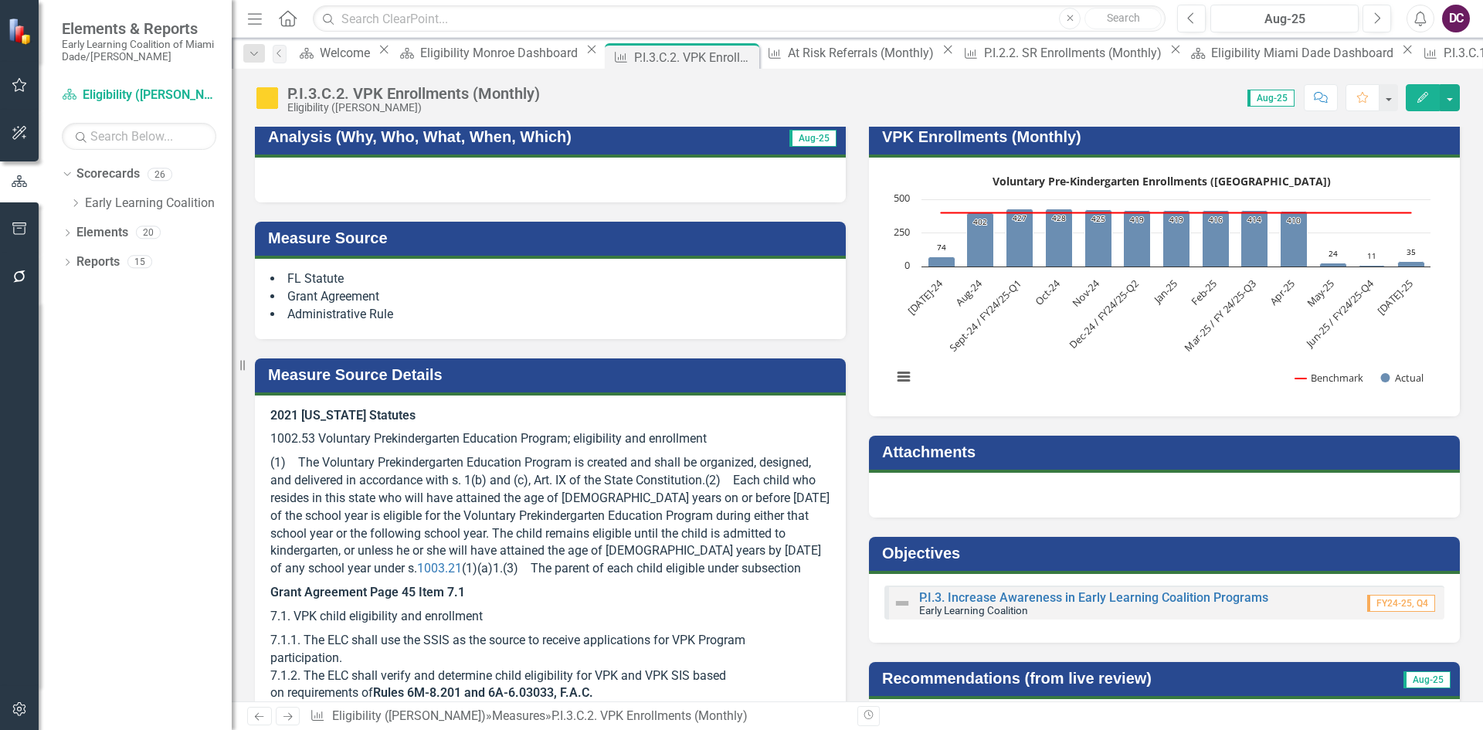
scroll to position [309, 0]
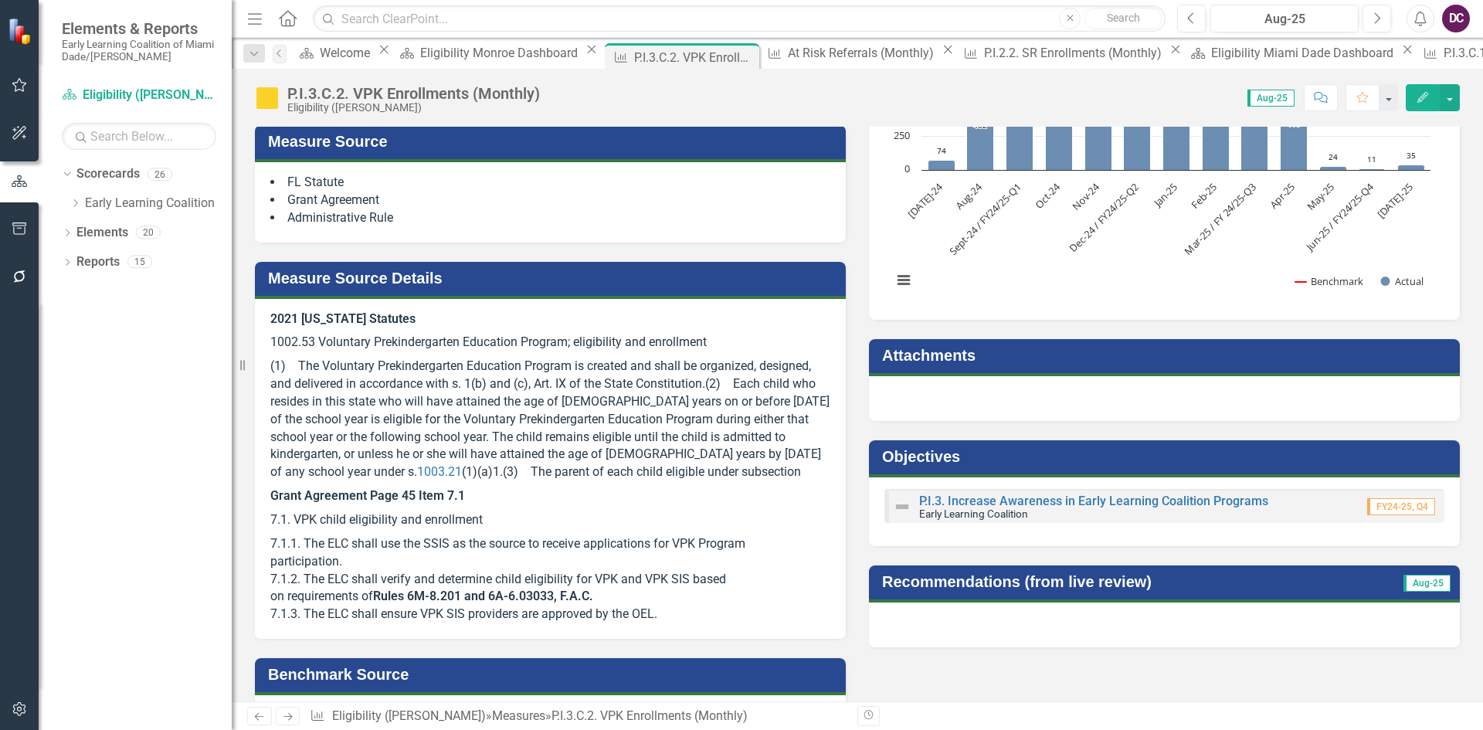
click at [1201, 675] on div "Analysis (Why, Who, What, When, Which) Aug-25 Measure Source FL Statute Grant A…" at bounding box center [857, 432] width 1228 height 854
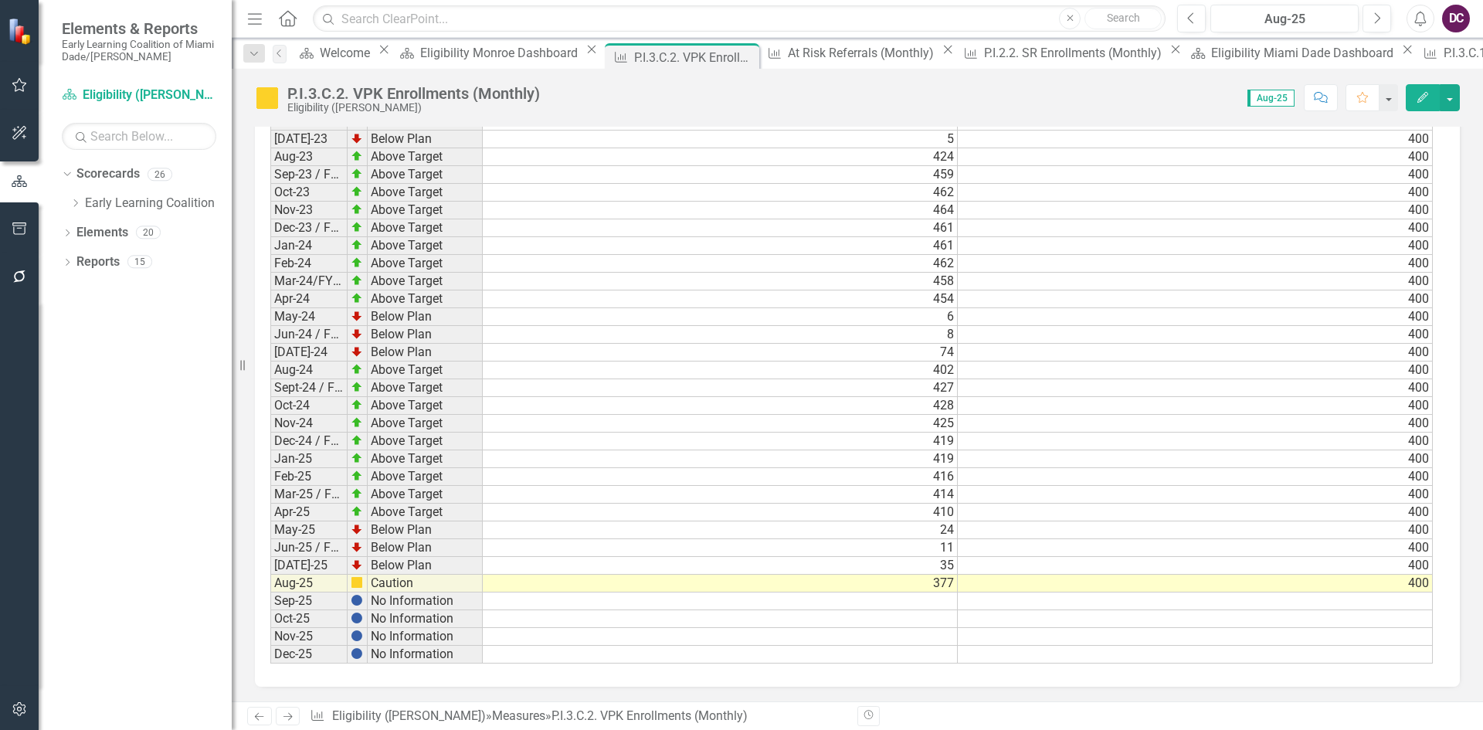
scroll to position [2298, 0]
click at [948, 582] on td "377" at bounding box center [720, 583] width 475 height 18
type textarea "6"
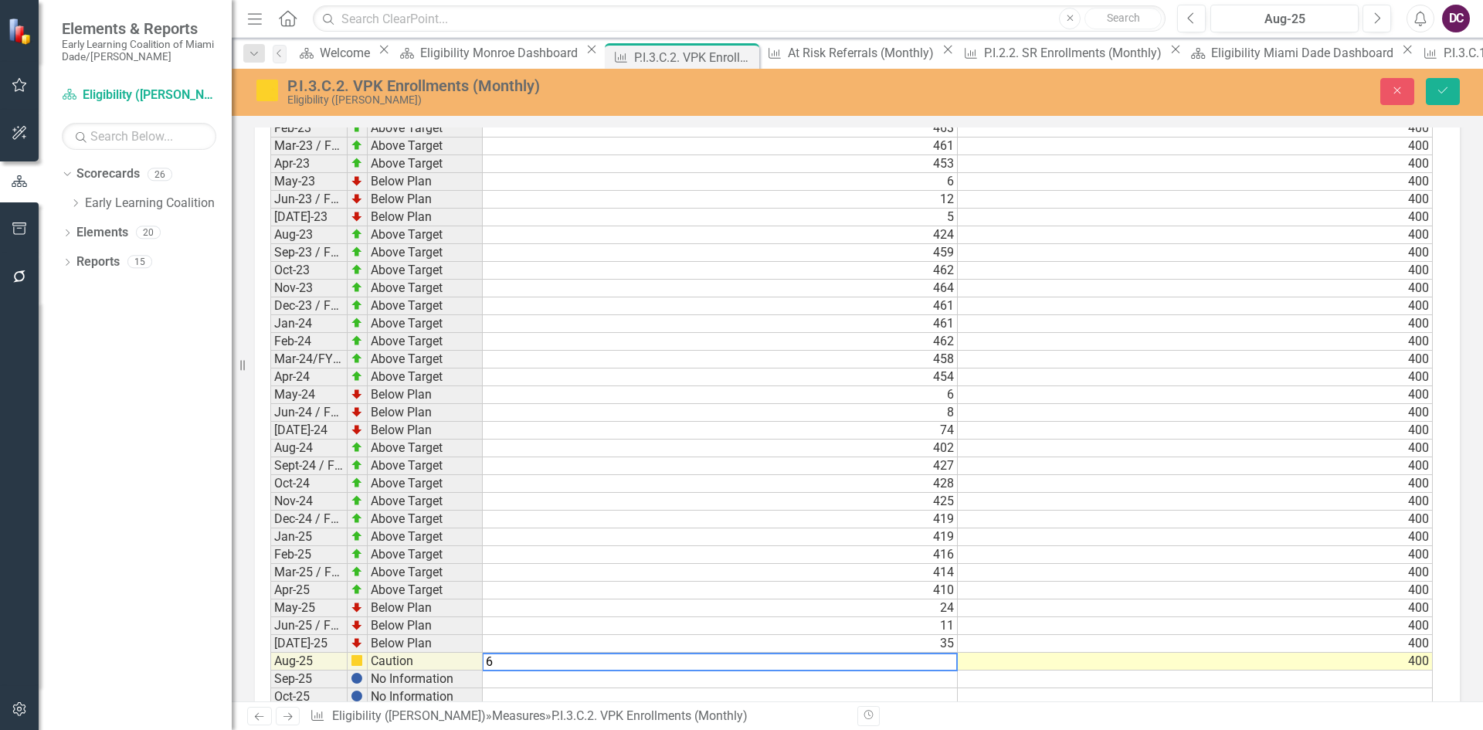
scroll to position [2298, 0]
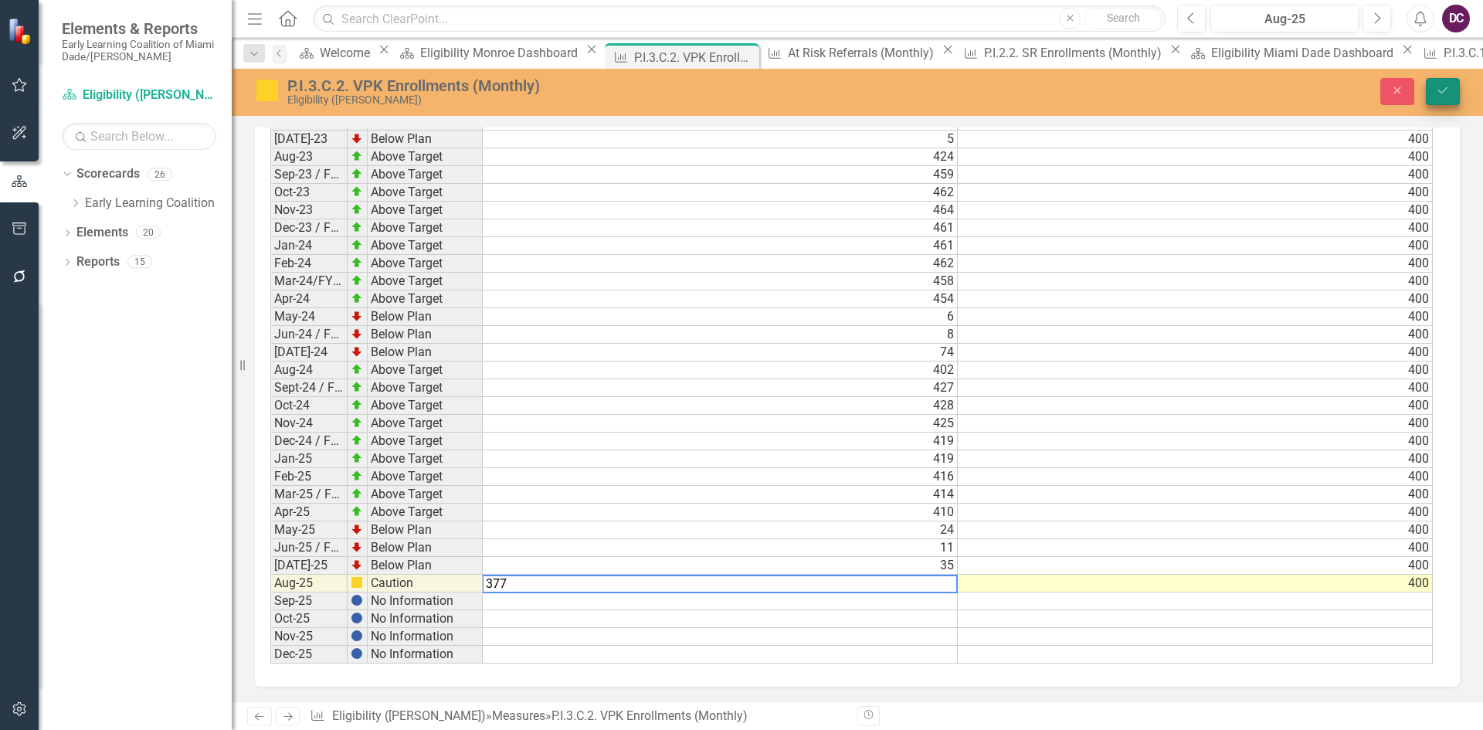
type textarea "377"
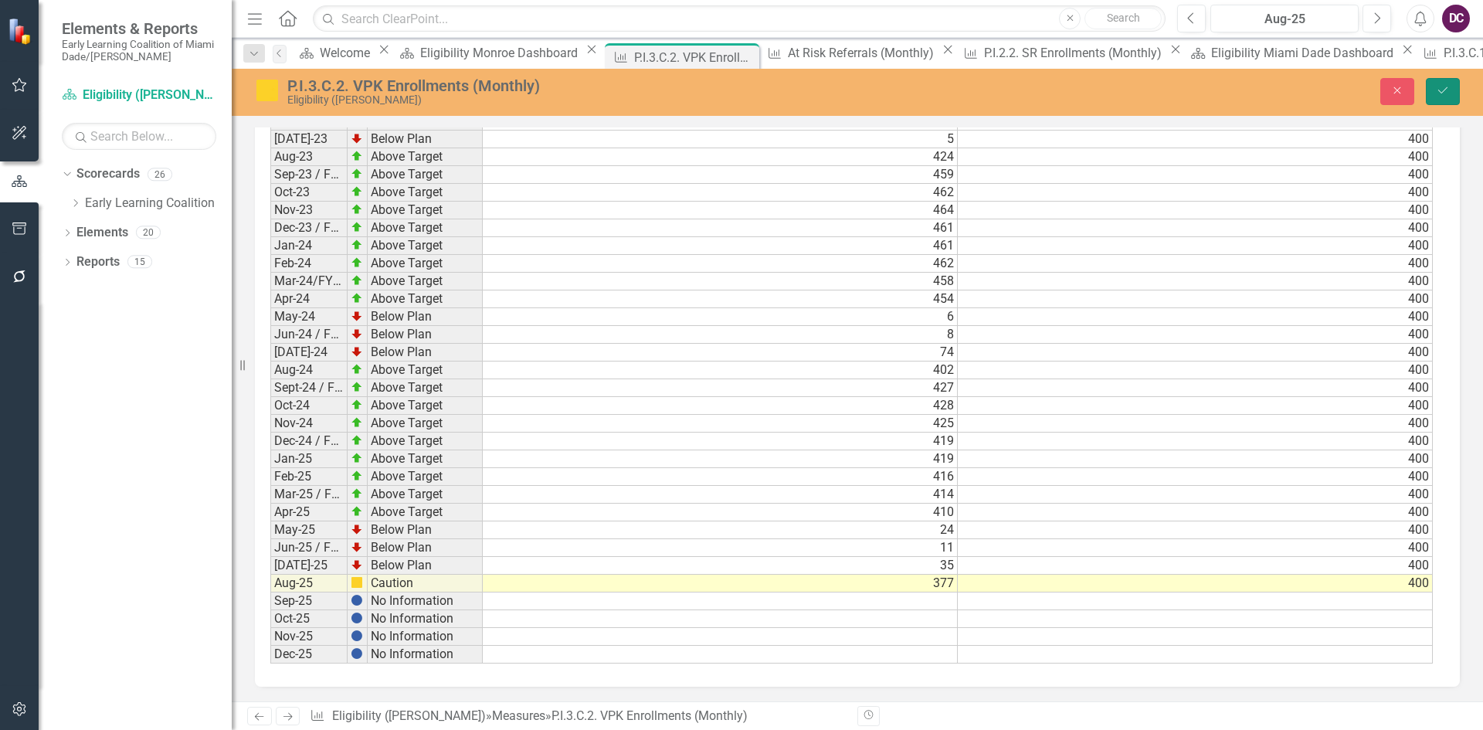
click at [1443, 83] on button "Save" at bounding box center [1443, 91] width 34 height 27
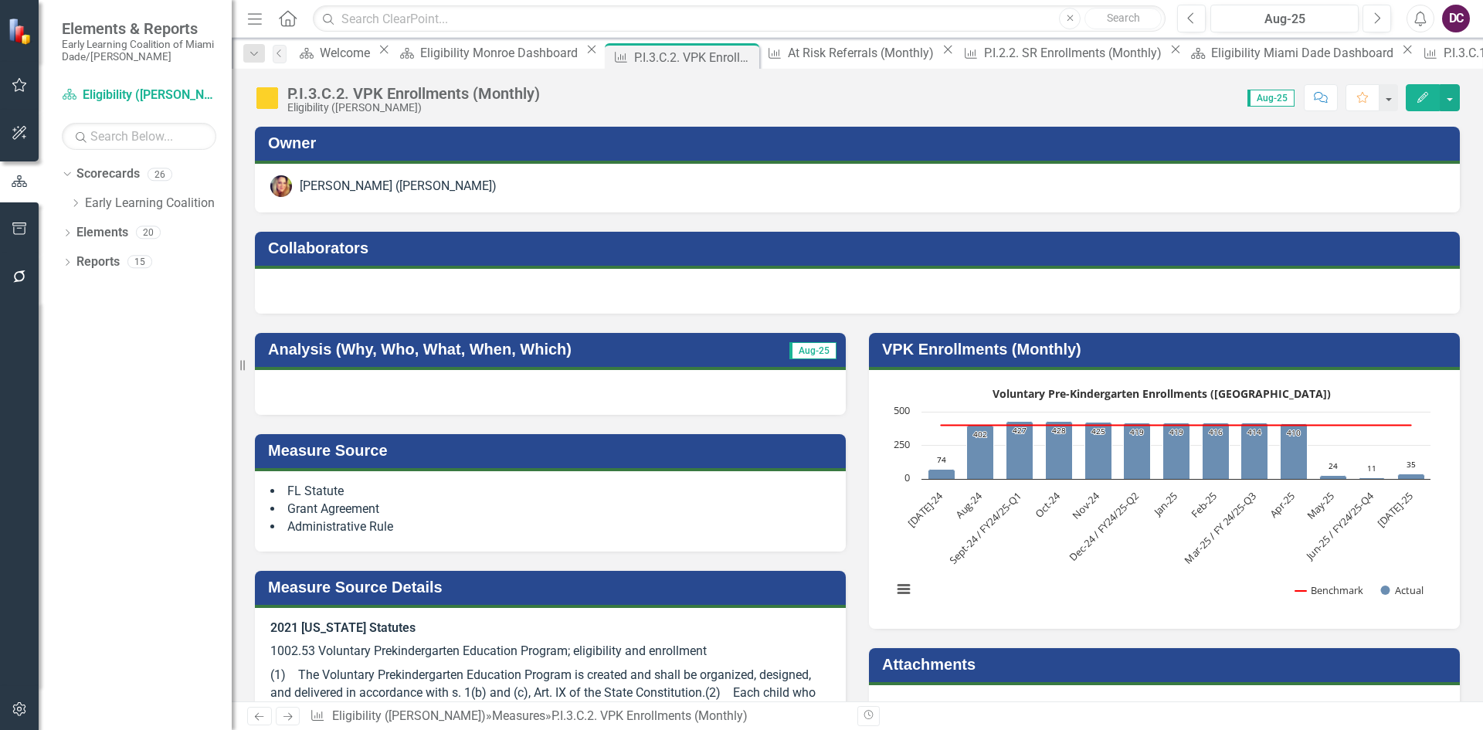
click at [1010, 544] on rect "Interactive chart" at bounding box center [1162, 498] width 554 height 232
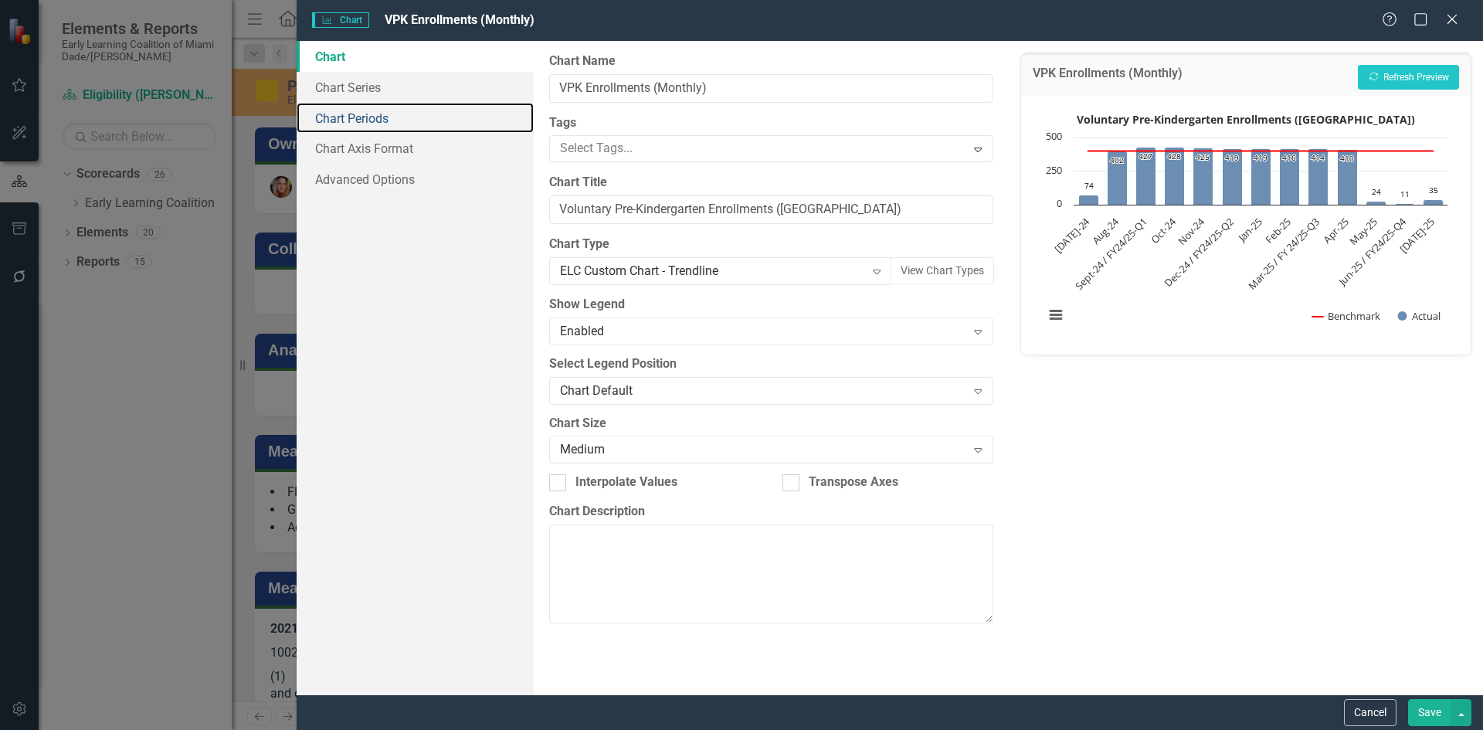
drag, startPoint x: 332, startPoint y: 117, endPoint x: 375, endPoint y: 374, distance: 260.9
click at [332, 117] on link "Chart Periods" at bounding box center [415, 118] width 237 height 31
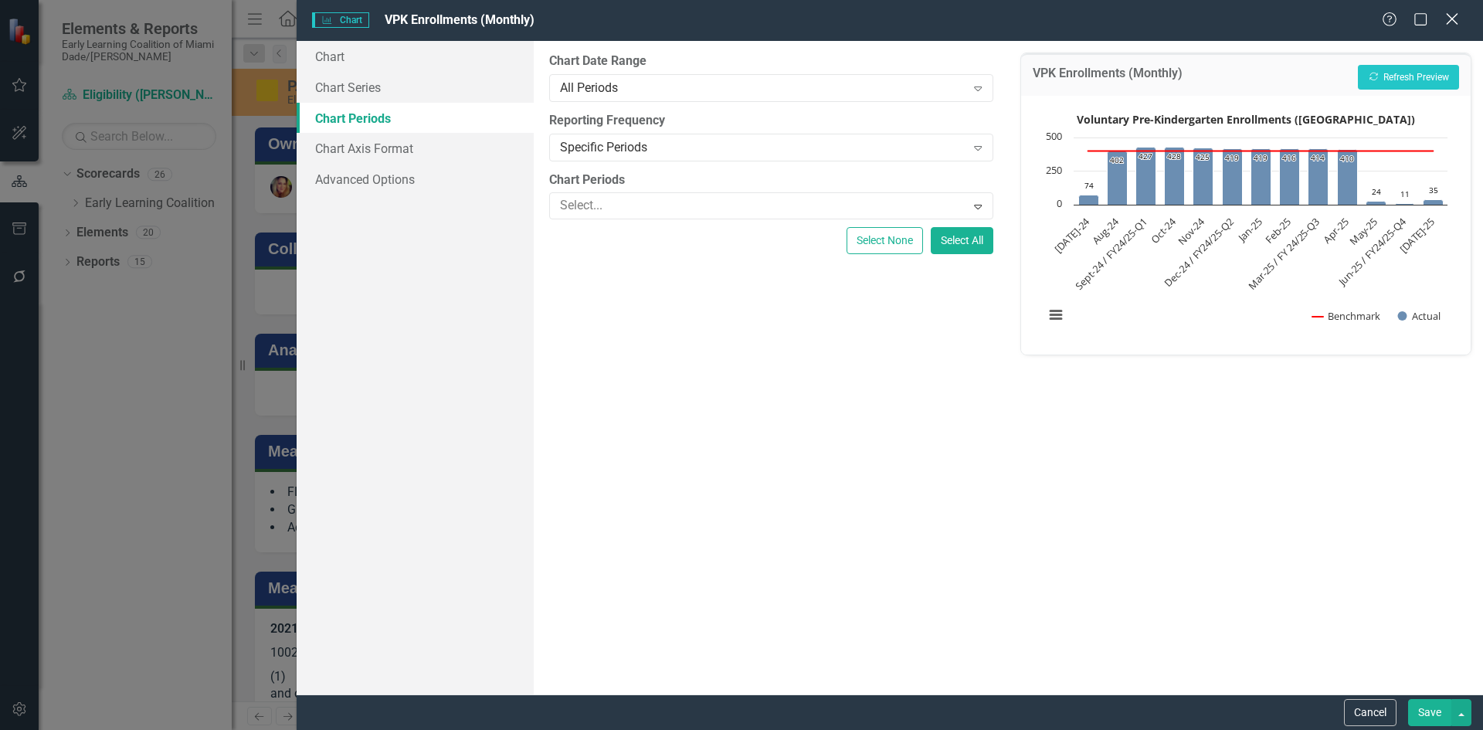
drag, startPoint x: 1454, startPoint y: 18, endPoint x: 1194, endPoint y: 554, distance: 595.7
click at [1454, 19] on icon at bounding box center [1452, 19] width 12 height 12
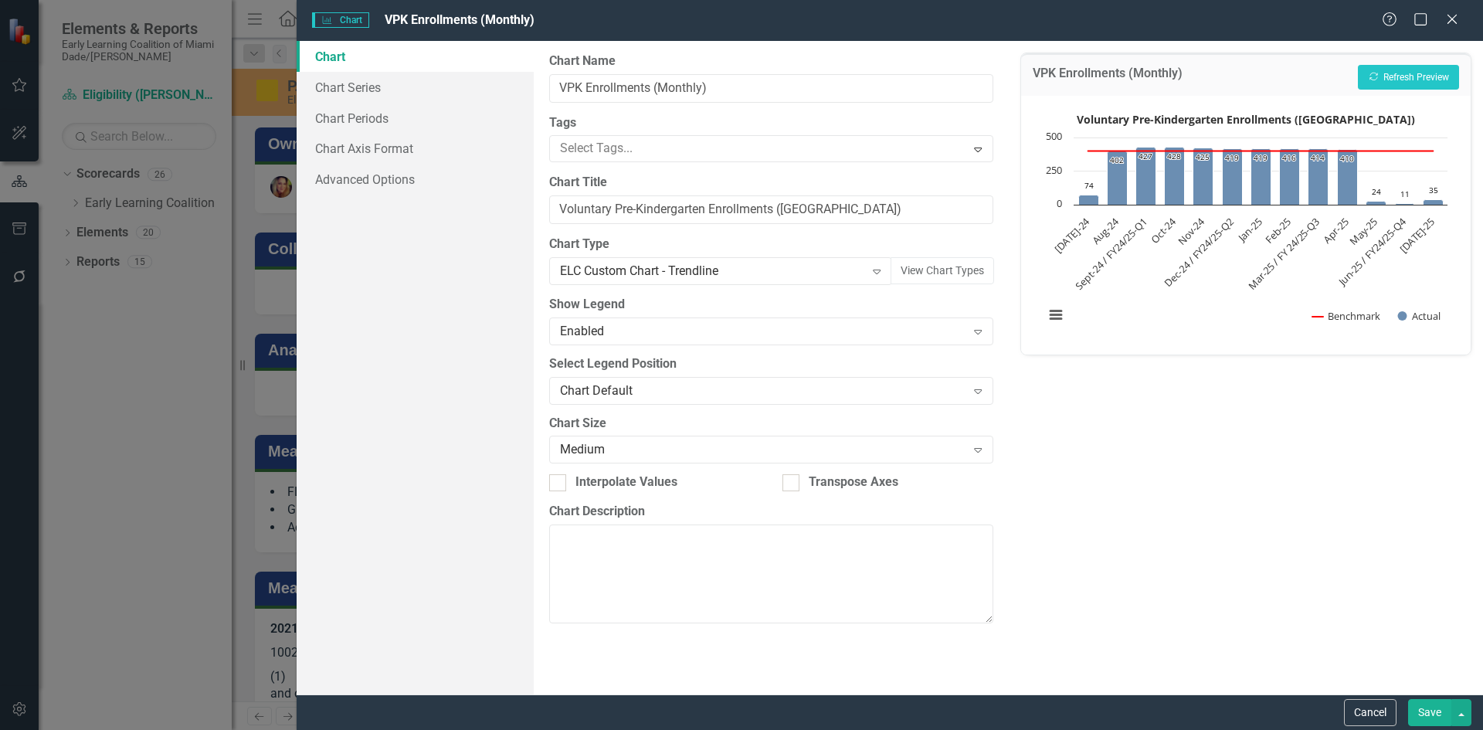
click at [386, 116] on div "Charts Chart VPK Enrollments (Monthly) Help Maximize Close Chart Chart Series C…" at bounding box center [741, 365] width 1483 height 730
click at [386, 116] on link "Chart Periods" at bounding box center [415, 118] width 237 height 31
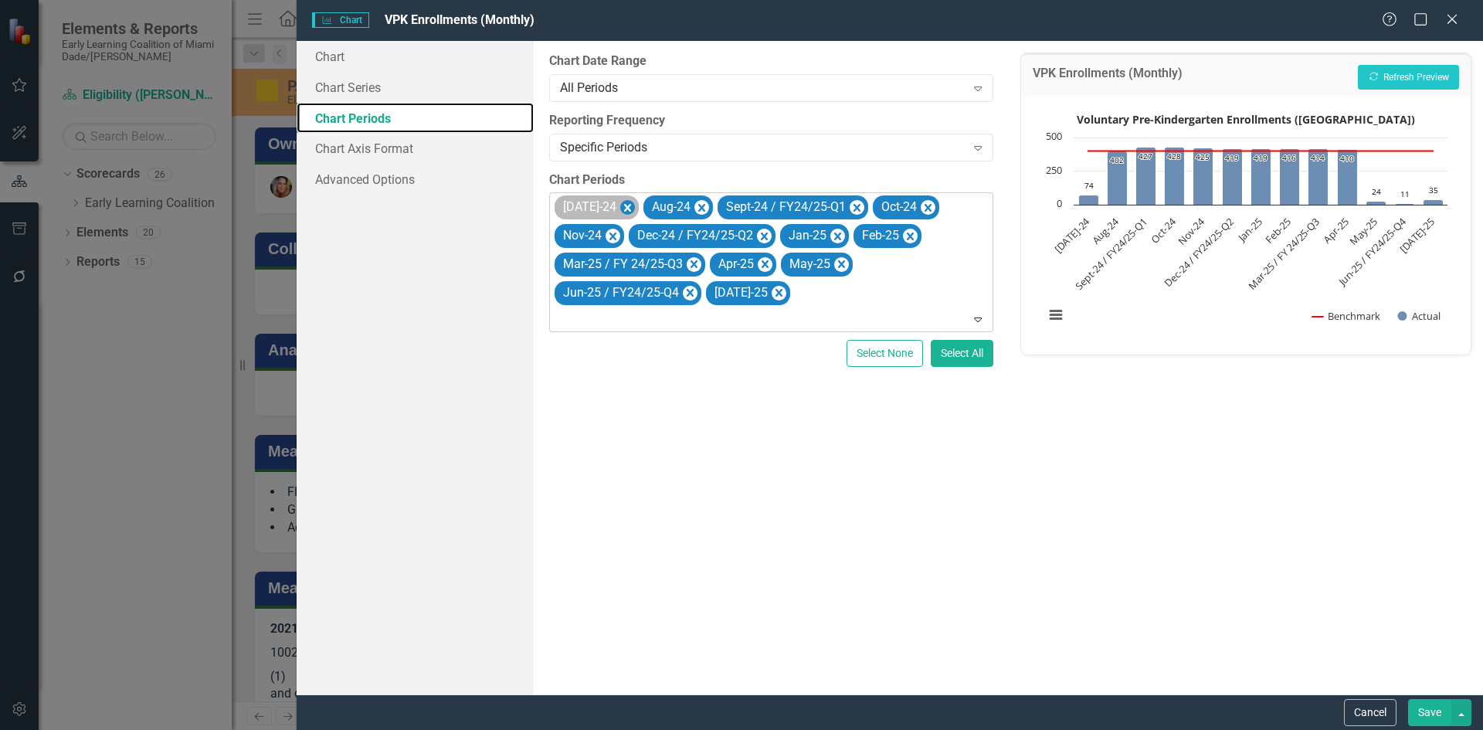
click at [620, 203] on icon "Remove Jul-24" at bounding box center [627, 208] width 15 height 19
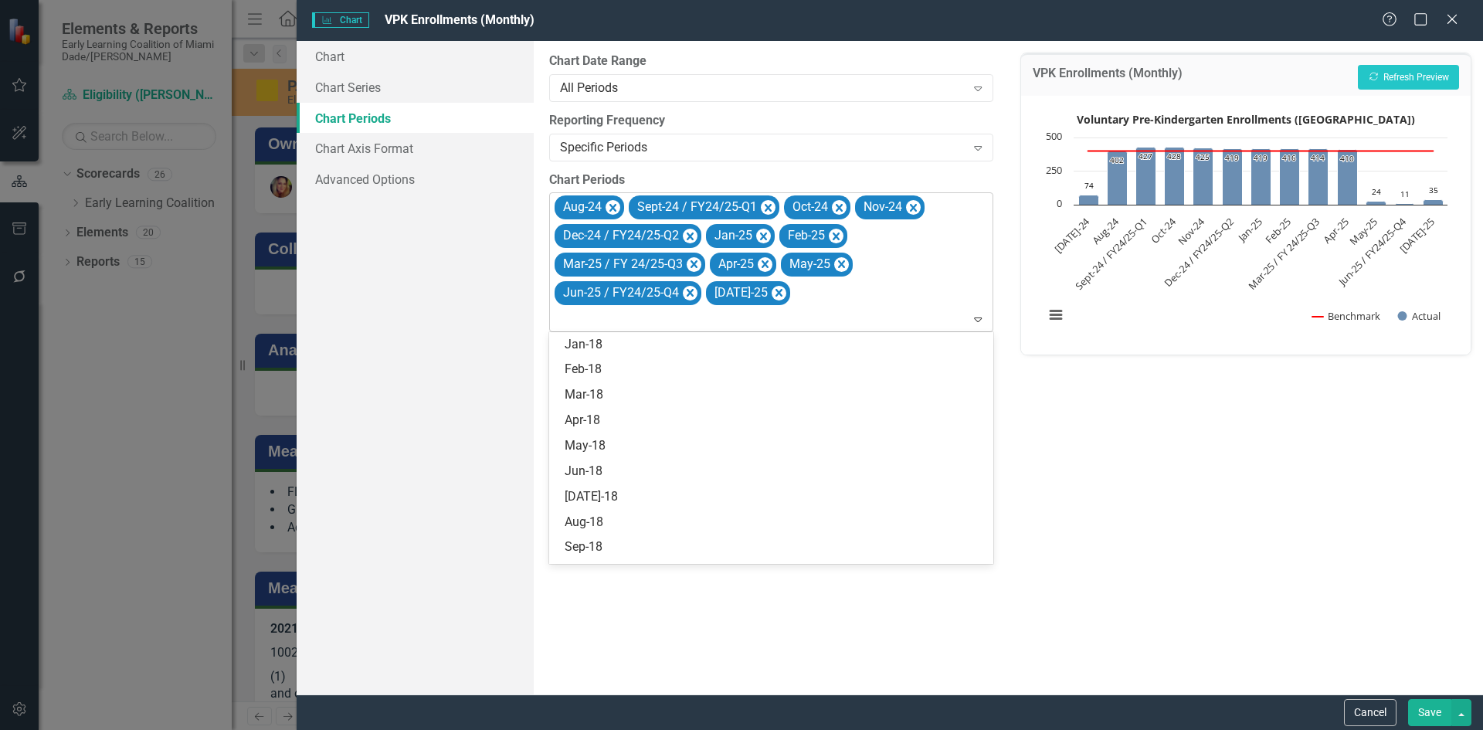
click at [976, 323] on icon "Expand" at bounding box center [977, 319] width 15 height 12
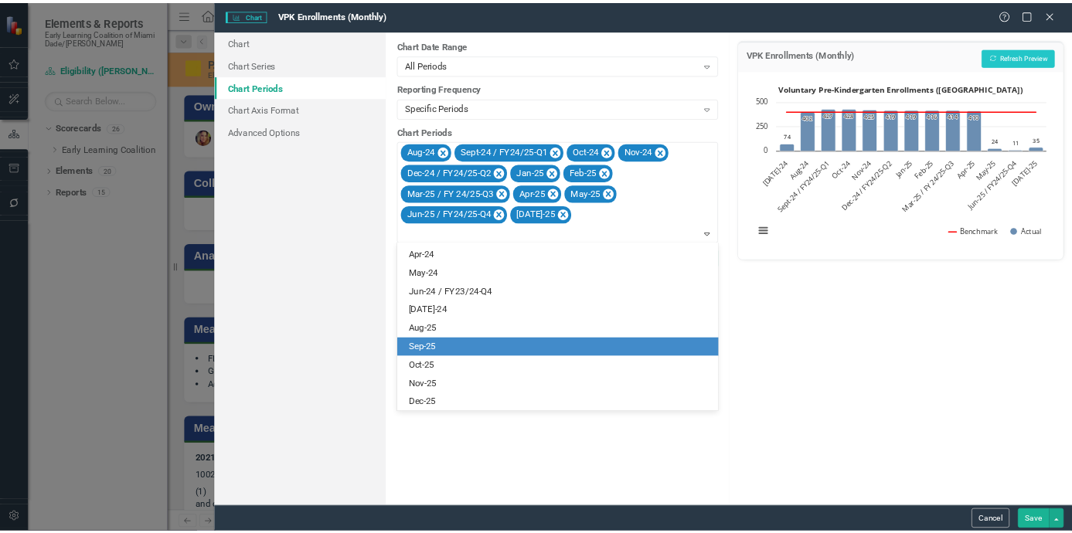
scroll to position [1900, 0]
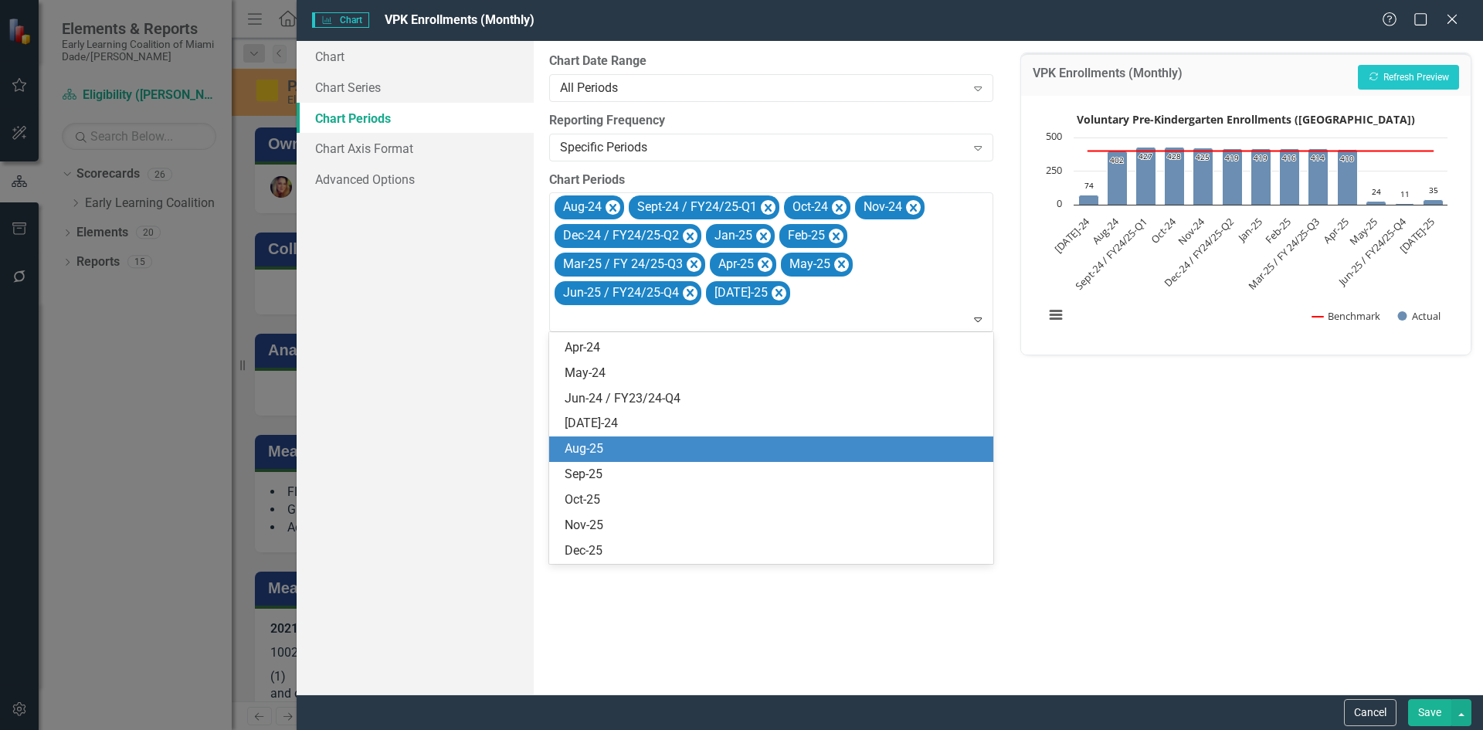
click at [606, 448] on div "Aug-25" at bounding box center [774, 449] width 419 height 18
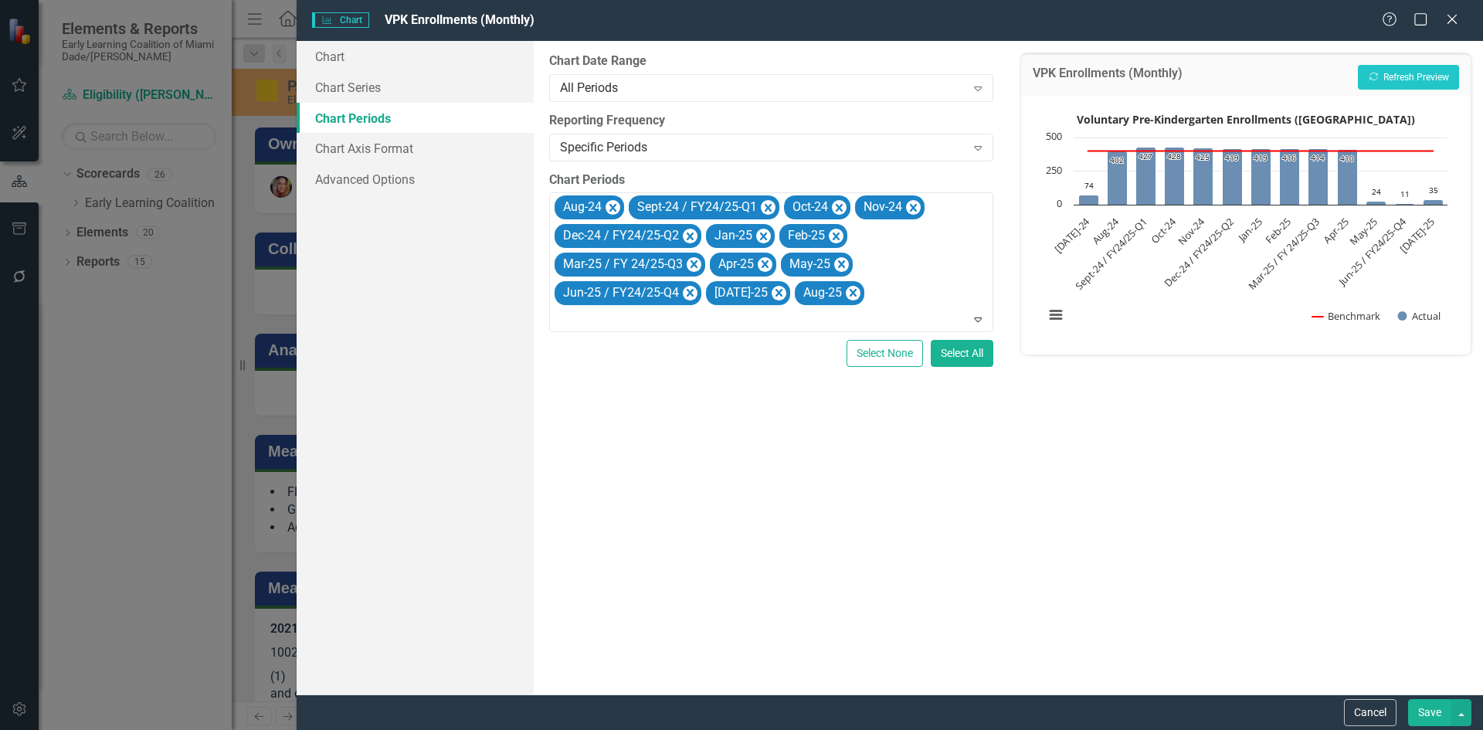
click at [1431, 713] on button "Save" at bounding box center [1429, 712] width 43 height 27
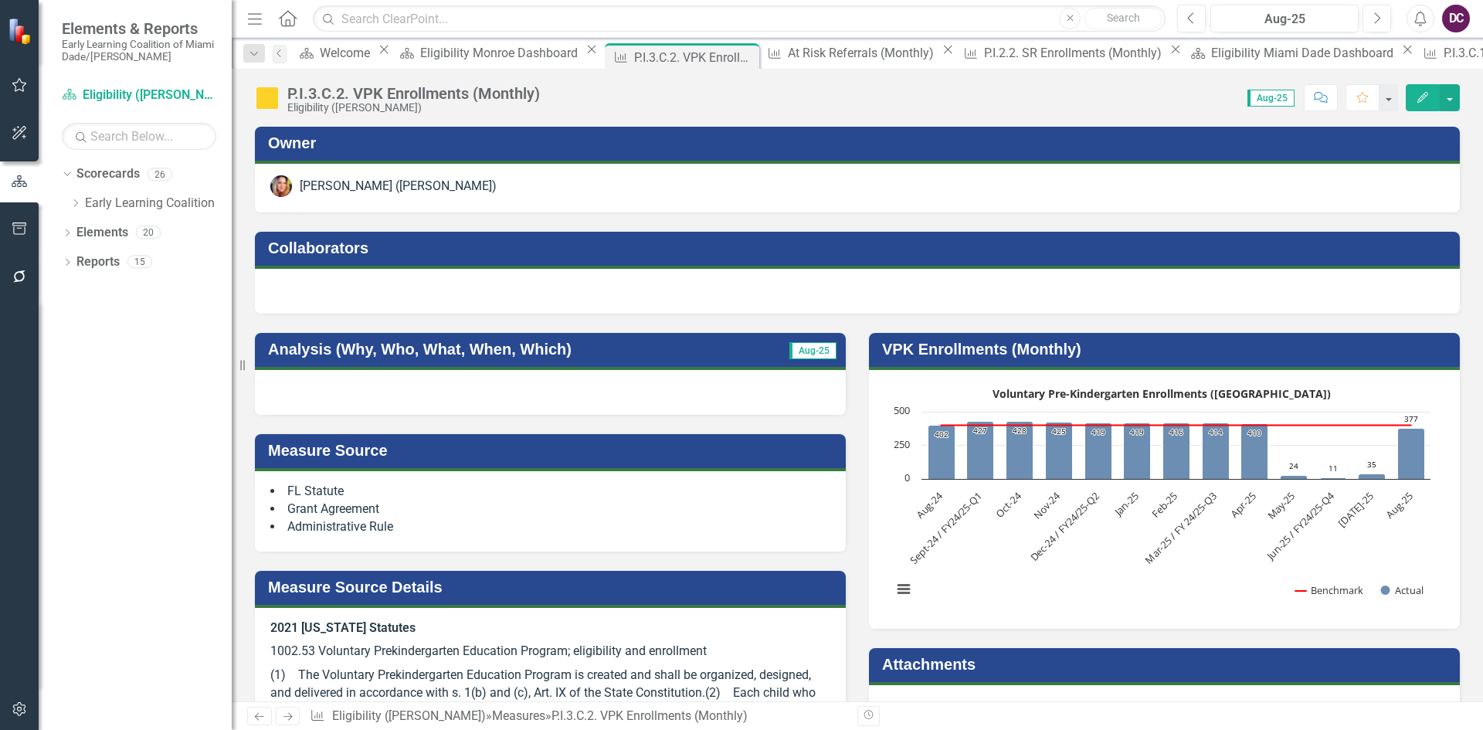
click at [1058, 281] on div at bounding box center [857, 291] width 1205 height 45
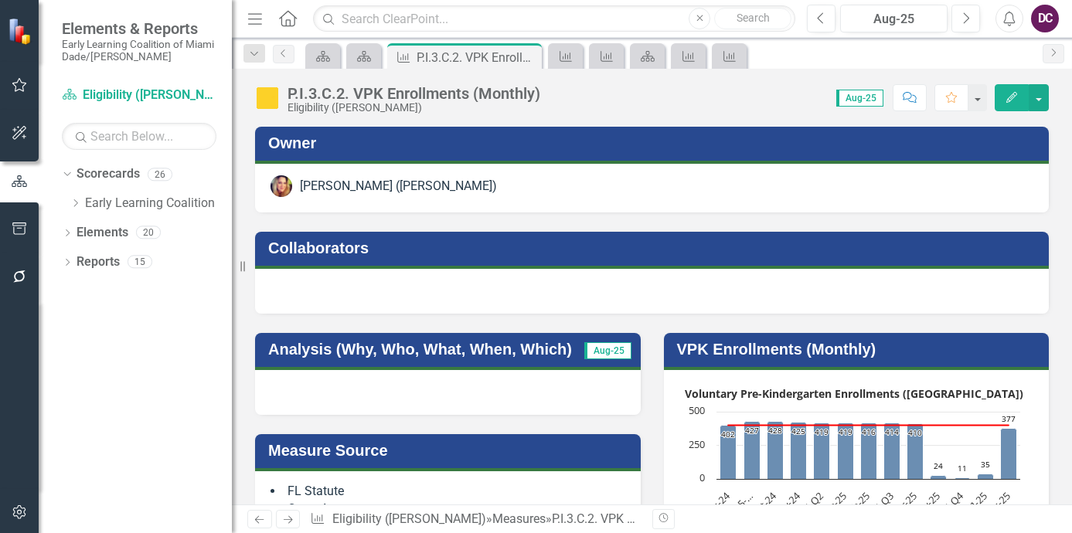
click at [1049, 20] on div "DC" at bounding box center [1045, 19] width 28 height 28
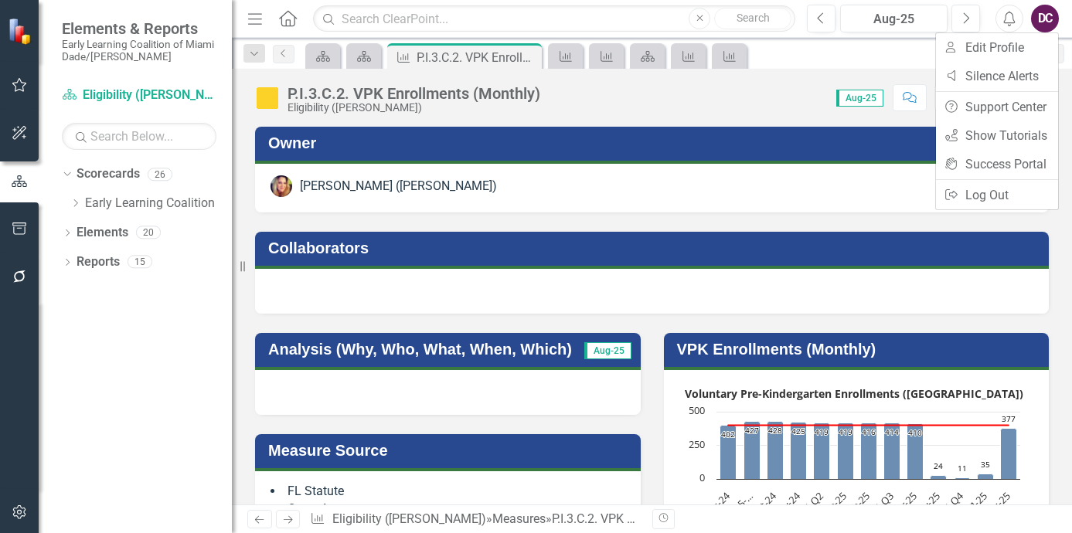
click at [809, 62] on div "Scorecard Scorecard Measure P.I.3.C.2. VPK Enrollments (Monthly) Pin Close Meas…" at bounding box center [668, 55] width 732 height 25
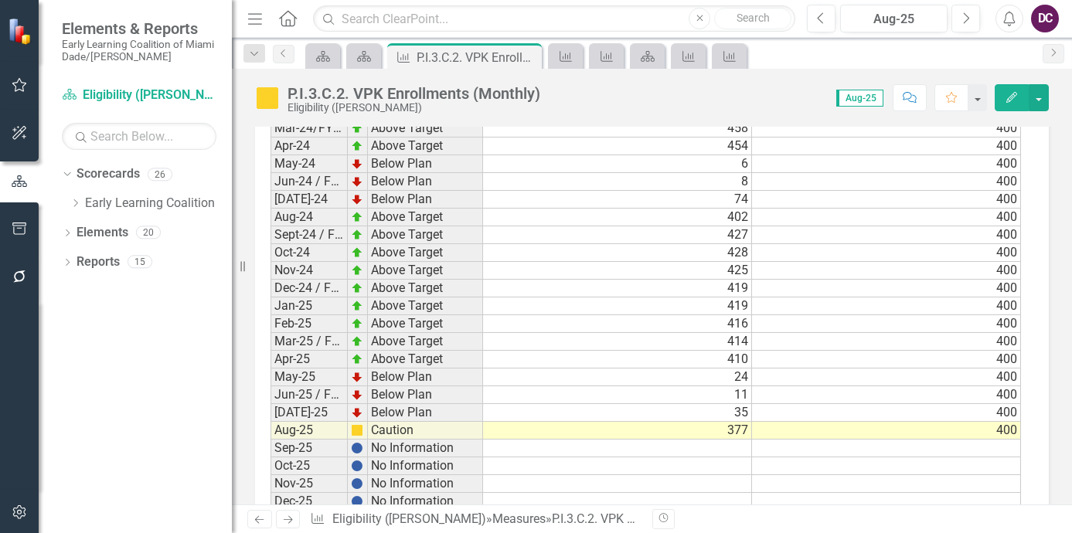
scroll to position [2671, 0]
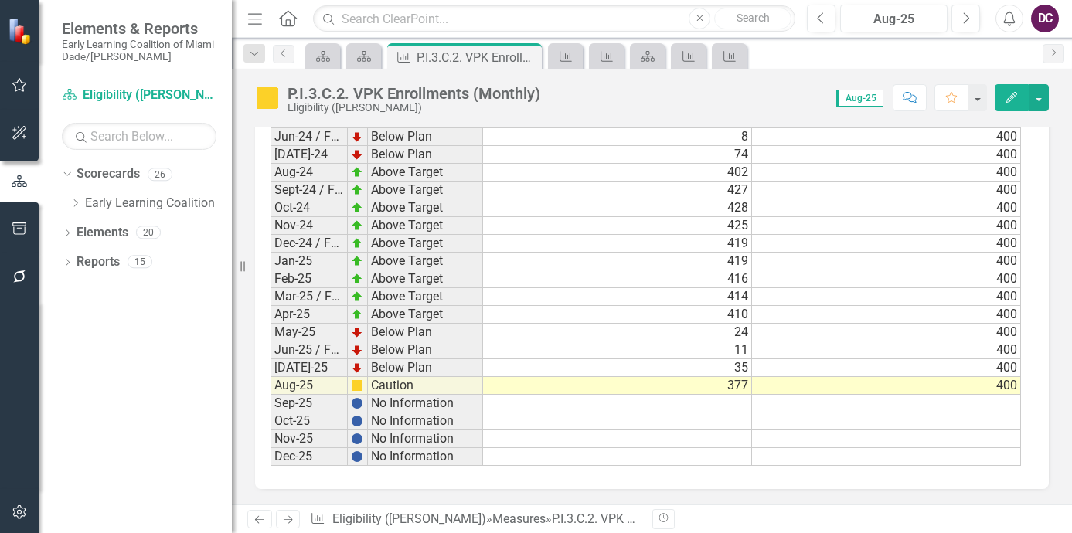
click at [1042, 12] on div "DC" at bounding box center [1045, 19] width 28 height 28
